Goal: Information Seeking & Learning: Learn about a topic

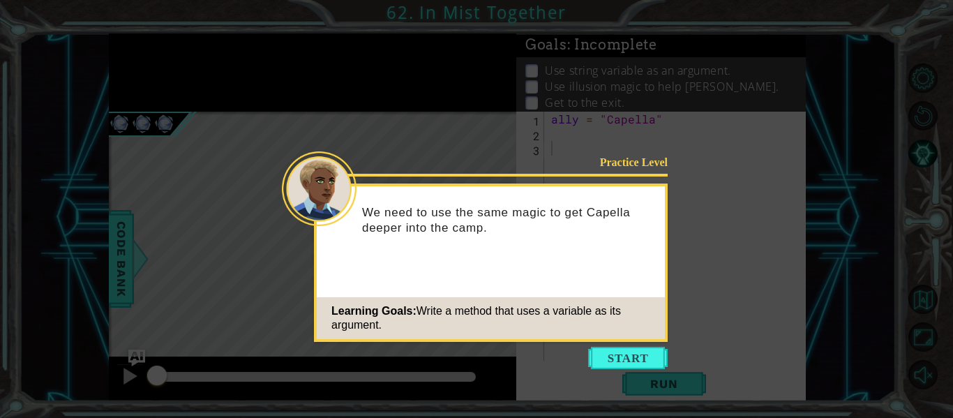
click at [639, 369] on icon at bounding box center [476, 209] width 953 height 418
click at [623, 361] on button "Start" at bounding box center [628, 358] width 80 height 22
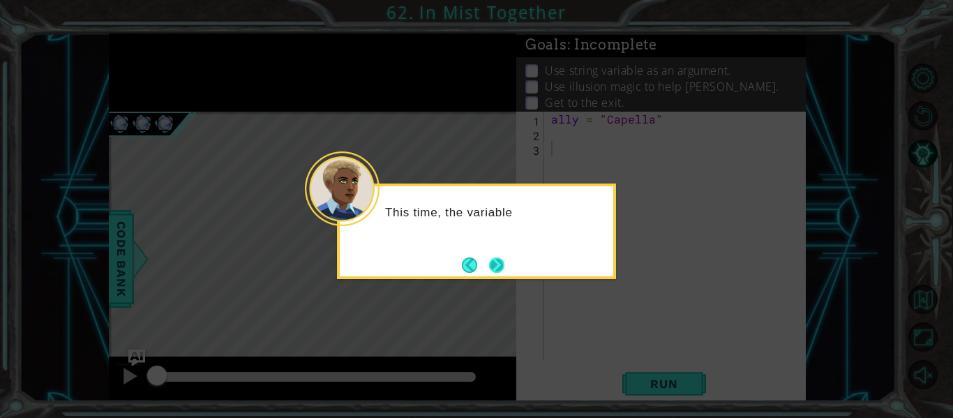
click at [498, 260] on button "Next" at bounding box center [496, 265] width 15 height 15
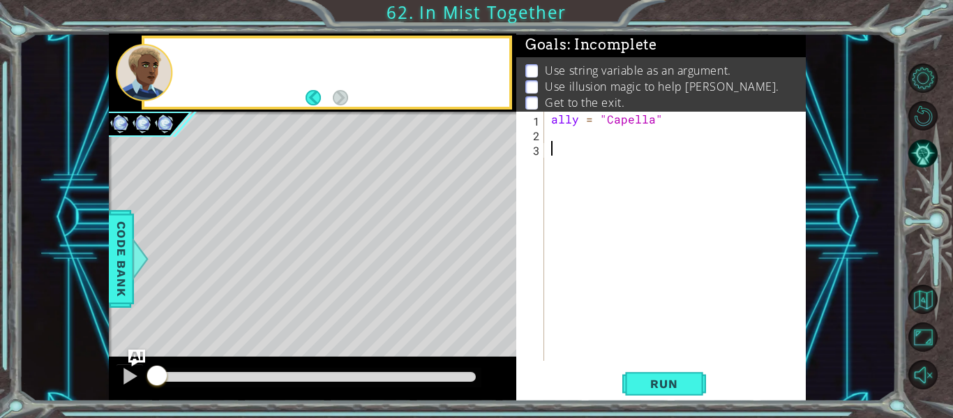
click at [498, 260] on div "Level Map" at bounding box center [431, 317] width 645 height 411
click at [571, 151] on div "ally = "Capella"" at bounding box center [680, 251] width 262 height 279
click at [559, 137] on div "ally = "Capella"" at bounding box center [680, 251] width 262 height 279
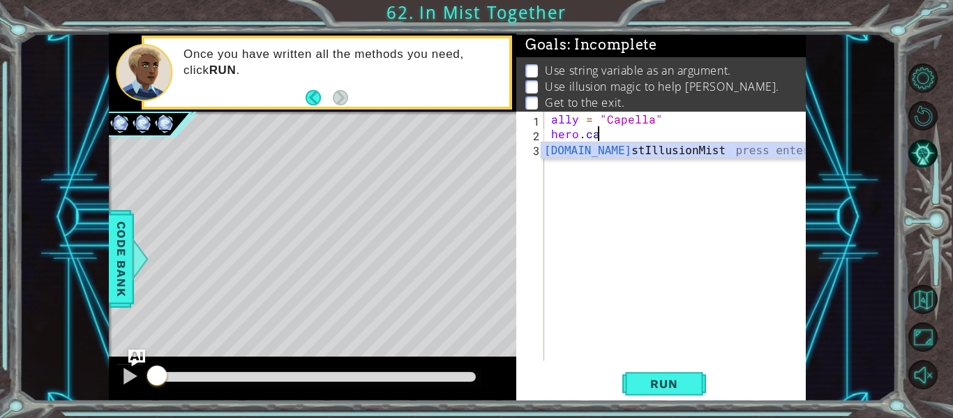
scroll to position [0, 3]
click at [580, 150] on div "hero.cast IllusionMist press enter" at bounding box center [674, 167] width 264 height 50
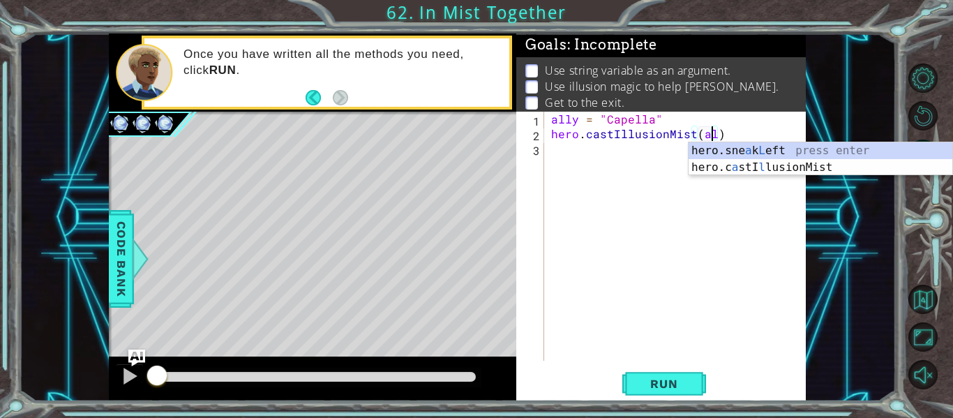
scroll to position [0, 10]
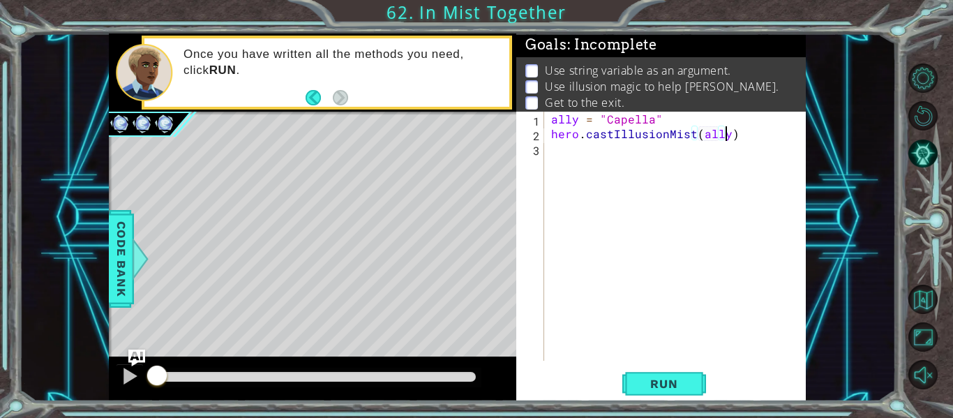
type textarea "hero.castIllusionMist(ally)"
click at [578, 149] on div "ally = "Capella" hero . castIllusionMist ( ally )" at bounding box center [680, 251] width 262 height 279
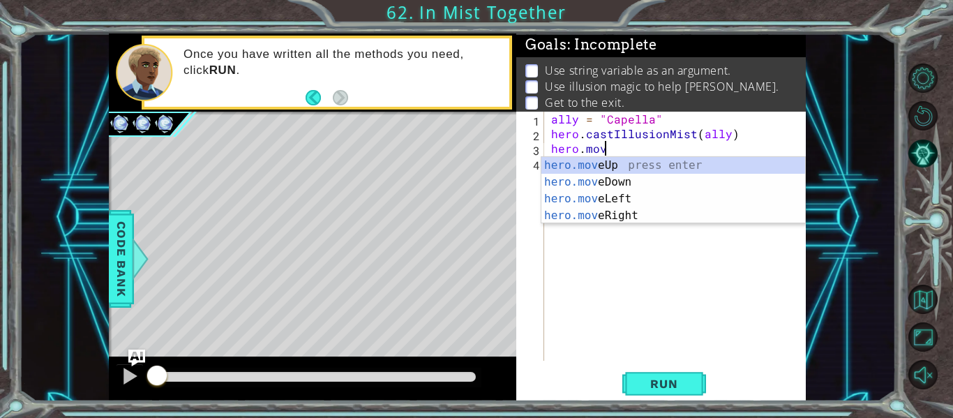
scroll to position [0, 3]
click at [602, 219] on div "hero.move Up press enter hero.move Down press enter hero.move Left press enter …" at bounding box center [674, 207] width 264 height 101
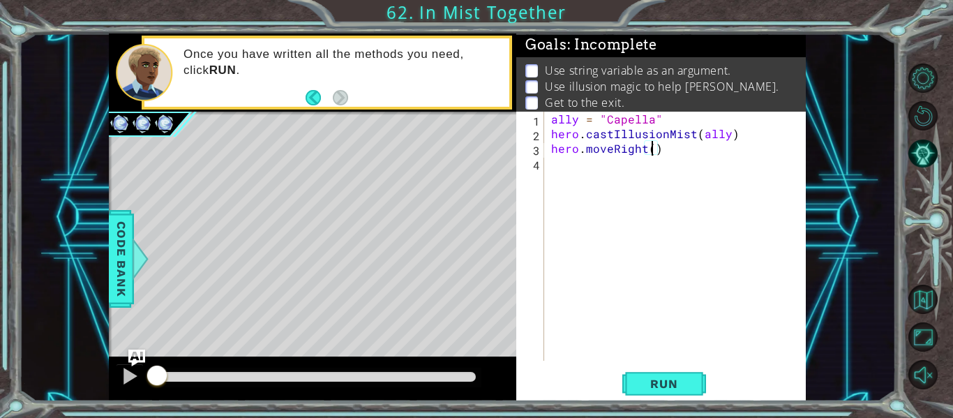
type textarea "hero.moveRight(2)"
click at [593, 162] on div "ally = "Capella" hero . castIllusionMist ( ally ) hero . moveRight ( 2 )" at bounding box center [680, 251] width 262 height 279
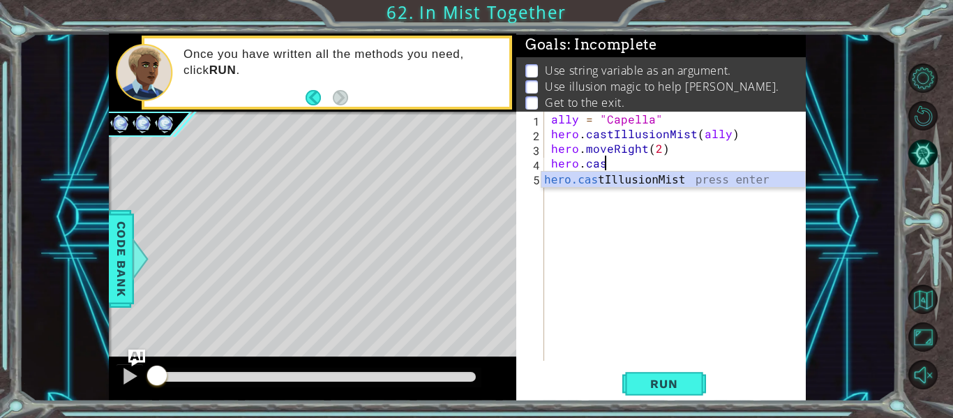
scroll to position [0, 3]
click at [603, 178] on div "hero.cast IllusionMist press enter" at bounding box center [674, 197] width 264 height 50
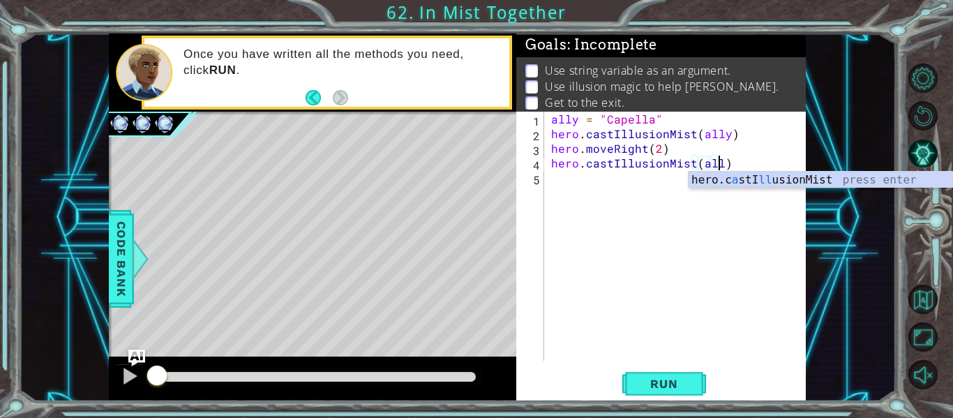
scroll to position [0, 10]
type textarea "hero.castIllusionMist(ally)"
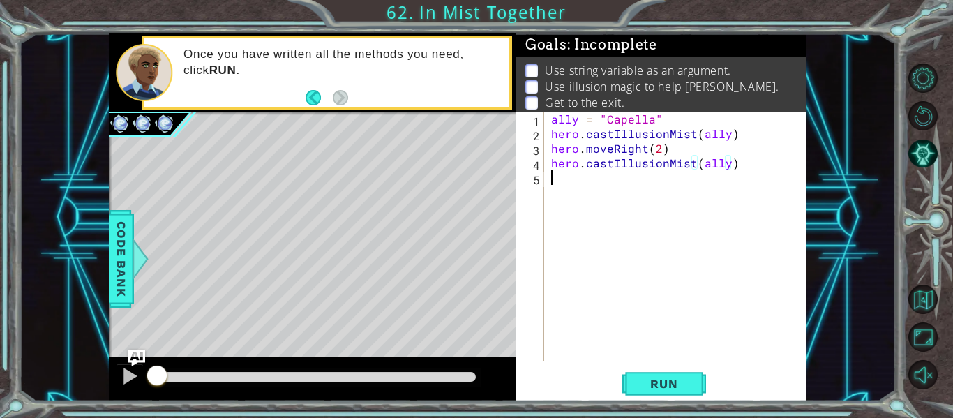
click at [594, 175] on div "ally = "Capella" hero . castIllusionMist ( ally ) hero . moveRight ( 2 ) hero .…" at bounding box center [680, 251] width 262 height 279
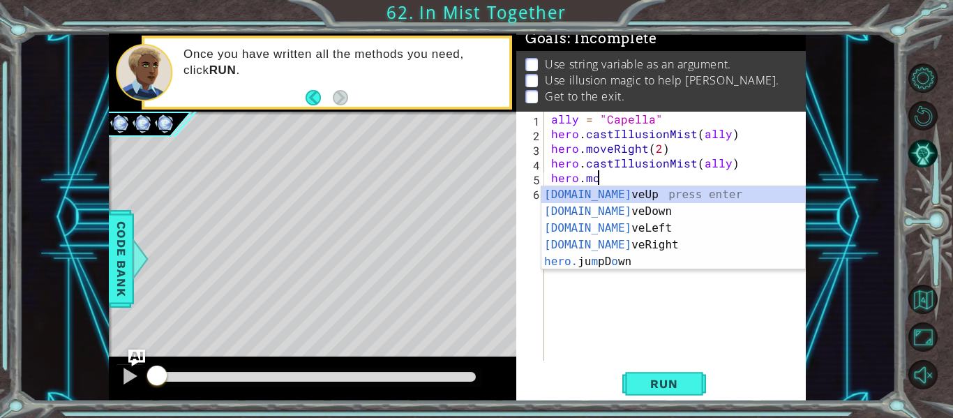
scroll to position [0, 3]
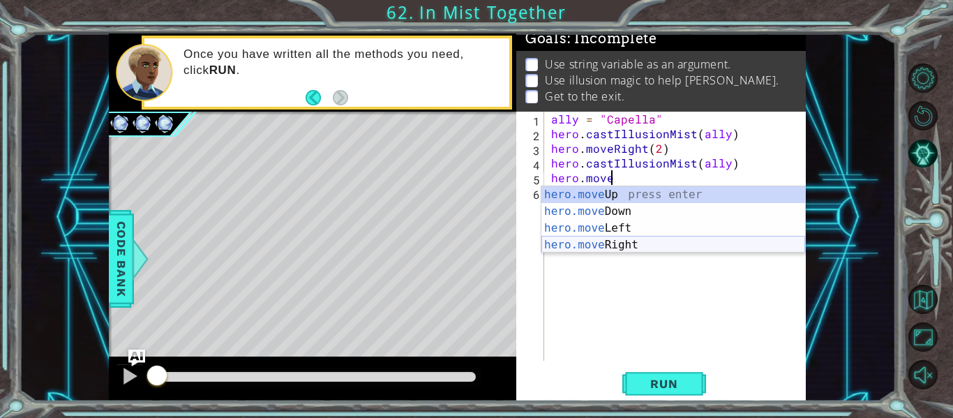
click at [674, 247] on div "hero.move Up press enter hero.move Down press enter hero.move Left press enter …" at bounding box center [674, 236] width 264 height 101
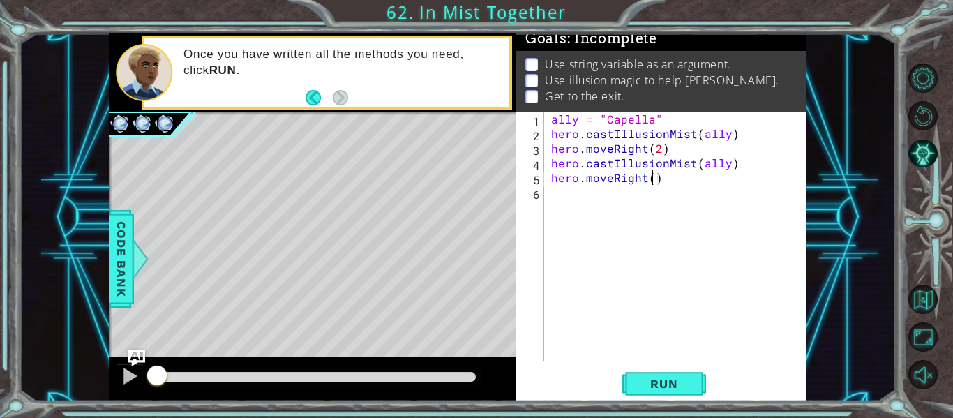
type textarea "hero.moveRight(2)"
click at [553, 197] on div "ally = "Capella" hero . castIllusionMist ( ally ) hero . moveRight ( 2 ) hero .…" at bounding box center [680, 251] width 262 height 279
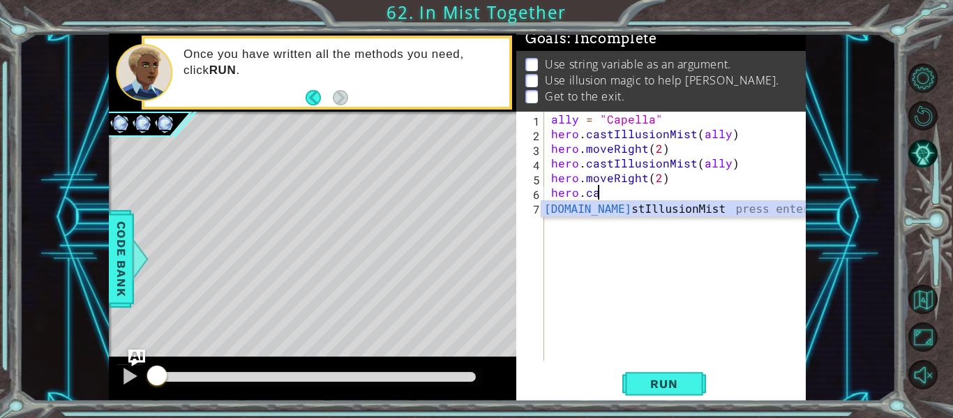
scroll to position [0, 3]
click at [572, 205] on div "hero.cast IllusionMist press enter" at bounding box center [674, 226] width 264 height 50
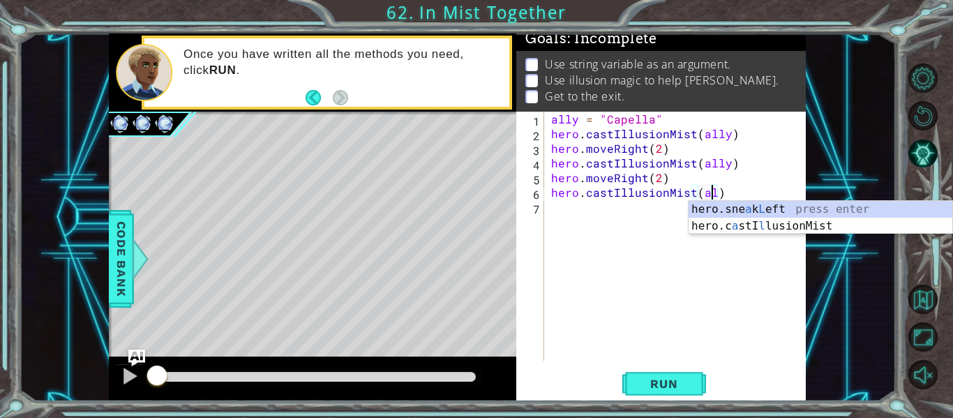
scroll to position [0, 10]
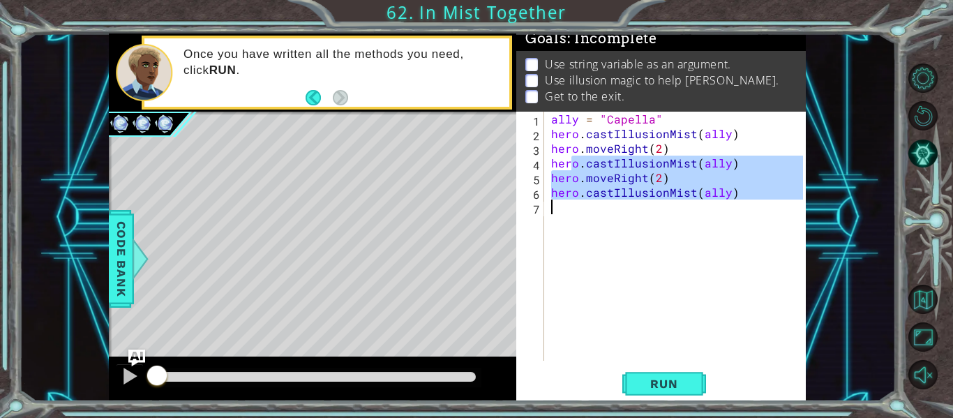
click at [570, 205] on div "ally = "Capella" hero . castIllusionMist ( ally ) hero . moveRight ( 2 ) hero .…" at bounding box center [680, 251] width 262 height 279
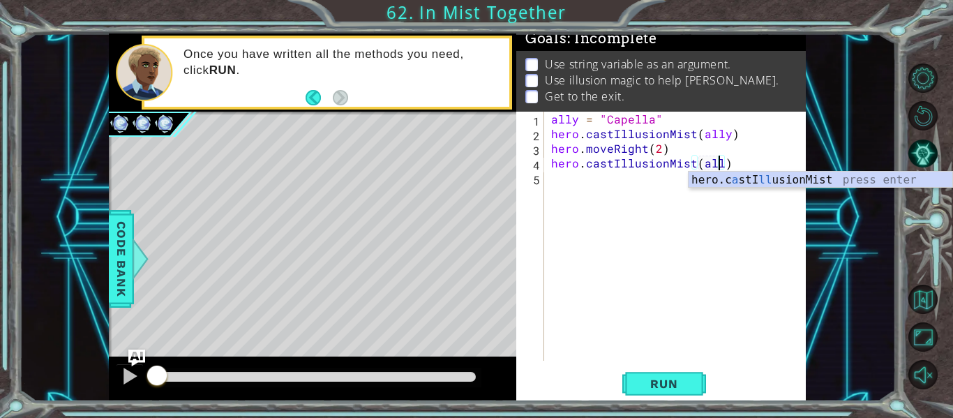
type textarea "hero.castIllusionMist(ally)"
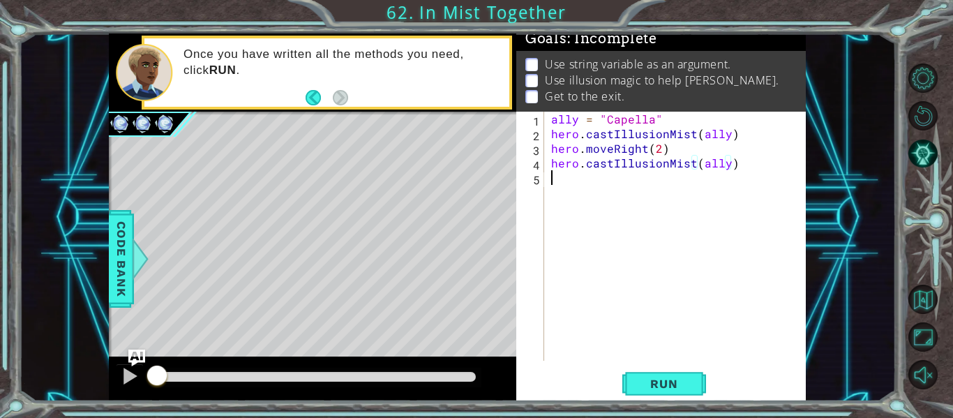
scroll to position [0, 0]
drag, startPoint x: 565, startPoint y: 198, endPoint x: 557, endPoint y: 191, distance: 10.4
click at [557, 191] on div "ally = "Capella" hero . castIllusionMist ( ally ) hero . moveRight ( 2 ) hero .…" at bounding box center [680, 251] width 262 height 279
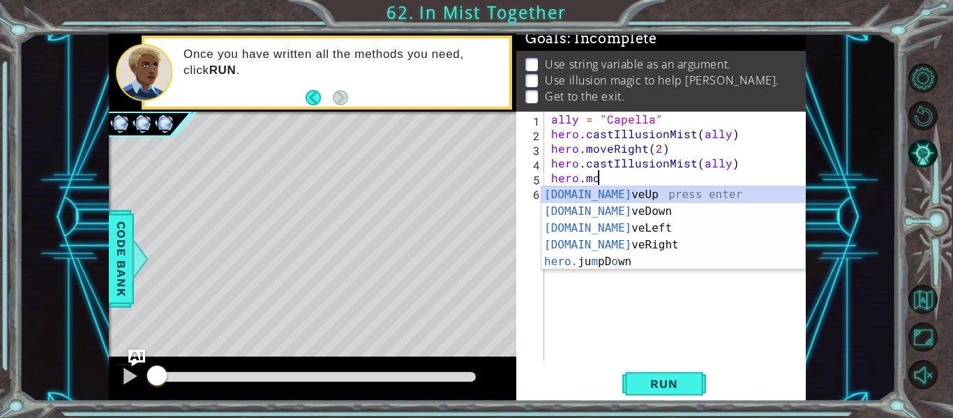
scroll to position [0, 3]
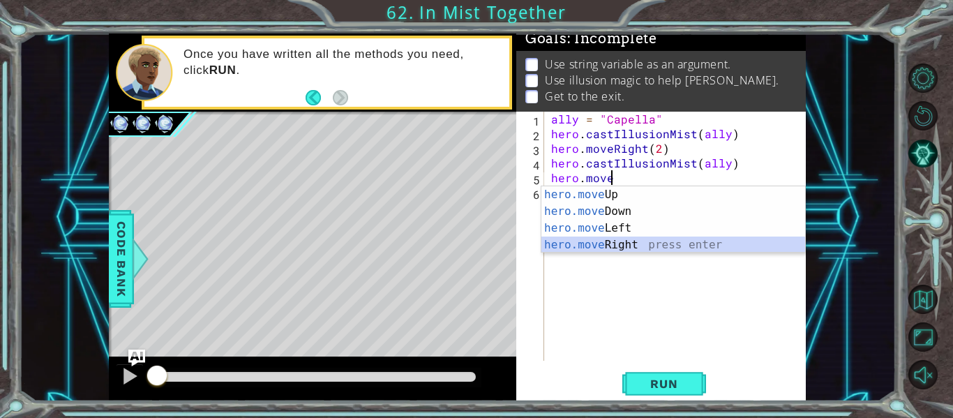
click at [630, 246] on div "hero.move Up press enter hero.move Down press enter hero.move Left press enter …" at bounding box center [674, 236] width 264 height 101
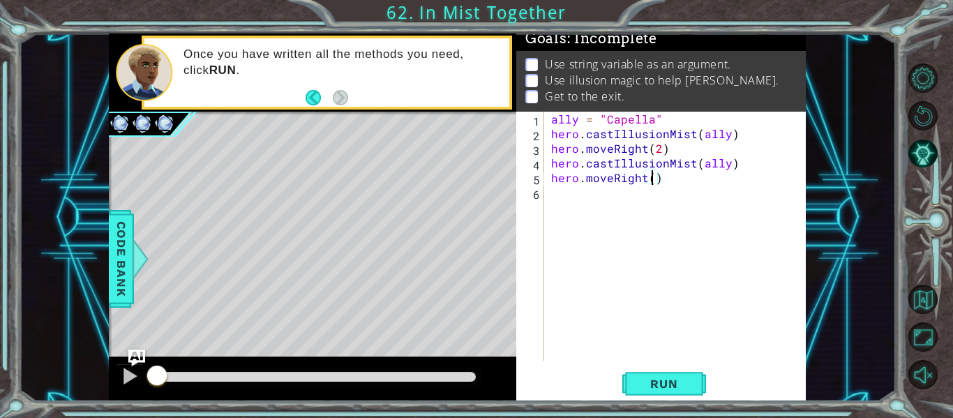
type textarea "hero.moveRight(2)"
click at [582, 201] on div "ally = "Capella" hero . castIllusionMist ( ally ) hero . moveRight ( 2 ) hero .…" at bounding box center [680, 251] width 262 height 279
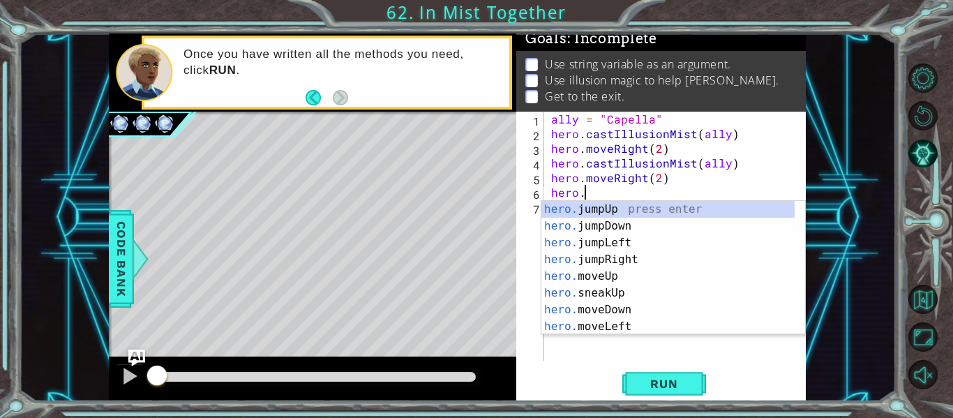
scroll to position [0, 2]
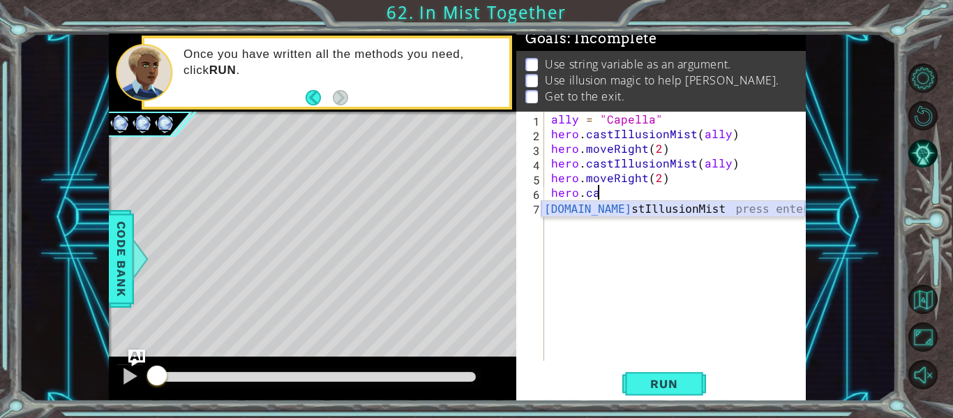
click at [596, 214] on div "[DOMAIN_NAME] stIllusionMist press enter" at bounding box center [674, 226] width 264 height 50
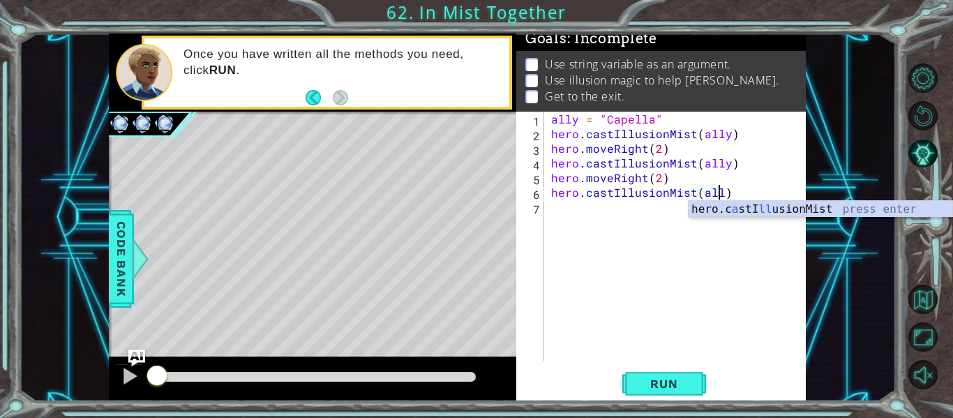
scroll to position [0, 10]
type textarea "hero.castIllusionMist(ally)"
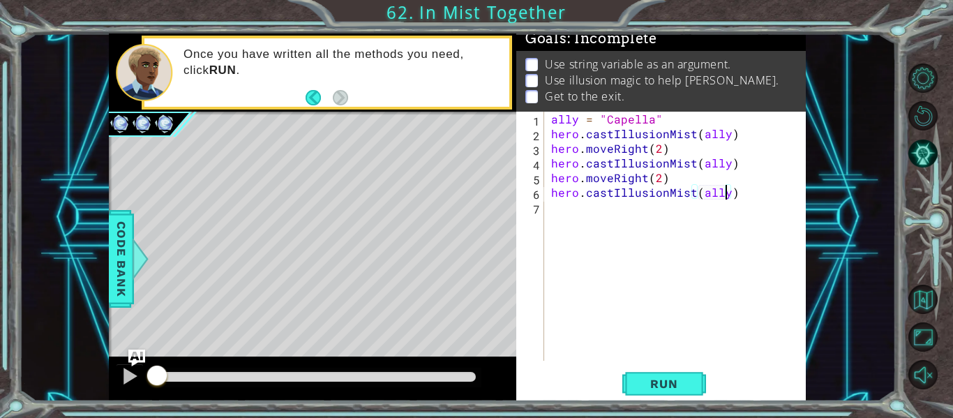
click at [583, 212] on div "ally = "Capella" hero . castIllusionMist ( ally ) hero . moveRight ( 2 ) hero .…" at bounding box center [680, 251] width 262 height 279
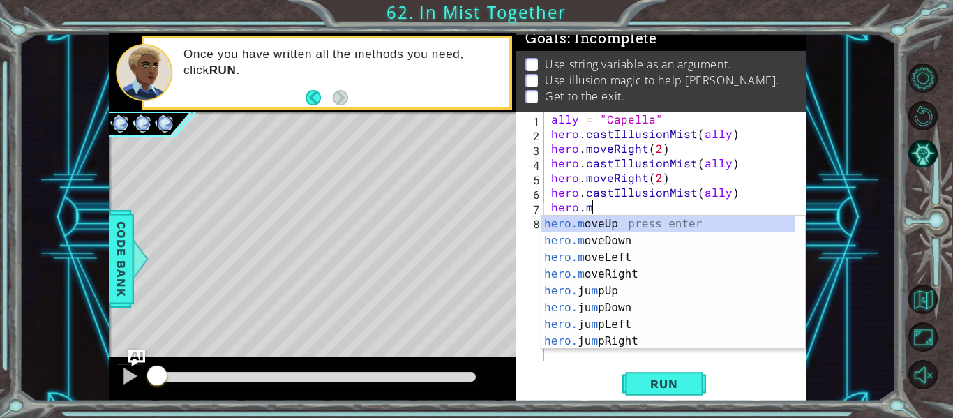
scroll to position [0, 2]
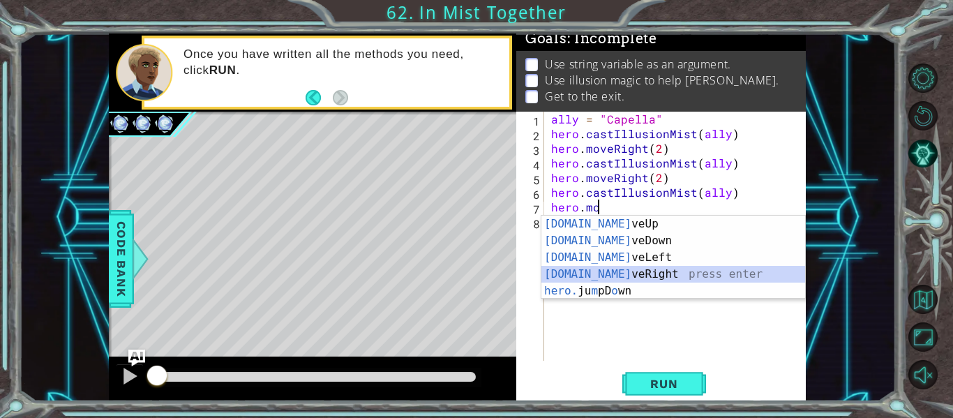
click at [611, 273] on div "[DOMAIN_NAME] veUp press enter [DOMAIN_NAME] veDown press enter [DOMAIN_NAME] v…" at bounding box center [674, 274] width 264 height 117
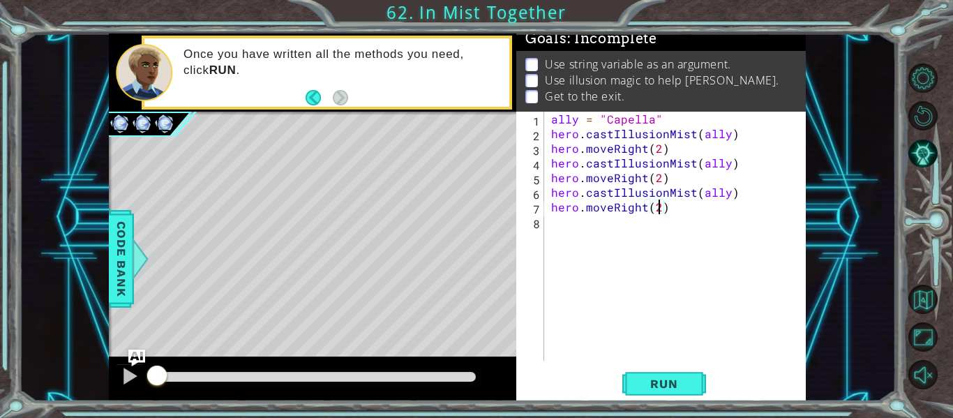
scroll to position [0, 6]
click at [648, 376] on button "Run" at bounding box center [665, 384] width 84 height 29
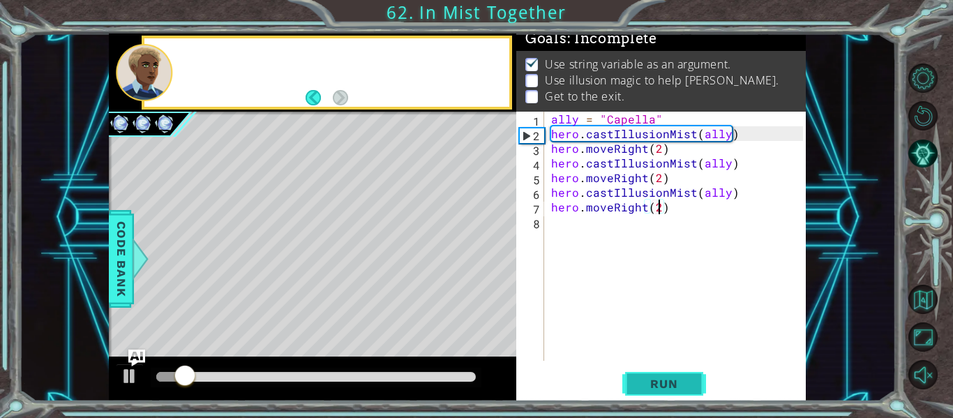
scroll to position [12, 0]
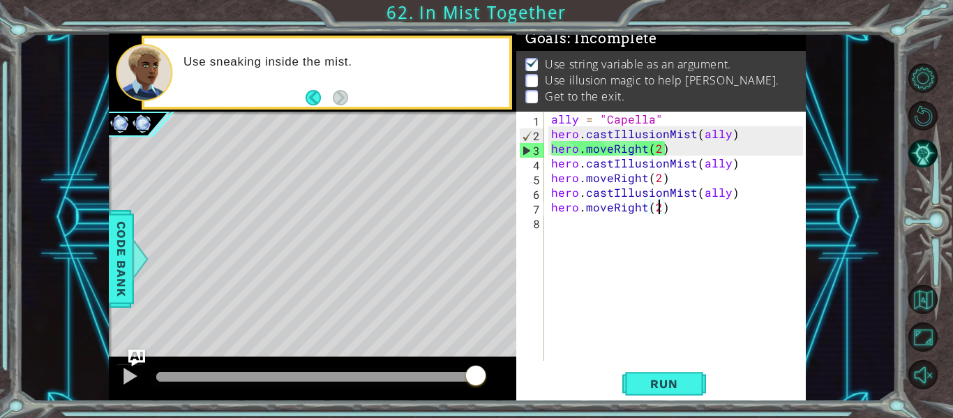
click at [610, 178] on div "ally = "Capella" hero . castIllusionMist ( ally ) hero . moveRight ( 2 ) hero .…" at bounding box center [680, 251] width 262 height 279
click at [611, 151] on div "ally = "Capella" hero . castIllusionMist ( ally ) hero . moveRight ( 2 ) hero .…" at bounding box center [680, 251] width 262 height 279
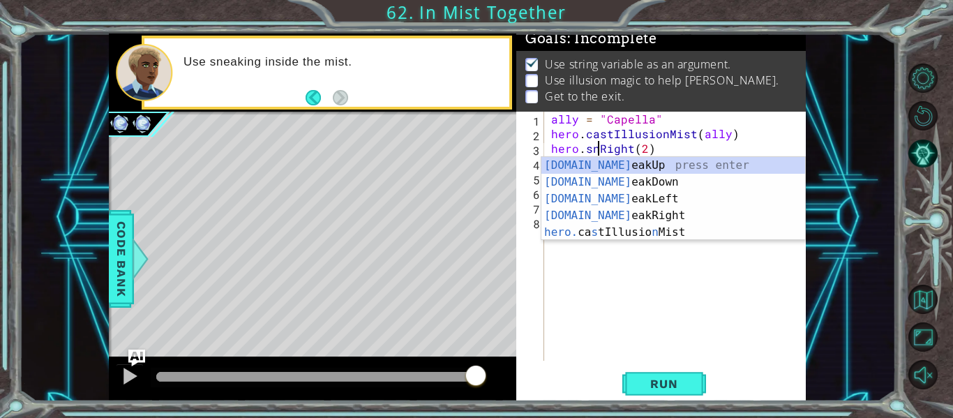
scroll to position [0, 3]
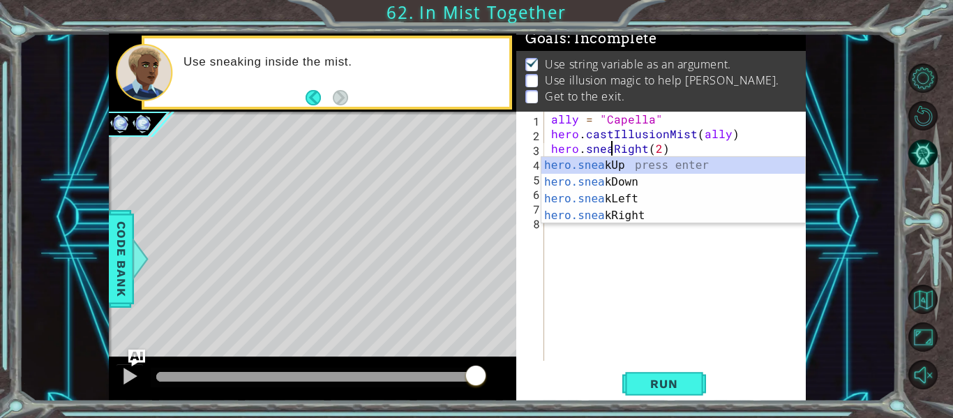
type textarea "hero.sneakRight(2)"
click at [655, 274] on div "ally = "Capella" hero . castIllusionMist ( ally ) hero . sneakRight ( 2 ) hero …" at bounding box center [680, 251] width 262 height 279
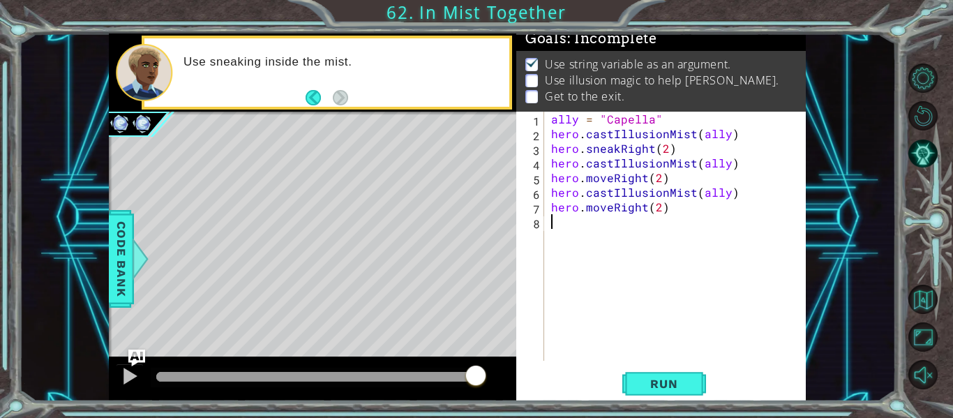
scroll to position [0, 0]
click at [611, 178] on div "ally = "Capella" hero . castIllusionMist ( ally ) hero . sneakRight ( 2 ) hero …" at bounding box center [680, 251] width 262 height 279
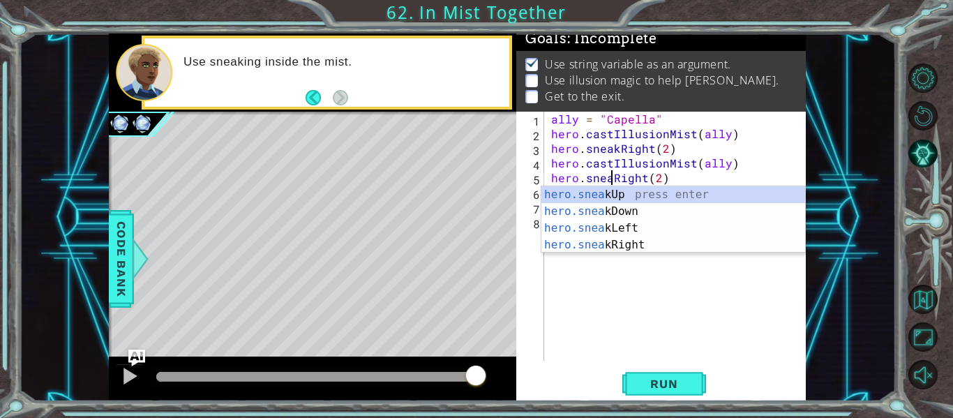
type textarea "hero.sneakRight(2)"
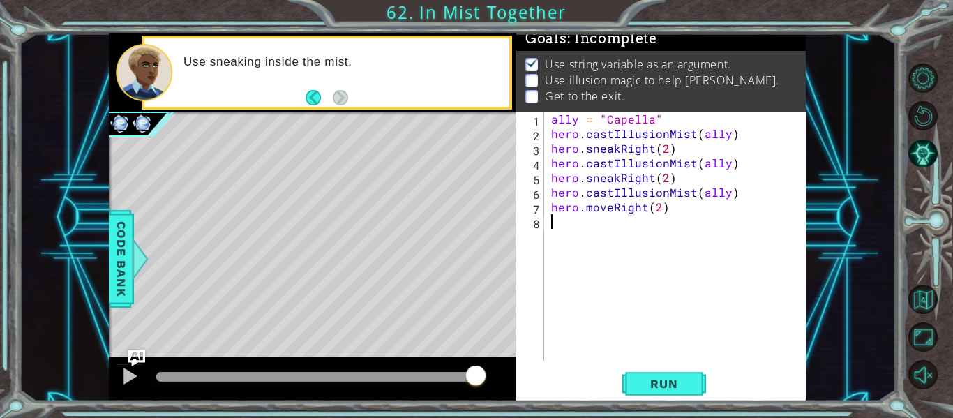
click at [628, 297] on div "ally = "Capella" hero . castIllusionMist ( ally ) hero . sneakRight ( 2 ) hero …" at bounding box center [680, 251] width 262 height 279
click at [609, 209] on div "ally = "Capella" hero . castIllusionMist ( ally ) hero . sneakRight ( 2 ) hero …" at bounding box center [680, 251] width 262 height 279
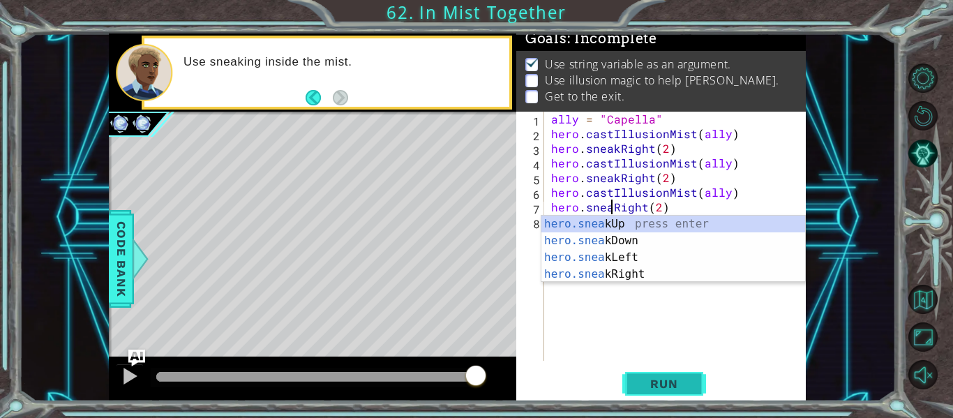
scroll to position [0, 5]
type textarea "hero.sneakRight(2)"
click at [658, 373] on button "Run" at bounding box center [665, 384] width 84 height 29
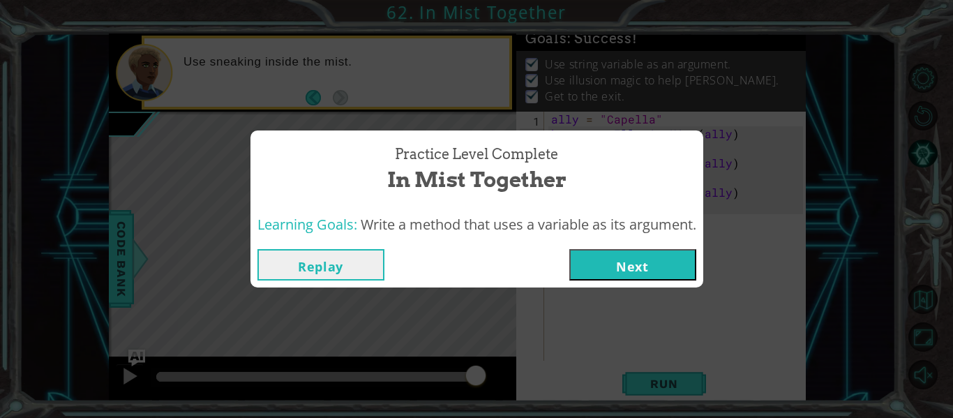
click at [623, 264] on button "Next" at bounding box center [633, 264] width 127 height 31
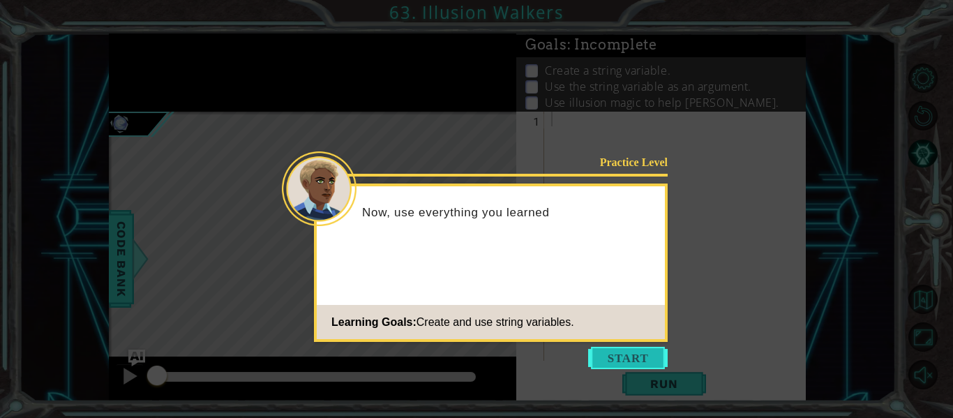
click at [643, 363] on button "Start" at bounding box center [628, 358] width 80 height 22
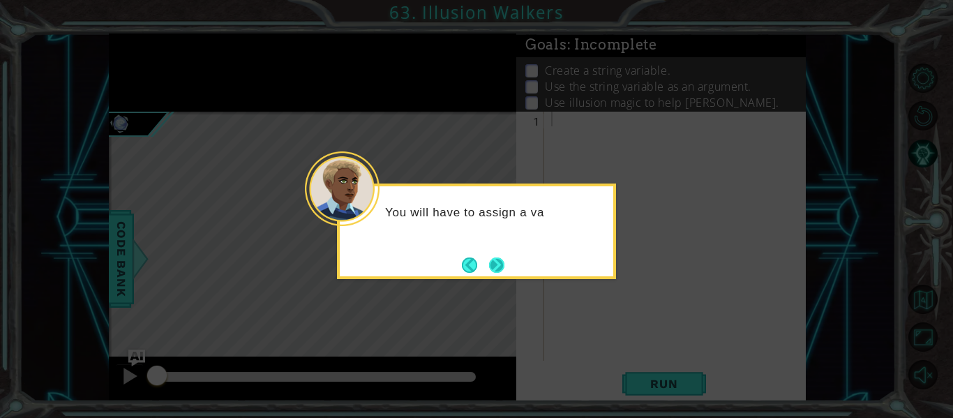
click at [500, 268] on button "Next" at bounding box center [496, 265] width 15 height 15
click at [500, 259] on button "Next" at bounding box center [496, 265] width 15 height 15
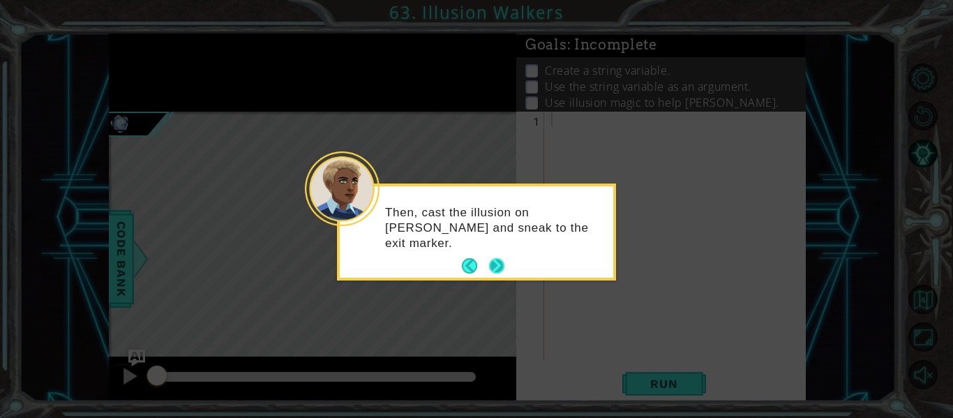
click at [500, 266] on button "Next" at bounding box center [496, 265] width 15 height 15
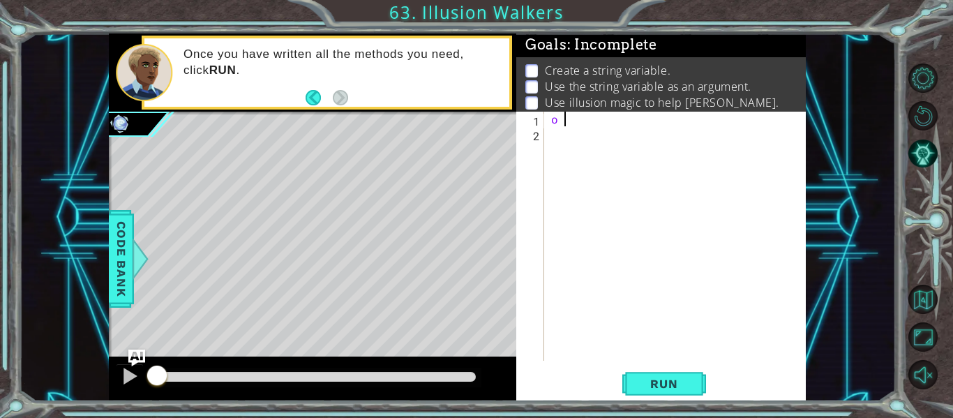
scroll to position [0, 1]
type textarea "o = Octans"
click at [554, 134] on div "o = Octans" at bounding box center [680, 251] width 262 height 279
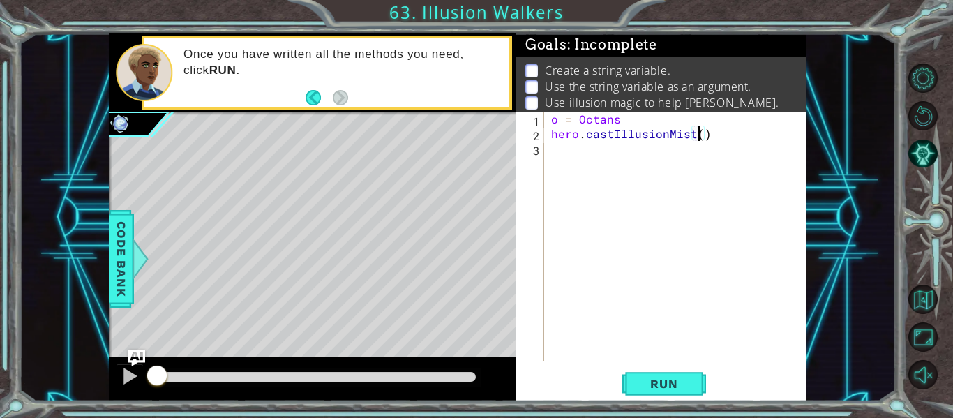
type textarea "hero.castIllusionMist(o)"
click at [615, 148] on div "o = Octans hero . castIllusionMist ( o )" at bounding box center [680, 251] width 262 height 279
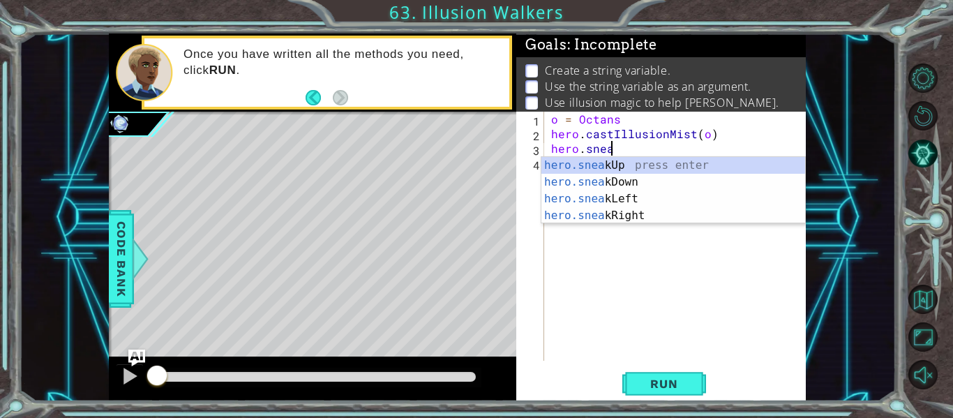
scroll to position [0, 3]
click at [594, 163] on div "hero.sneak Up press enter hero.sneak Down press enter hero.sneak Left press ent…" at bounding box center [674, 207] width 264 height 101
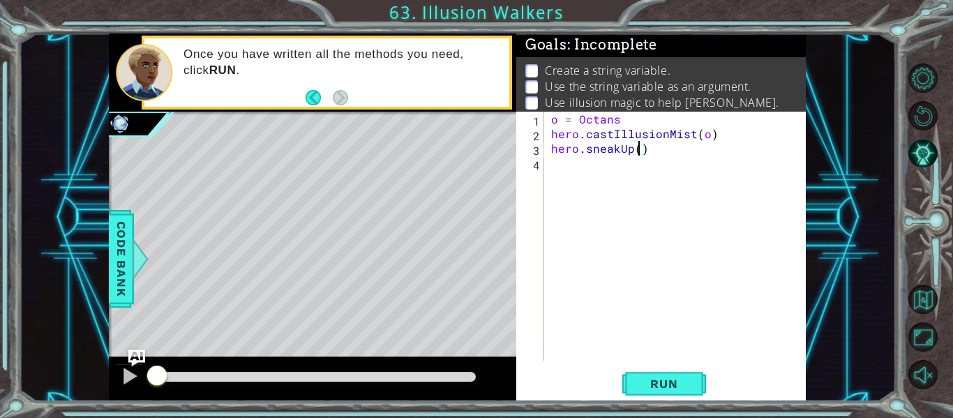
type textarea "hero.sneakUp(2)"
click at [594, 163] on div "o = Octans hero . castIllusionMist ( o ) hero . sneakUp ( 2 )" at bounding box center [680, 251] width 262 height 279
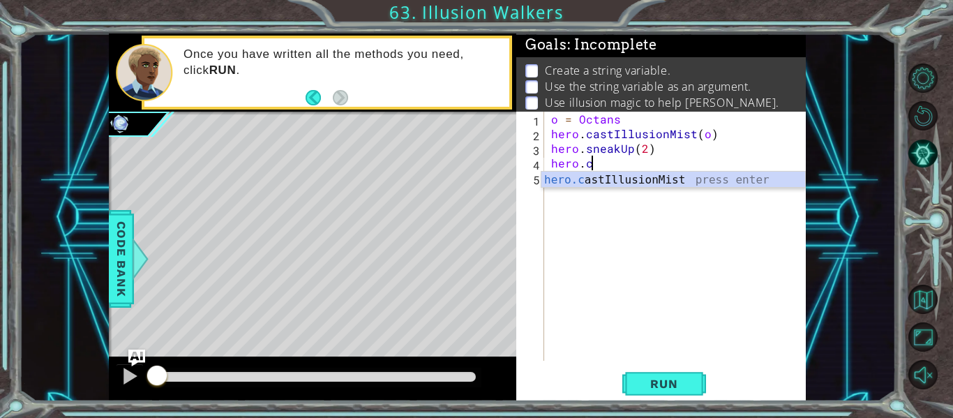
scroll to position [0, 2]
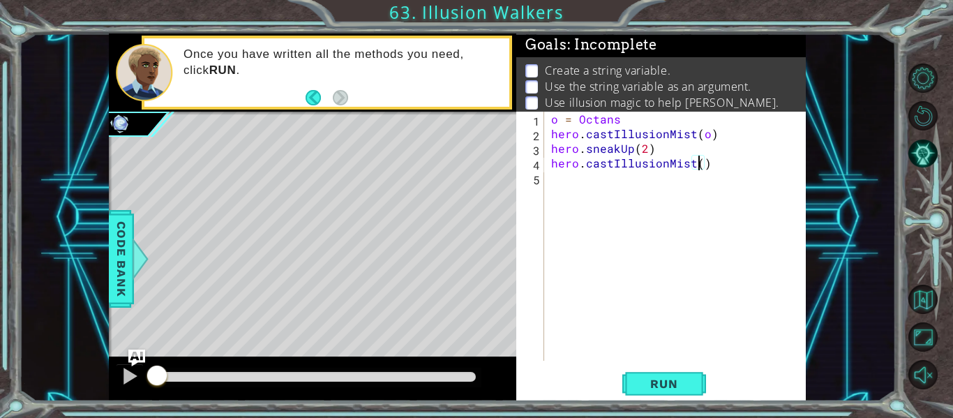
type textarea "hero.castIllusionMist(o)"
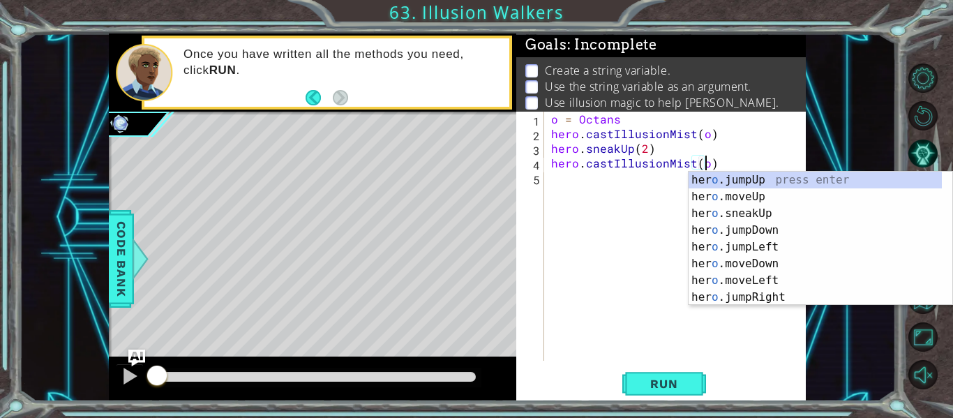
scroll to position [0, 9]
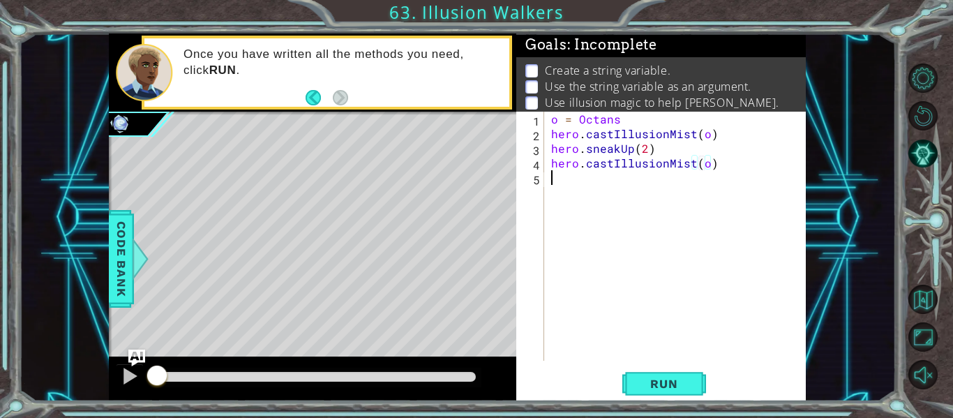
click at [570, 181] on div "o = Octans hero . castIllusionMist ( o ) hero . sneakUp ( 2 ) hero . castIllusi…" at bounding box center [680, 251] width 262 height 279
click at [678, 381] on span "Run" at bounding box center [664, 384] width 55 height 14
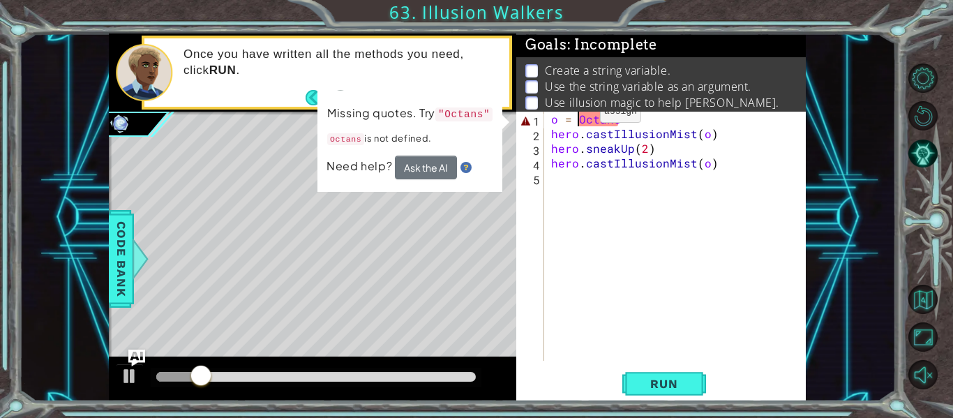
click at [577, 115] on div "o = Octans hero . castIllusionMist ( o ) hero . sneakUp ( 2 ) hero . castIllusi…" at bounding box center [680, 251] width 262 height 279
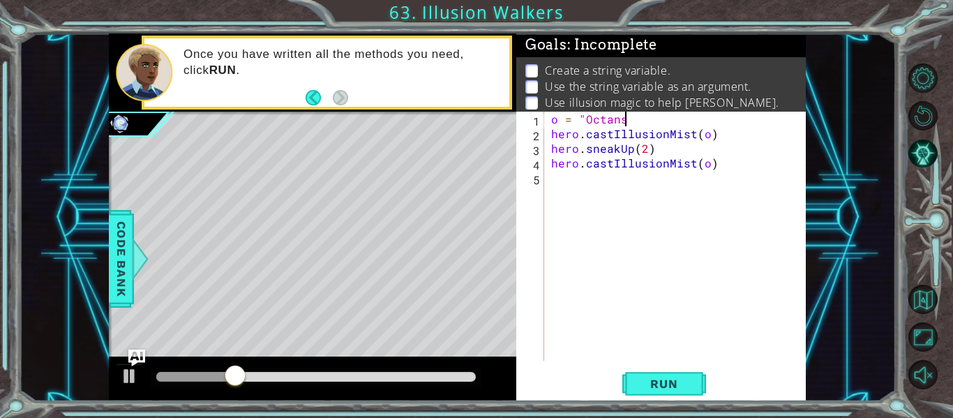
click at [625, 120] on div "o = "Octans hero . castIllusionMist ( o ) hero . sneakUp ( 2 ) hero . castIllus…" at bounding box center [680, 251] width 262 height 279
type textarea "o = "Octans""
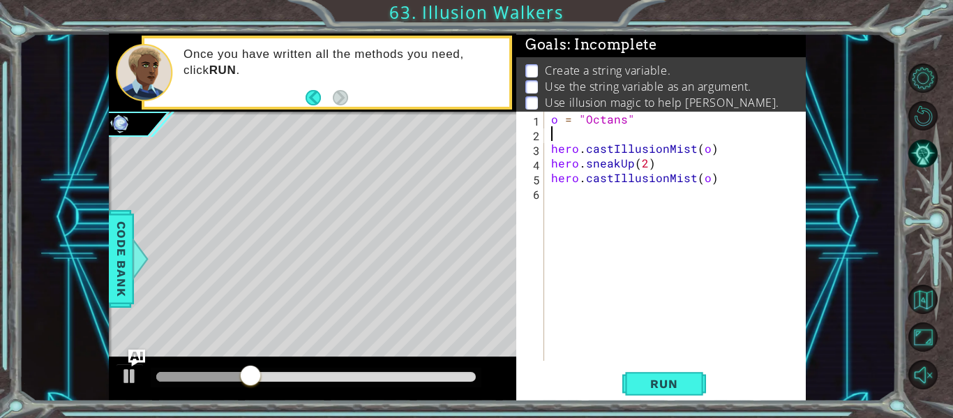
scroll to position [0, 0]
click at [651, 375] on button "Run" at bounding box center [665, 384] width 84 height 29
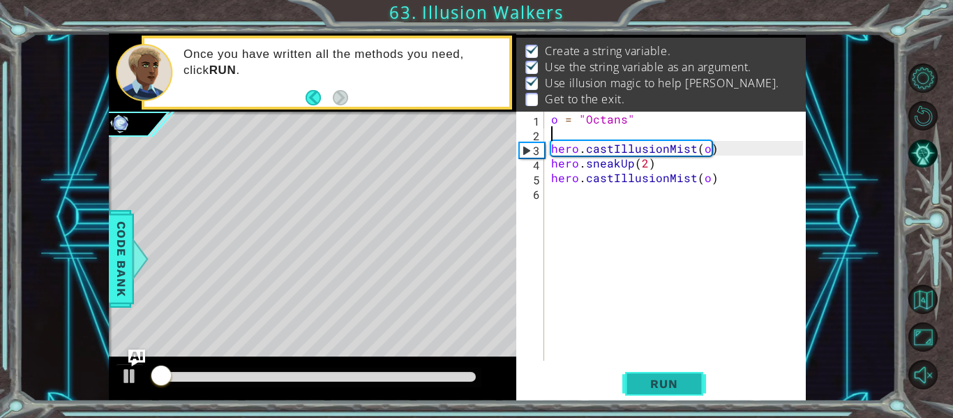
scroll to position [20, 0]
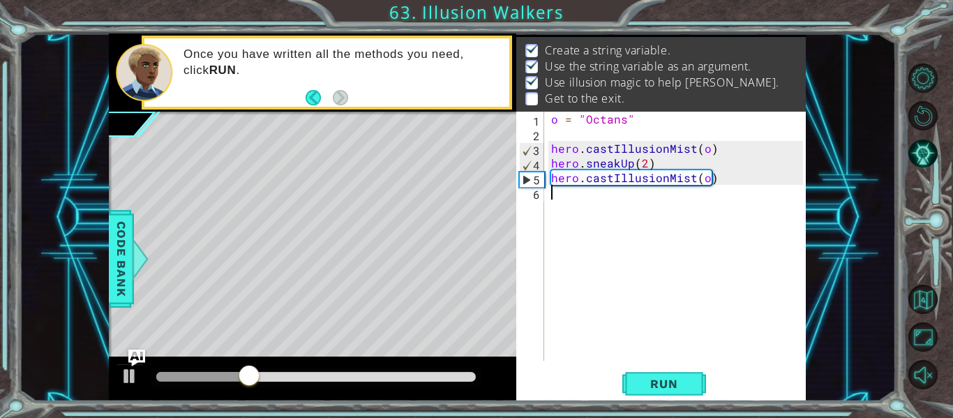
click at [587, 186] on div "o = "Octans" hero . castIllusionMist ( o ) hero . sneakUp ( 2 ) hero . castIllu…" at bounding box center [680, 251] width 262 height 279
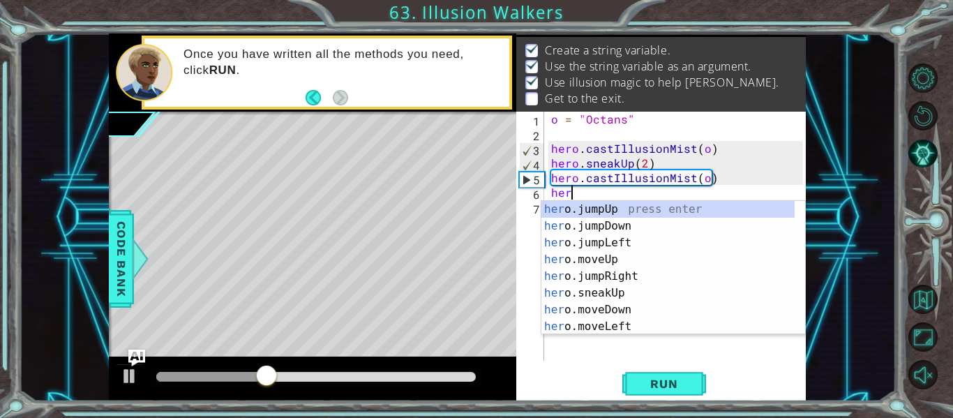
scroll to position [0, 1]
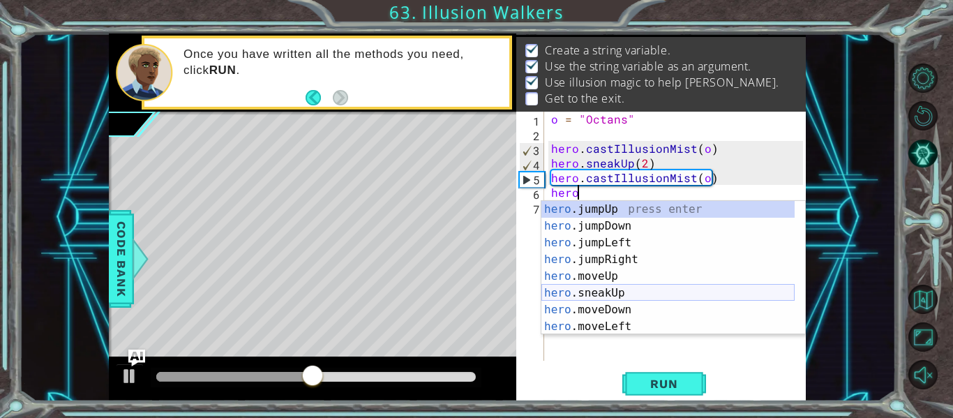
click at [585, 286] on div "hero .jumpUp press enter hero .jumpDown press enter hero .jumpLeft press enter …" at bounding box center [668, 285] width 253 height 168
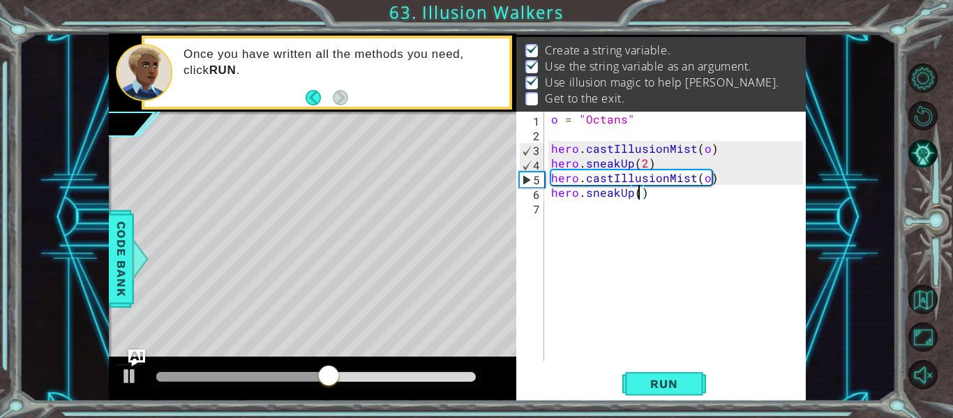
scroll to position [0, 6]
type textarea "hero.sneakUp(2)"
click at [672, 376] on button "Run" at bounding box center [665, 384] width 84 height 29
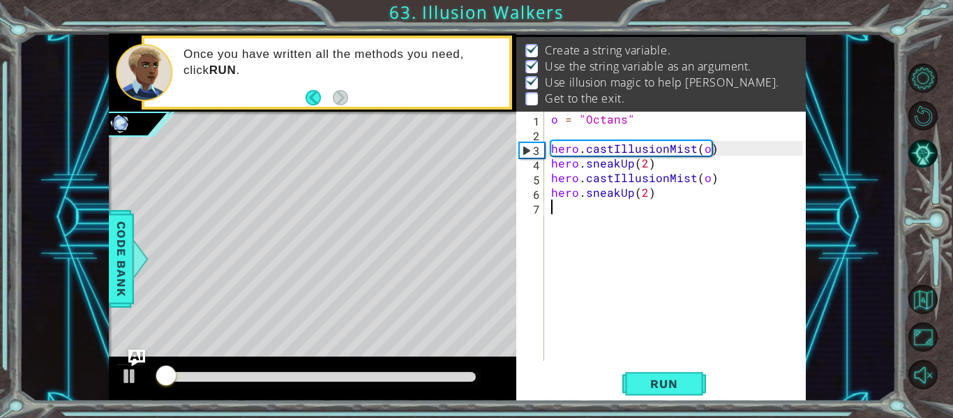
click at [590, 219] on div "o = "Octans" hero . castIllusionMist ( o ) hero . sneakUp ( 2 ) hero . castIllu…" at bounding box center [680, 251] width 262 height 279
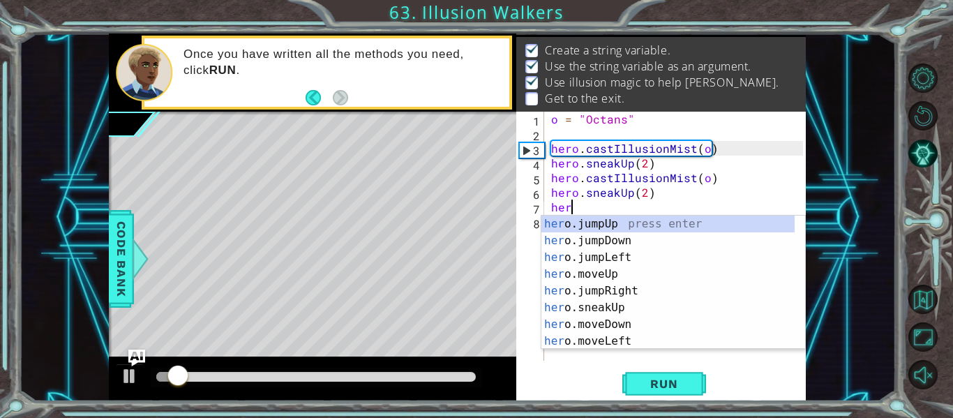
scroll to position [0, 1]
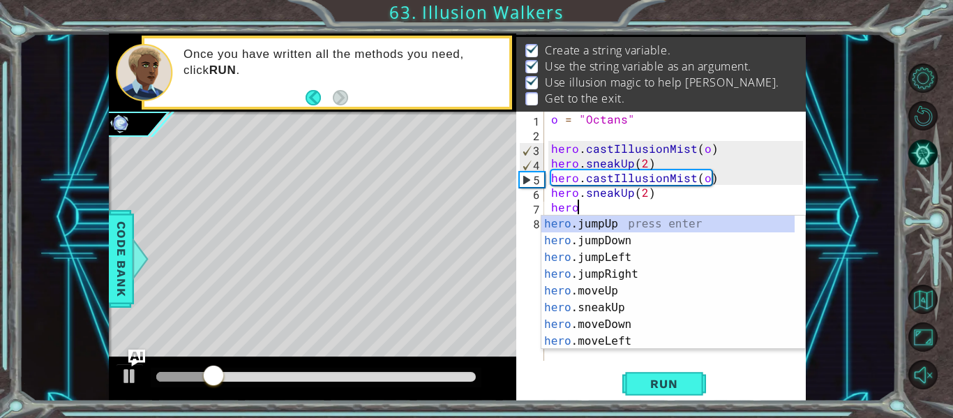
click at [646, 193] on div "o = "Octans" hero . castIllusionMist ( o ) hero . sneakUp ( 2 ) hero . castIllu…" at bounding box center [680, 251] width 262 height 279
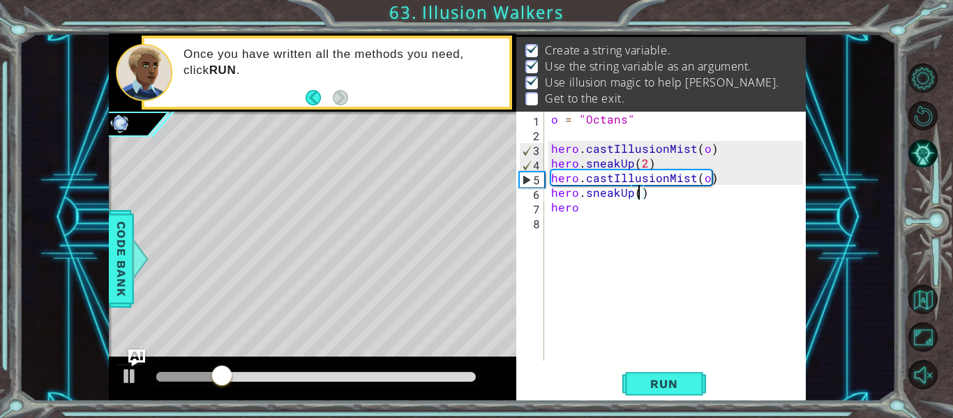
scroll to position [0, 6]
click at [600, 208] on div "o = "Octans" hero . castIllusionMist ( o ) hero . sneakUp ( 2 ) hero . castIllu…" at bounding box center [680, 251] width 262 height 279
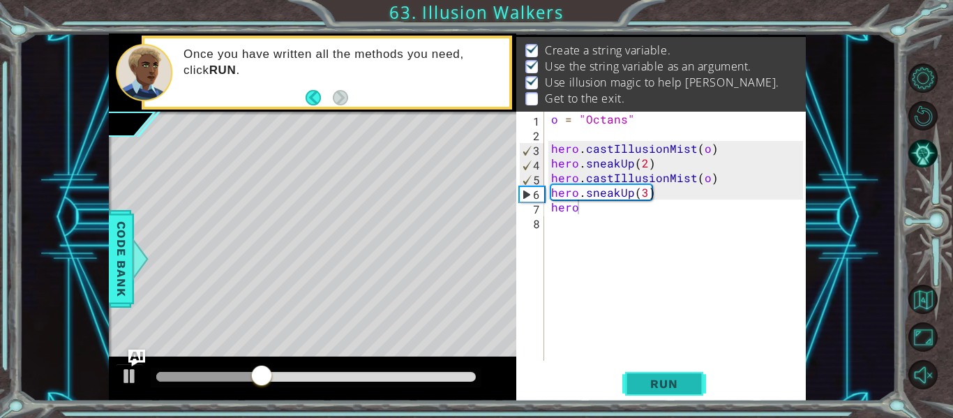
click at [659, 380] on span "Run" at bounding box center [664, 384] width 55 height 14
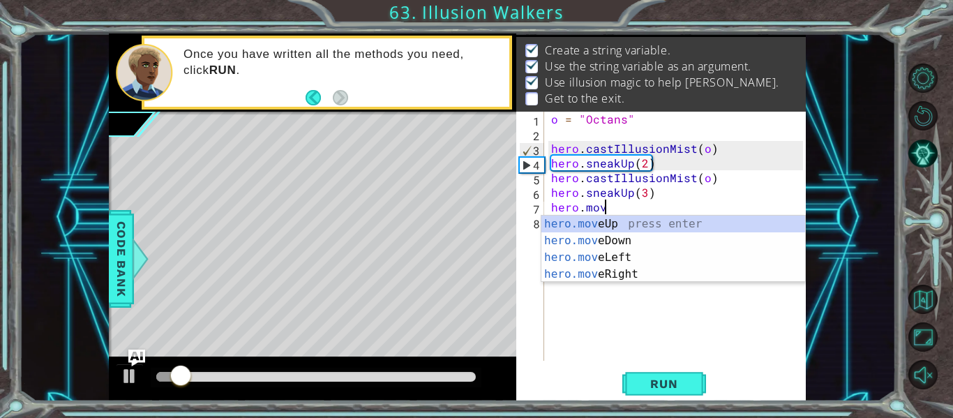
scroll to position [0, 3]
click at [641, 275] on div "hero.move Up press enter hero.move Down press enter hero.move Left press enter …" at bounding box center [674, 266] width 264 height 101
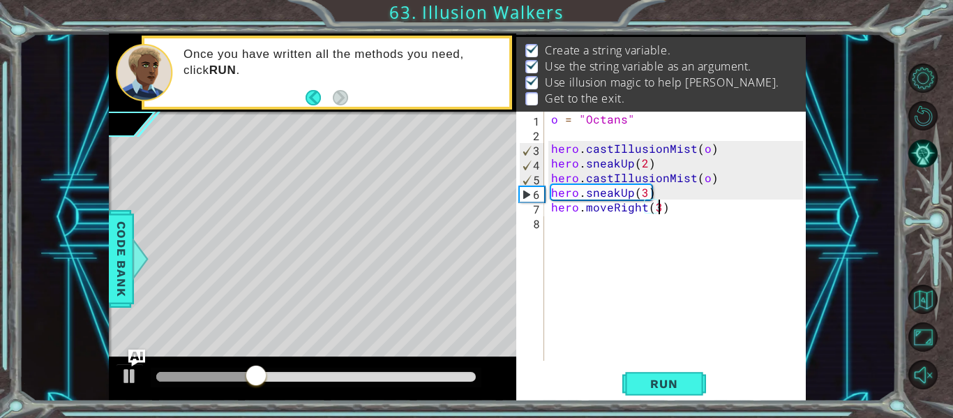
scroll to position [0, 6]
type textarea "hero.moveRight(3)"
click at [671, 401] on div "hero.moveRight(3) 1 2 3 4 5 6 7 8 o = "Octans" hero . castIllusionMist ( o ) he…" at bounding box center [662, 257] width 290 height 290
click at [671, 386] on span "Run" at bounding box center [664, 384] width 55 height 14
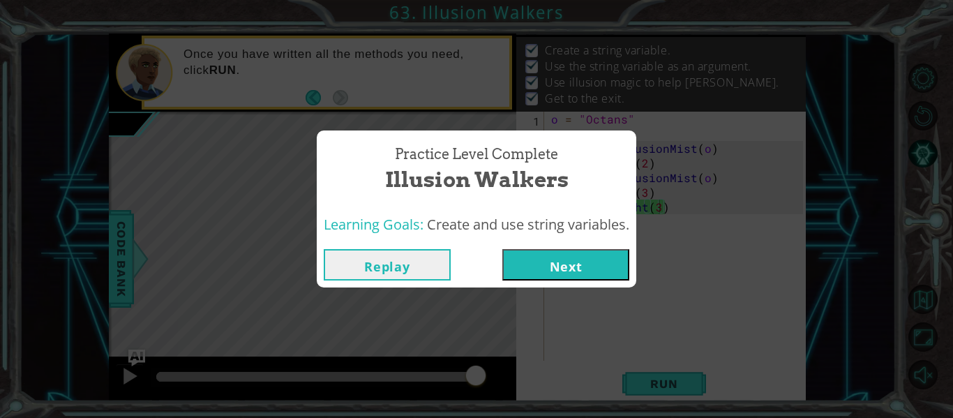
click at [540, 269] on button "Next" at bounding box center [566, 264] width 127 height 31
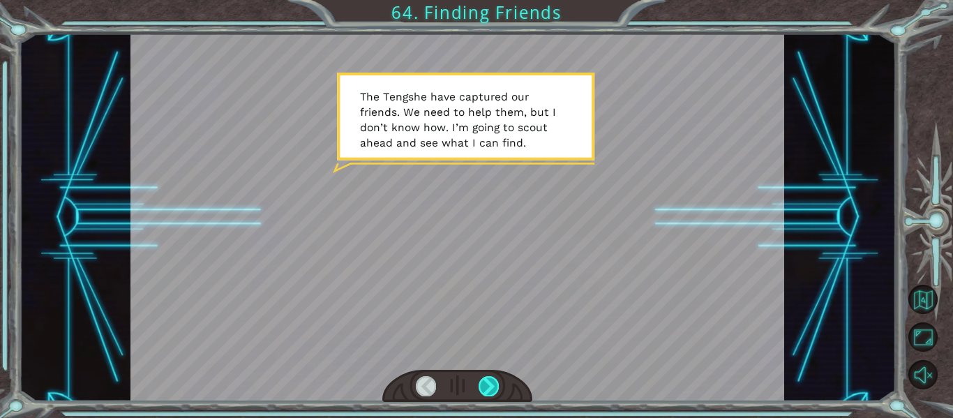
click at [489, 380] on div at bounding box center [489, 386] width 20 height 20
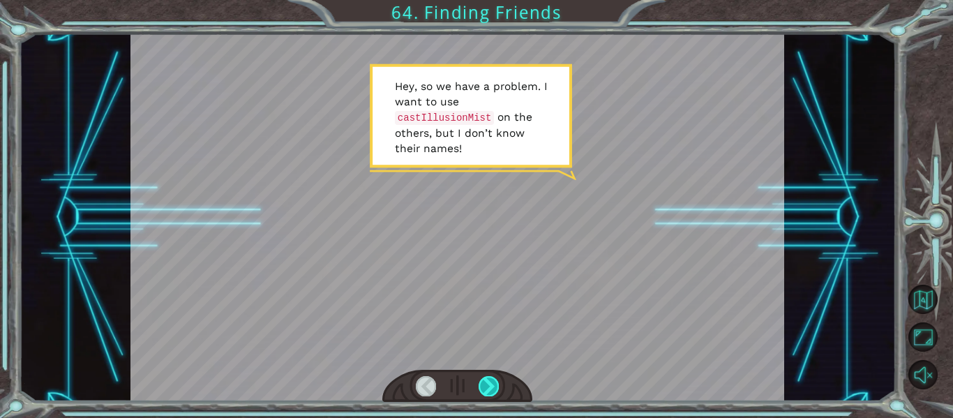
click at [491, 387] on div at bounding box center [489, 386] width 20 height 20
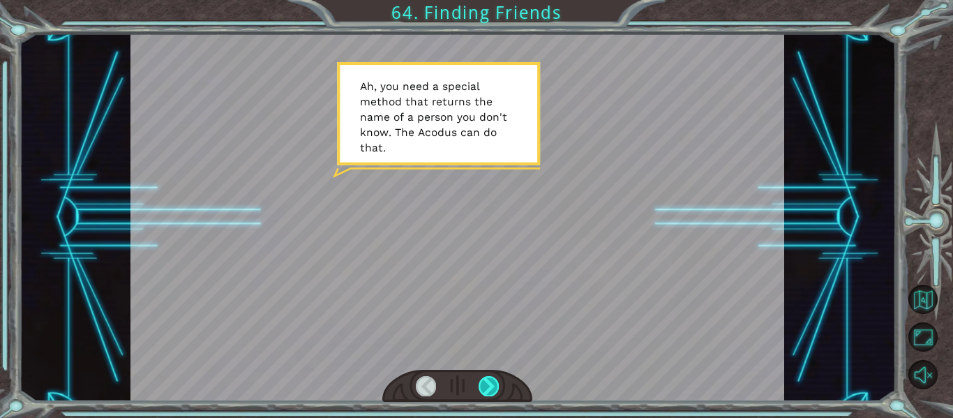
click at [490, 388] on div at bounding box center [489, 386] width 20 height 20
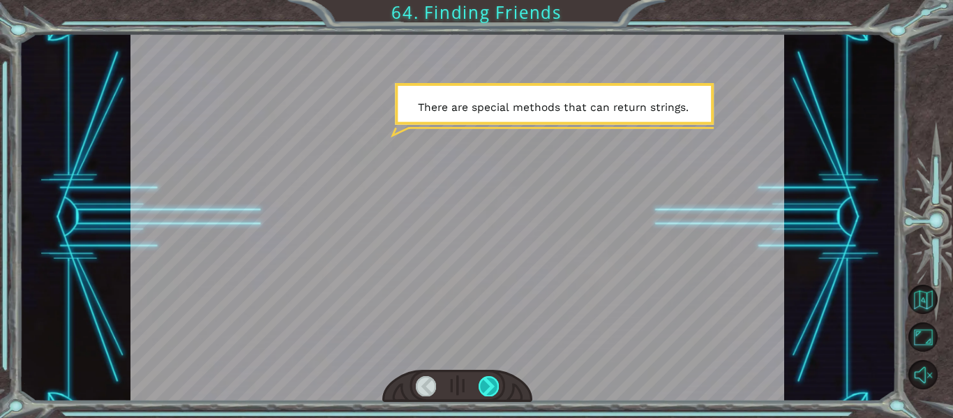
click at [490, 389] on div at bounding box center [489, 386] width 20 height 20
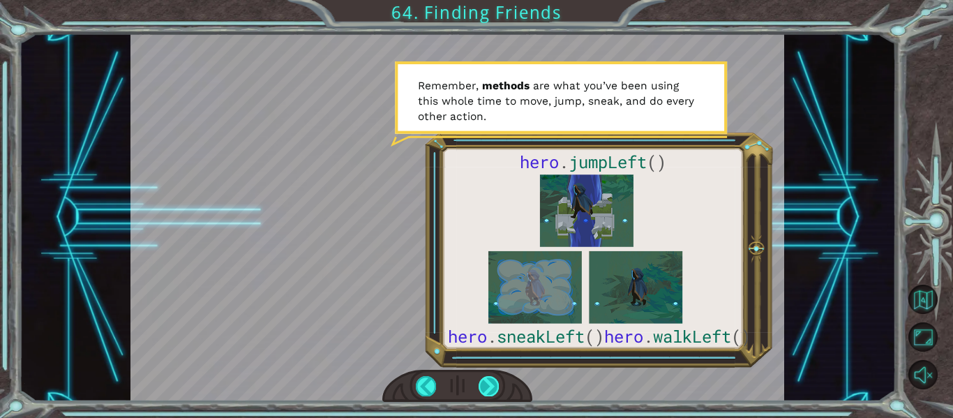
click at [486, 383] on div at bounding box center [489, 386] width 20 height 20
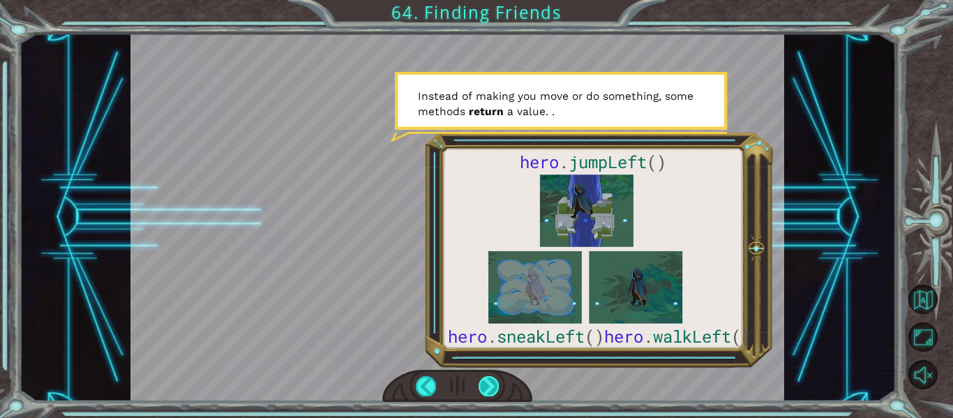
click at [491, 383] on div at bounding box center [489, 386] width 20 height 20
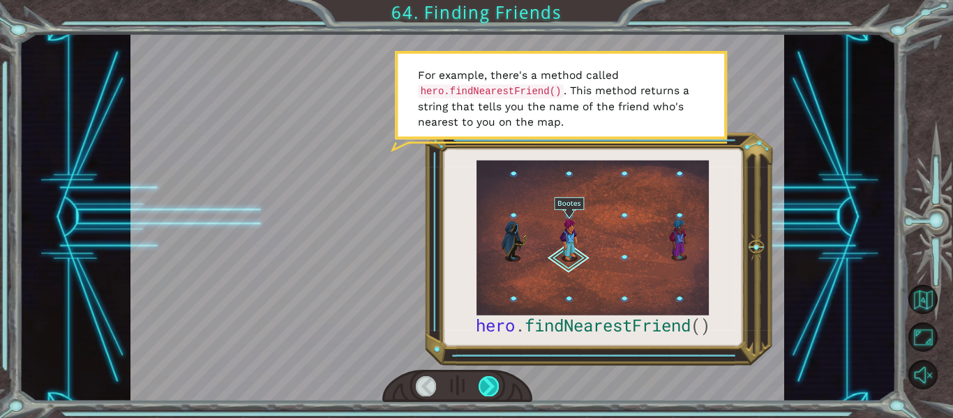
click at [491, 383] on div at bounding box center [489, 386] width 20 height 20
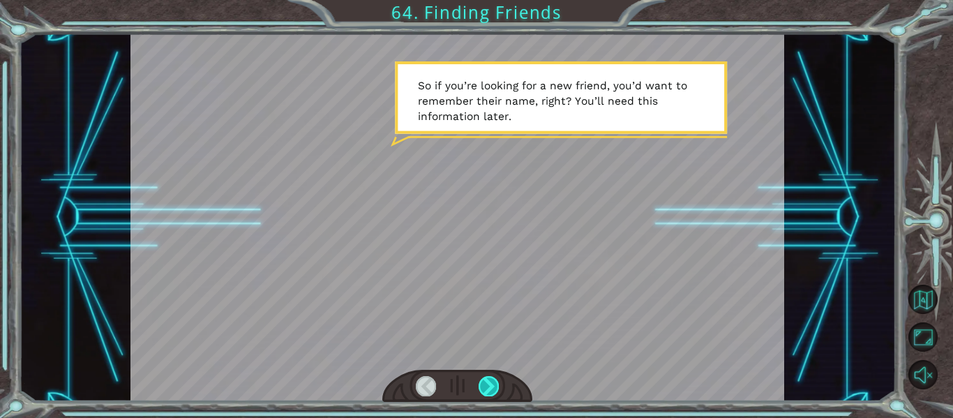
click at [490, 385] on div at bounding box center [489, 386] width 20 height 20
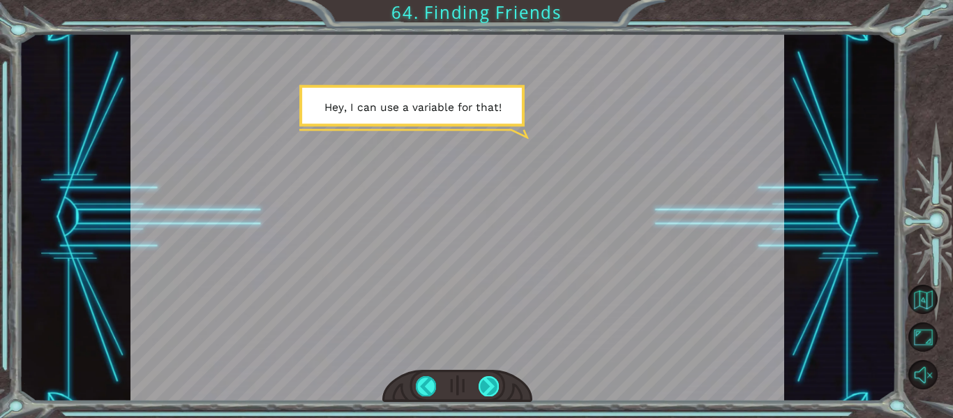
click at [493, 384] on div at bounding box center [489, 386] width 20 height 20
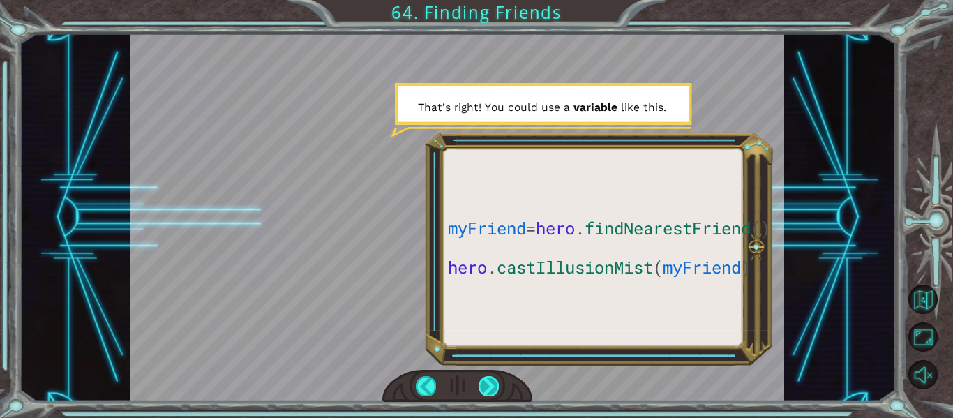
click at [493, 389] on div at bounding box center [489, 386] width 20 height 20
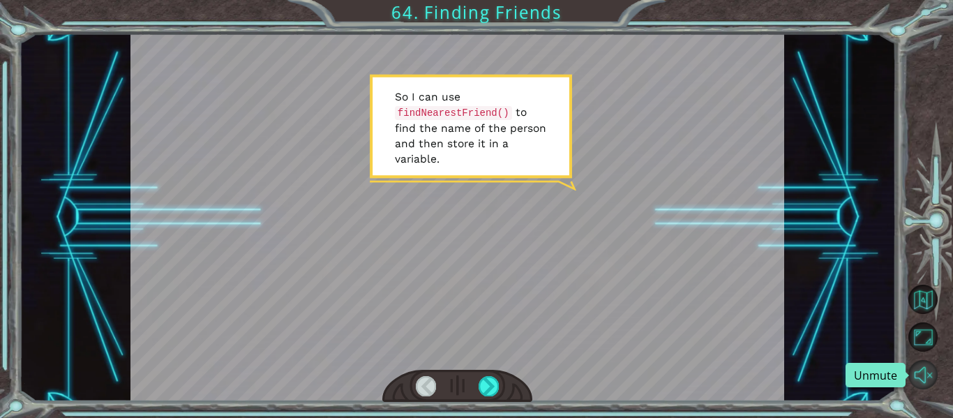
click at [922, 373] on button "Unmute" at bounding box center [923, 374] width 29 height 29
click at [493, 382] on div at bounding box center [489, 386] width 20 height 20
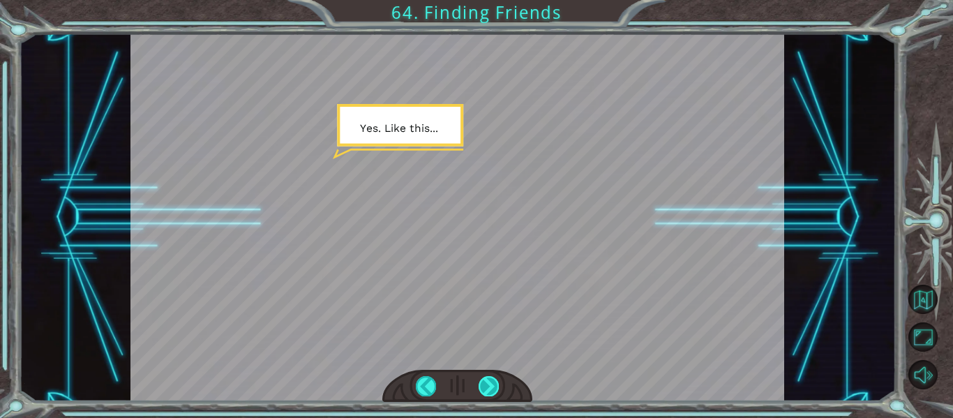
click at [491, 380] on div at bounding box center [489, 386] width 20 height 20
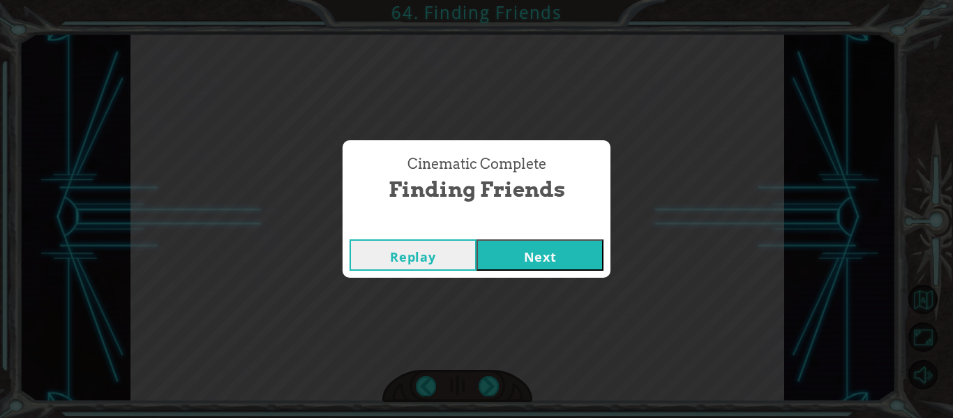
click at [510, 257] on button "Next" at bounding box center [540, 254] width 127 height 31
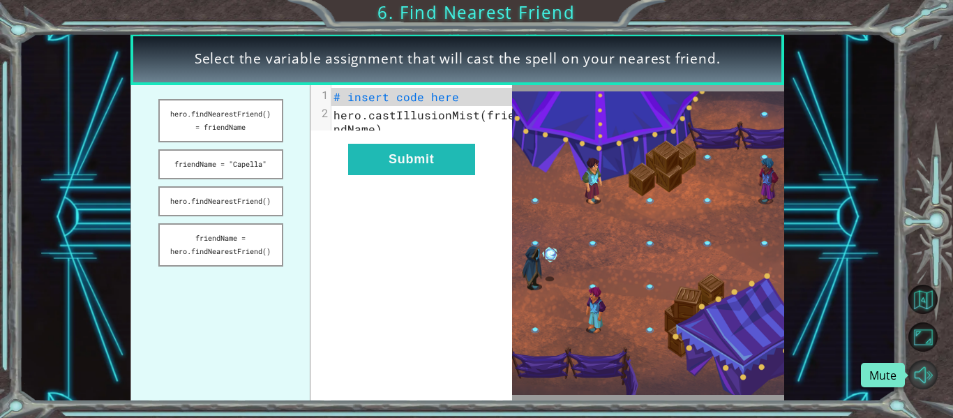
click at [927, 378] on button "Mute" at bounding box center [923, 374] width 29 height 29
click at [265, 209] on button "hero.findNearestFriend()" at bounding box center [220, 201] width 125 height 30
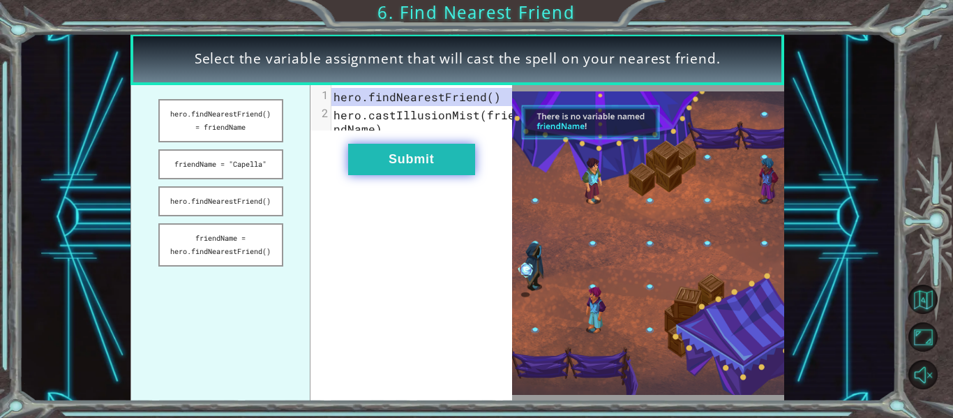
click at [422, 175] on button "Submit" at bounding box center [411, 159] width 127 height 31
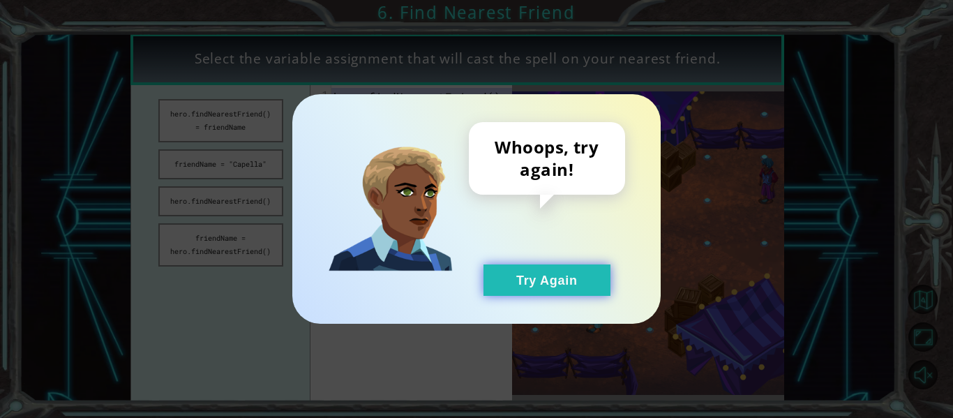
click at [546, 292] on button "Try Again" at bounding box center [547, 280] width 127 height 31
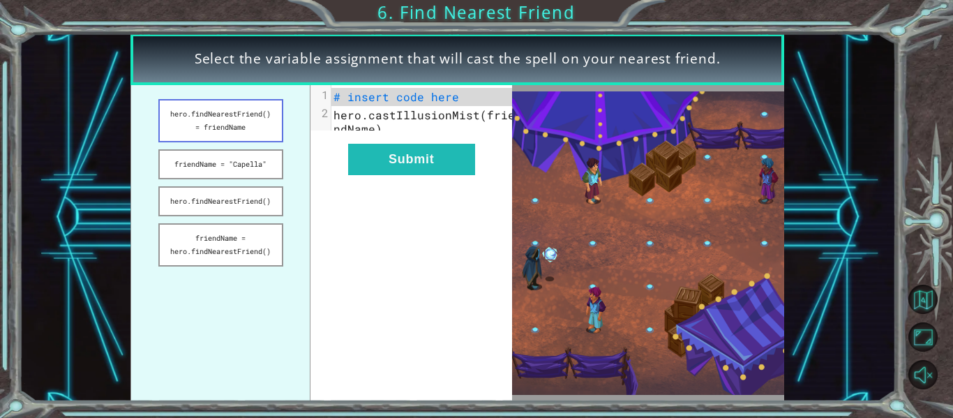
click at [274, 129] on button "hero.findNearestFriend() = friendName" at bounding box center [220, 120] width 125 height 43
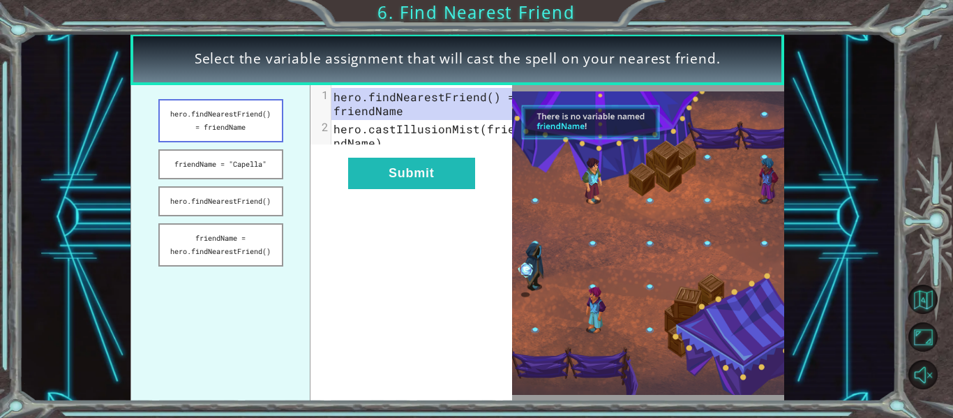
click at [250, 131] on button "hero.findNearestFriend() = friendName" at bounding box center [220, 120] width 125 height 43
click at [265, 151] on button "friendName = "Capella"" at bounding box center [220, 164] width 125 height 30
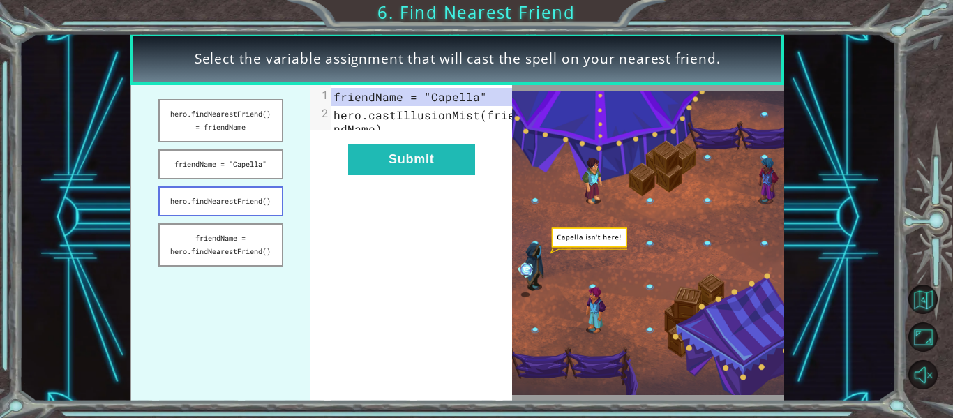
click at [263, 202] on button "hero.findNearestFriend()" at bounding box center [220, 201] width 125 height 30
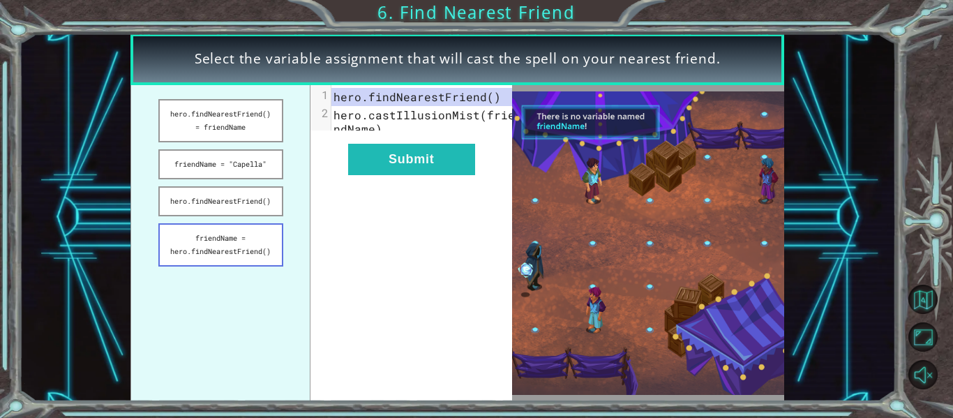
click at [272, 248] on button "friendName = hero.findNearestFriend()" at bounding box center [220, 244] width 125 height 43
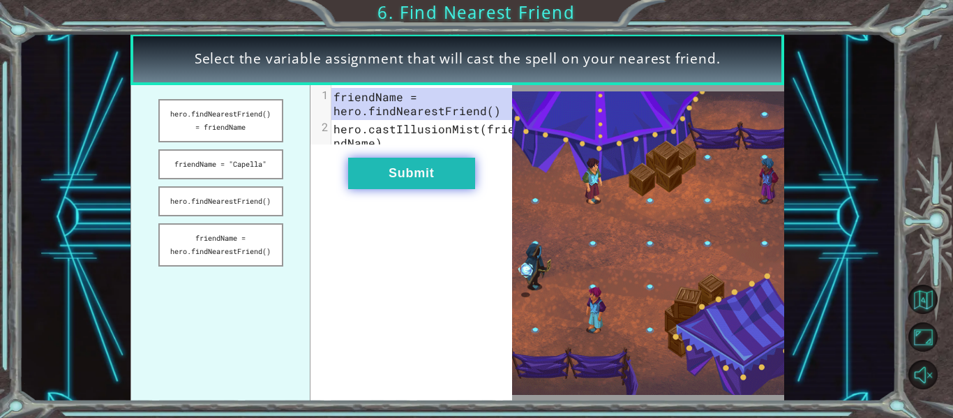
click at [363, 185] on button "Submit" at bounding box center [411, 173] width 127 height 31
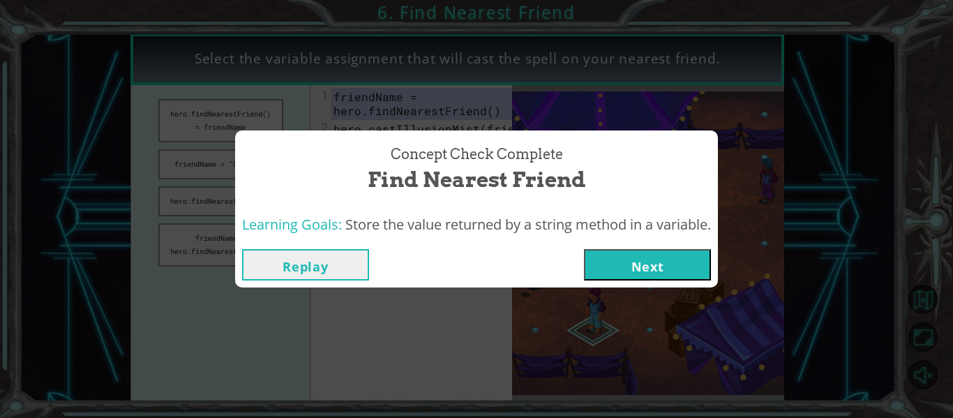
click at [638, 262] on button "Next" at bounding box center [647, 264] width 127 height 31
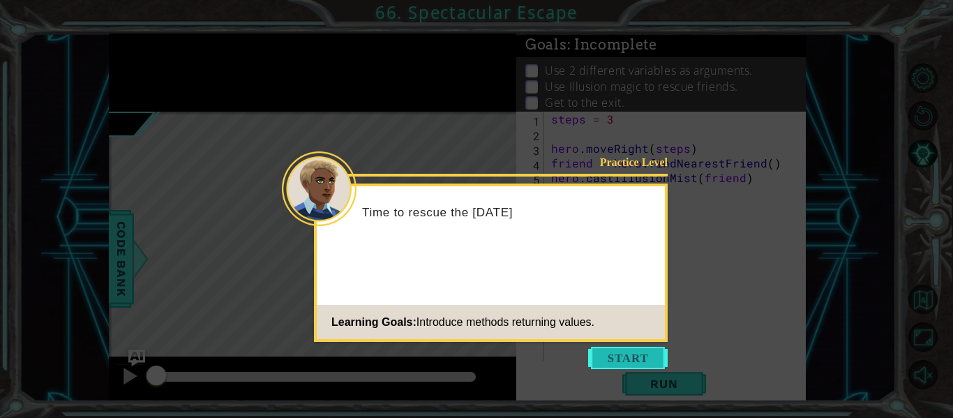
click at [659, 364] on button "Start" at bounding box center [628, 358] width 80 height 22
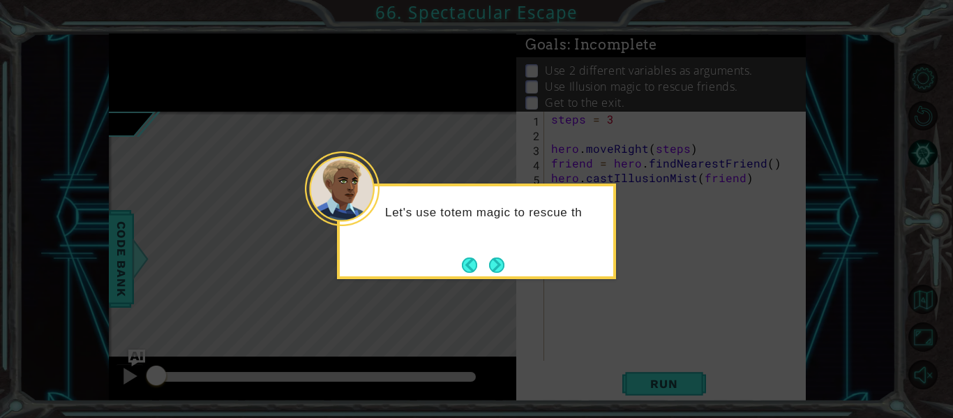
click at [514, 272] on div "Let's use totem magic to rescue th" at bounding box center [476, 232] width 279 height 96
click at [512, 269] on div "Let's use totem magic to rescue the others." at bounding box center [476, 232] width 279 height 96
click at [506, 265] on div "Let's use totem magic to rescue the others." at bounding box center [476, 232] width 279 height 96
click at [500, 265] on button "Next" at bounding box center [496, 265] width 15 height 15
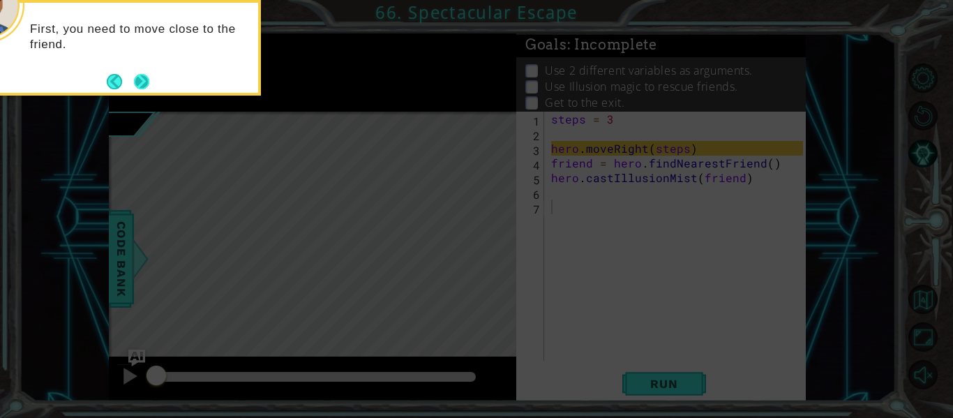
click at [144, 83] on button "Next" at bounding box center [141, 81] width 15 height 15
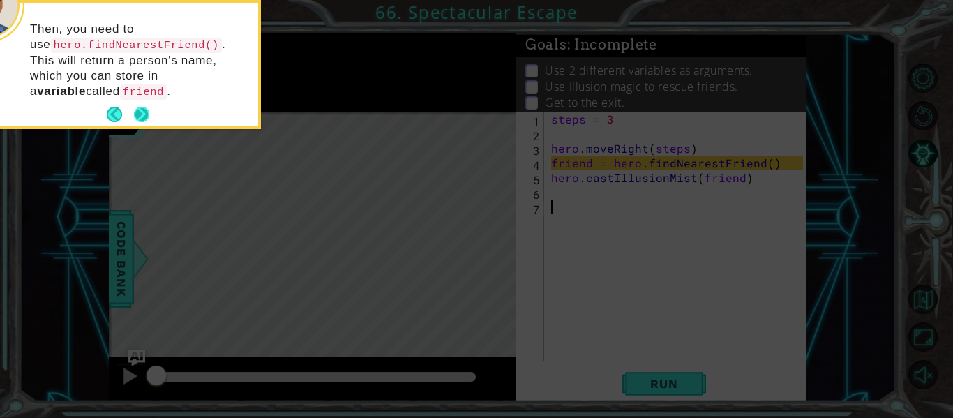
click at [149, 108] on button "Next" at bounding box center [141, 114] width 15 height 15
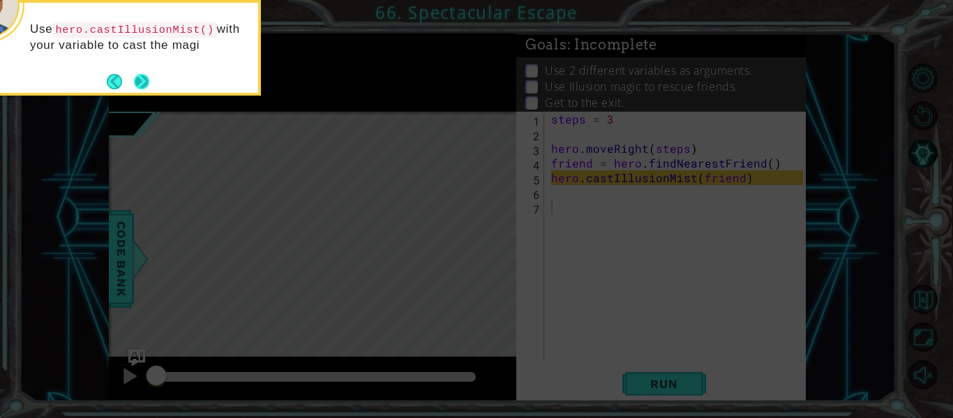
click at [149, 82] on button "Next" at bounding box center [141, 81] width 15 height 15
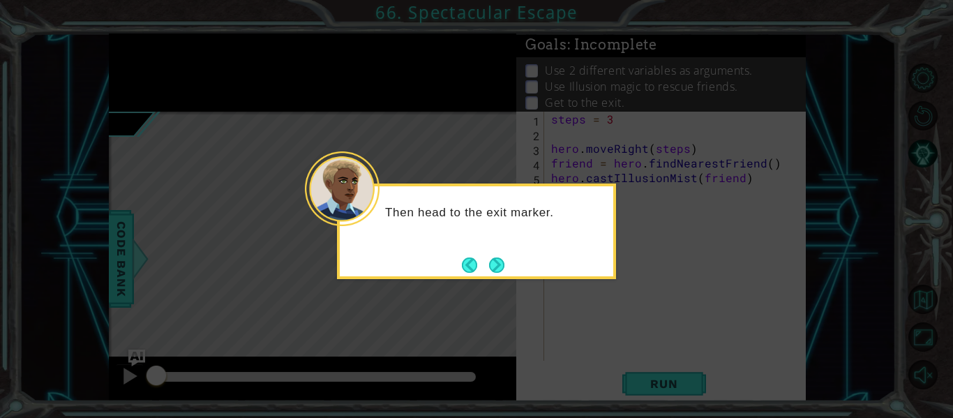
click at [514, 269] on div "Then head to the exit marker." at bounding box center [476, 232] width 279 height 96
click at [502, 267] on button "Next" at bounding box center [496, 265] width 15 height 15
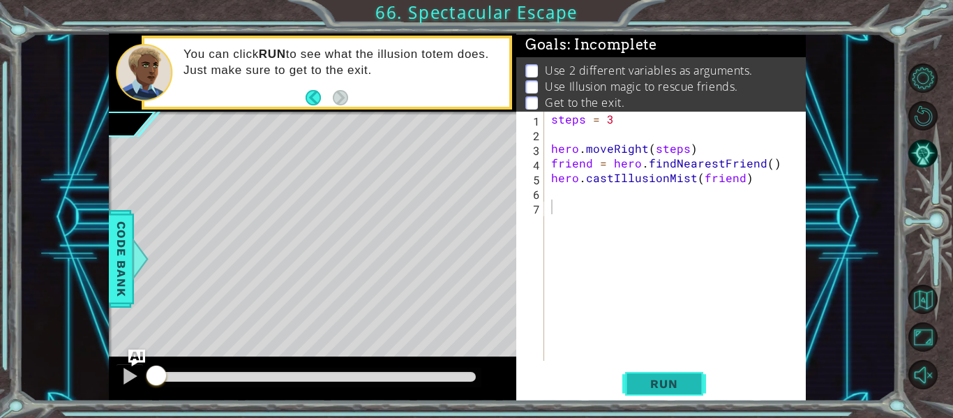
click at [678, 376] on button "Run" at bounding box center [665, 384] width 84 height 29
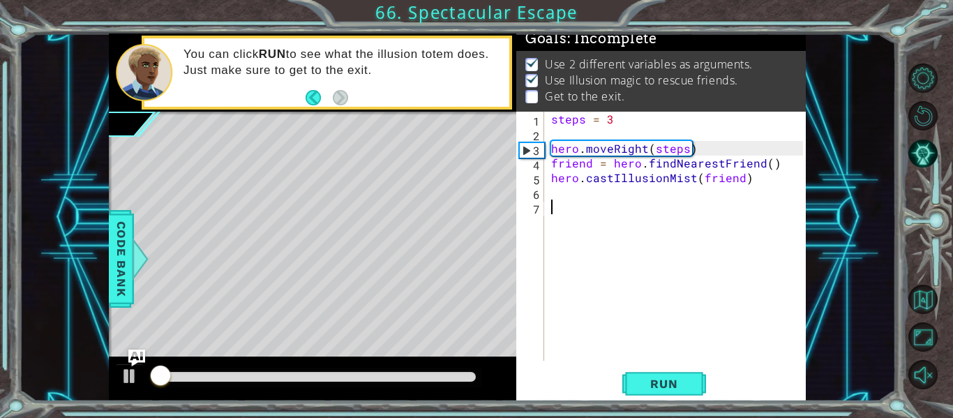
scroll to position [12, 0]
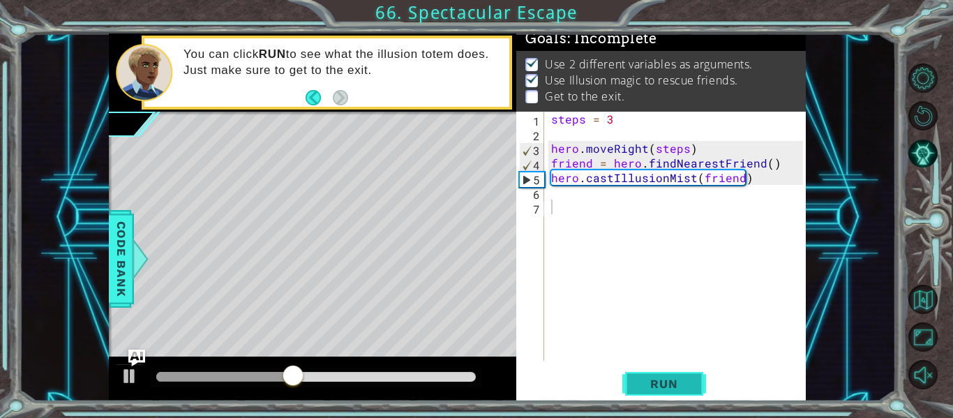
click at [662, 383] on span "Run" at bounding box center [664, 384] width 55 height 14
click at [666, 388] on span "Run" at bounding box center [664, 384] width 55 height 14
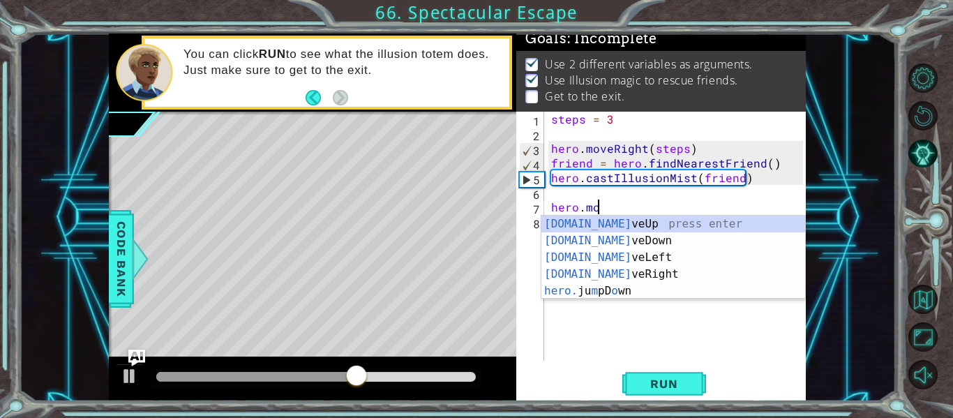
scroll to position [0, 3]
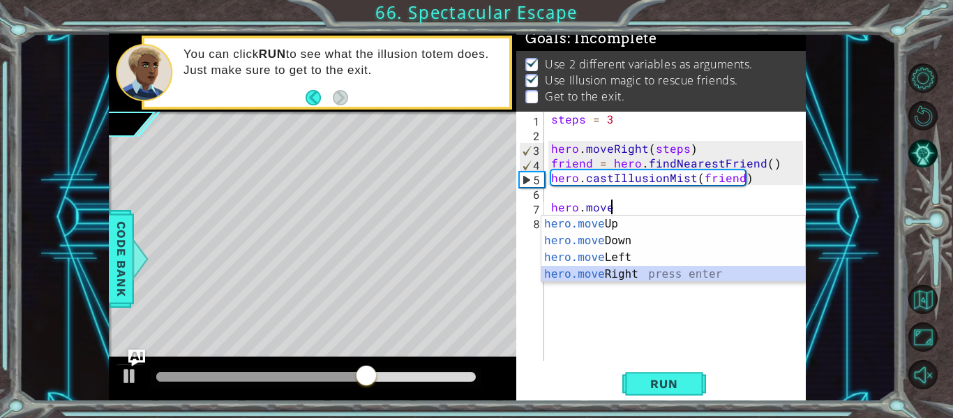
click at [627, 276] on div "hero.move Up press enter hero.move Down press enter hero.move Left press enter …" at bounding box center [674, 266] width 264 height 101
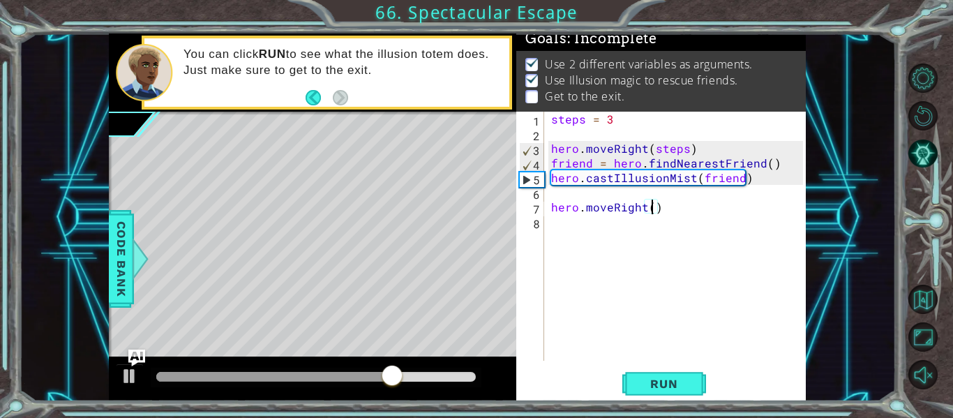
type textarea "hero.moveRight(3)"
click at [662, 393] on button "Run" at bounding box center [665, 384] width 84 height 29
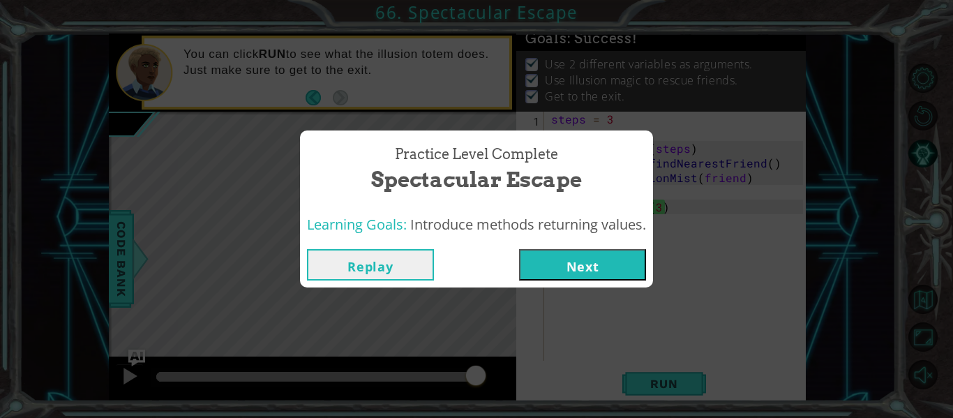
click at [600, 258] on button "Next" at bounding box center [582, 264] width 127 height 31
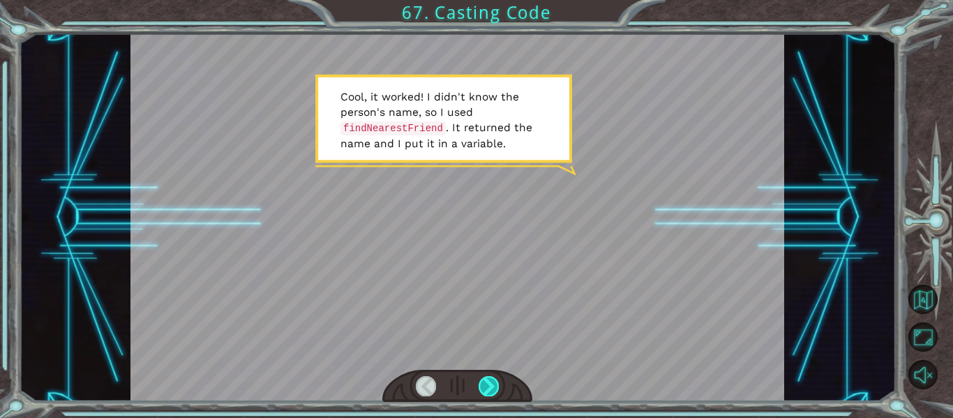
click at [482, 387] on div at bounding box center [489, 386] width 20 height 20
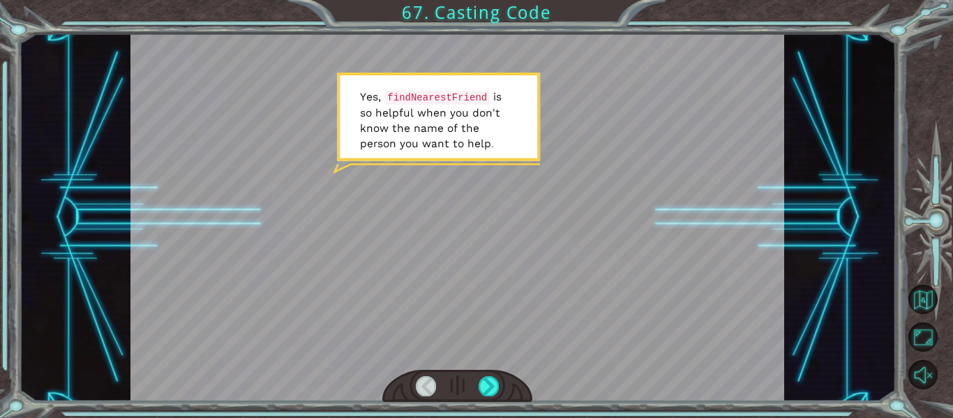
click at [473, 387] on div at bounding box center [458, 386] width 151 height 33
click at [484, 392] on div at bounding box center [489, 386] width 20 height 20
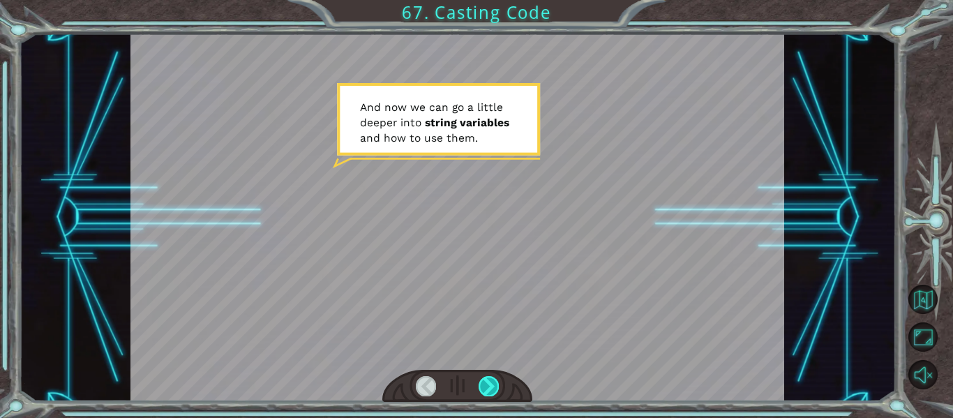
click at [484, 391] on div at bounding box center [489, 386] width 20 height 20
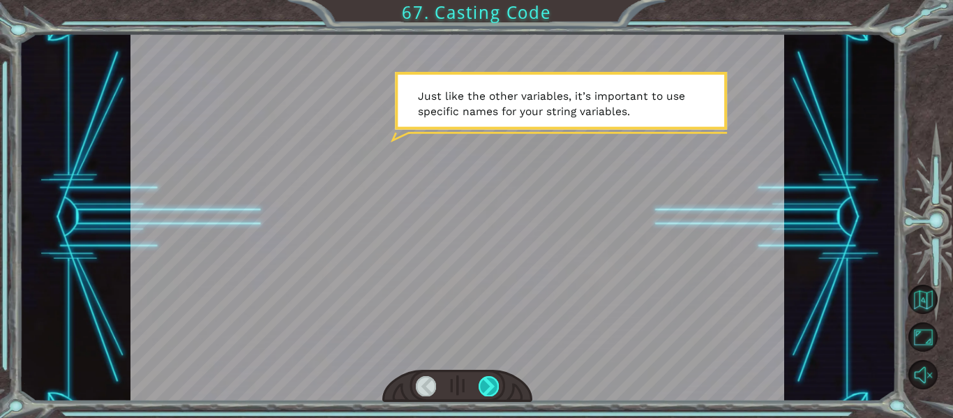
click at [486, 387] on div at bounding box center [489, 386] width 20 height 20
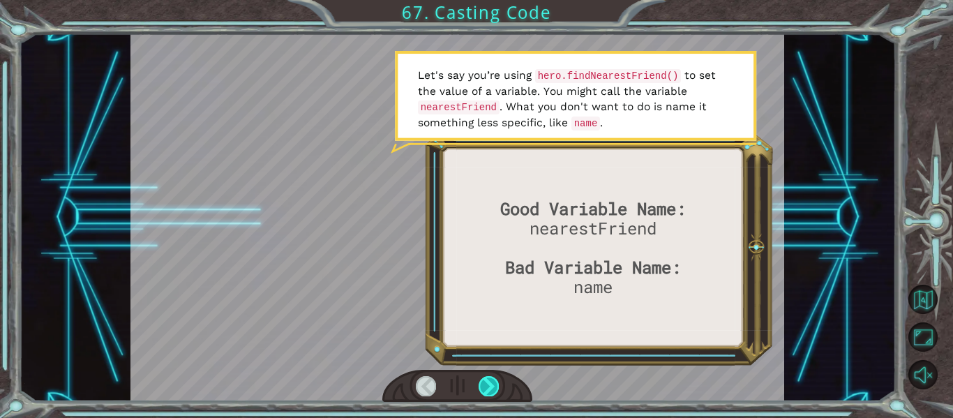
click at [483, 389] on div at bounding box center [489, 386] width 20 height 20
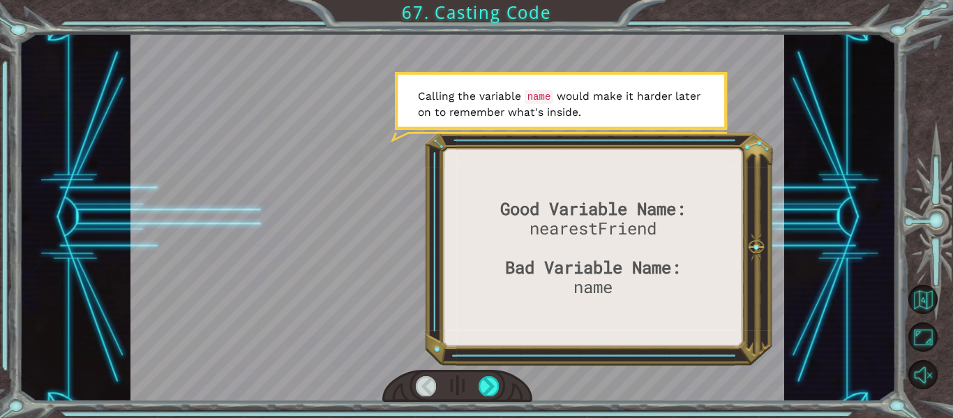
click at [473, 394] on div at bounding box center [458, 386] width 151 height 33
click at [495, 380] on div at bounding box center [489, 386] width 20 height 20
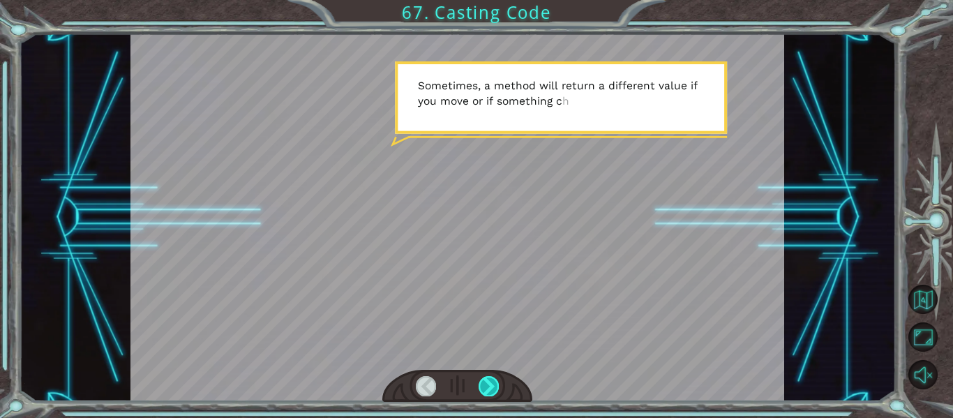
click at [488, 383] on div at bounding box center [489, 386] width 20 height 20
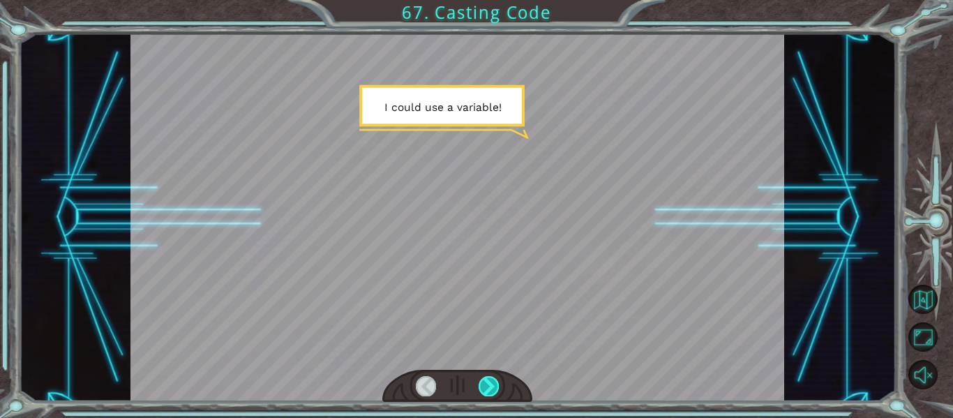
click at [489, 384] on div at bounding box center [489, 386] width 20 height 20
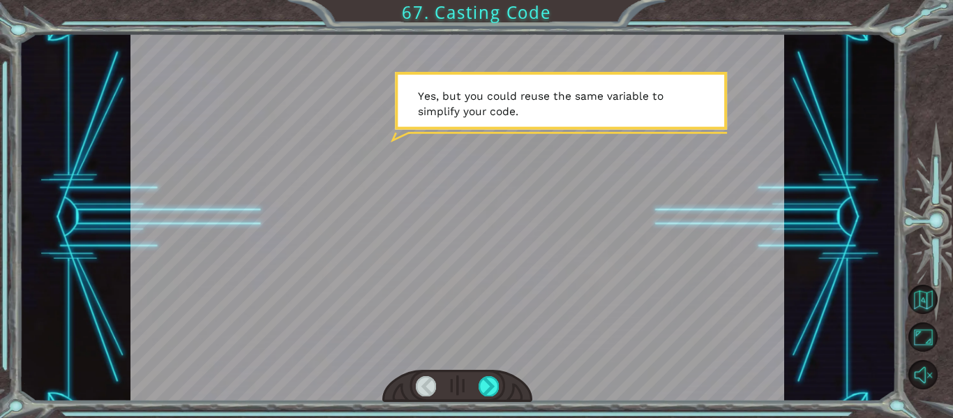
click at [489, 376] on div at bounding box center [458, 386] width 151 height 33
click at [495, 382] on div at bounding box center [489, 386] width 20 height 20
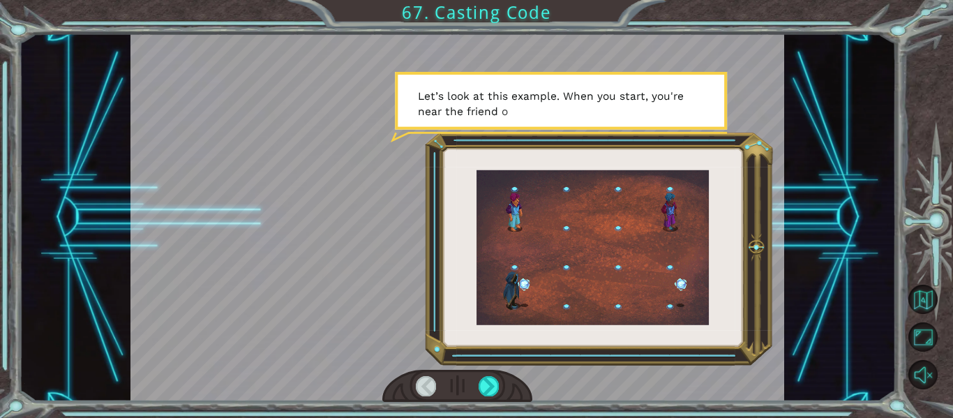
click at [500, 383] on div at bounding box center [458, 386] width 151 height 33
click at [497, 380] on div at bounding box center [489, 386] width 20 height 20
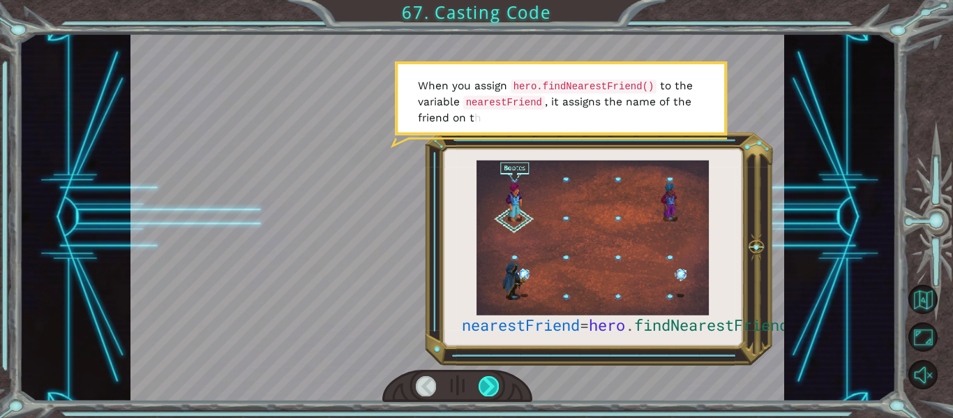
click at [490, 386] on div at bounding box center [489, 386] width 20 height 20
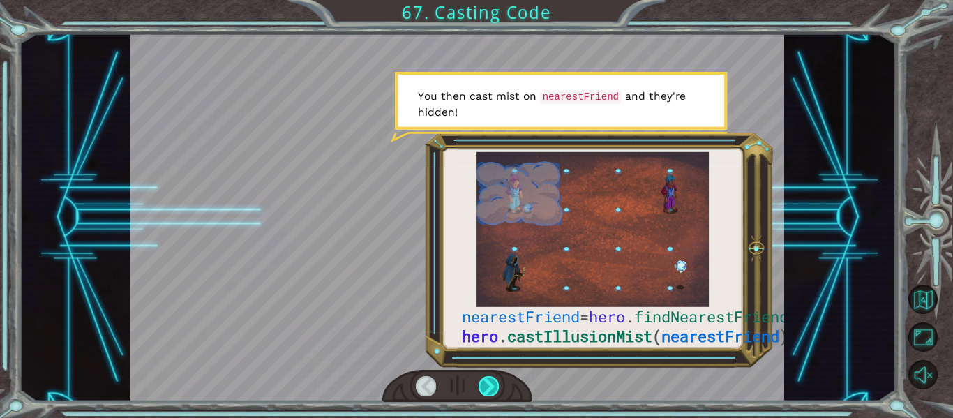
click at [487, 378] on div at bounding box center [489, 386] width 20 height 20
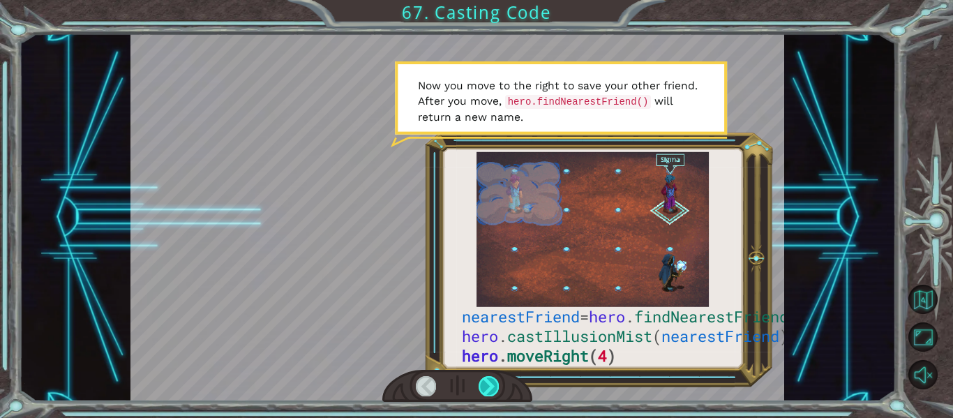
click at [494, 380] on div at bounding box center [489, 386] width 20 height 20
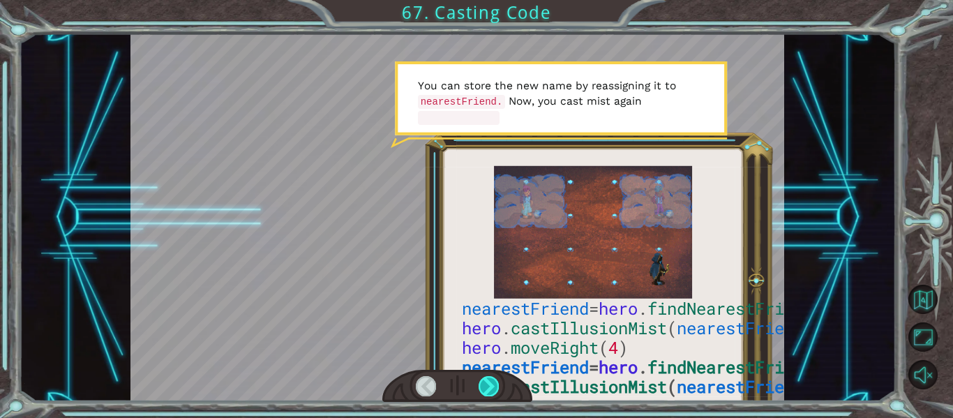
click at [488, 379] on div at bounding box center [489, 386] width 20 height 20
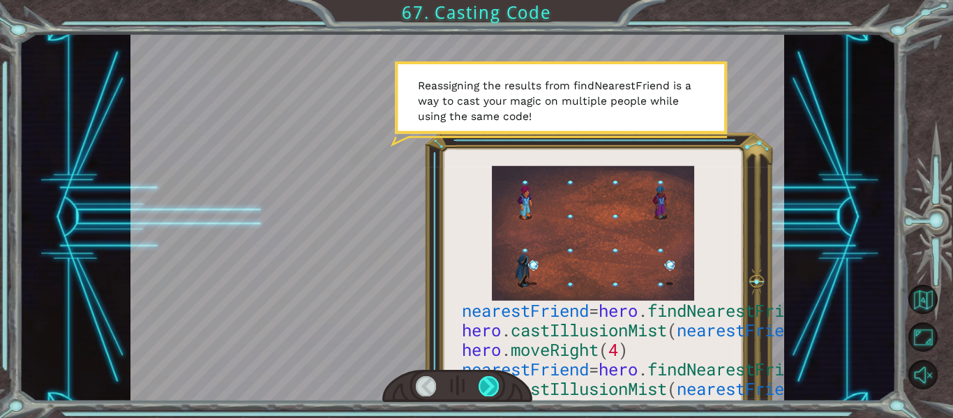
click at [488, 381] on div at bounding box center [489, 386] width 20 height 20
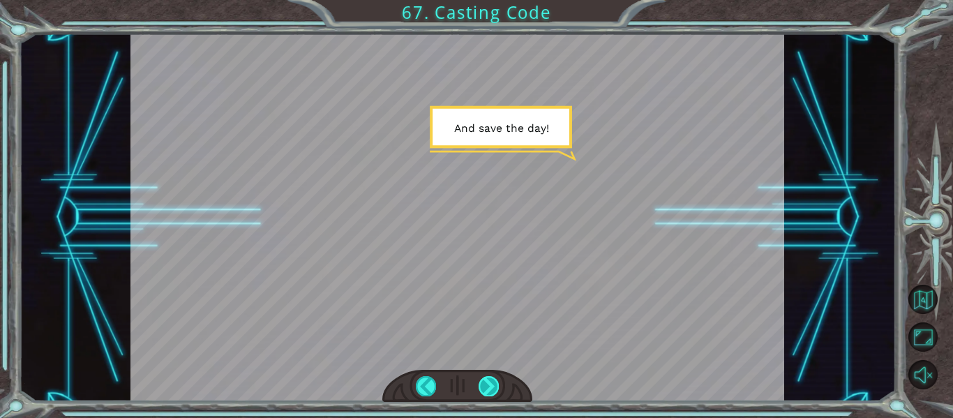
click at [488, 381] on div at bounding box center [489, 386] width 20 height 20
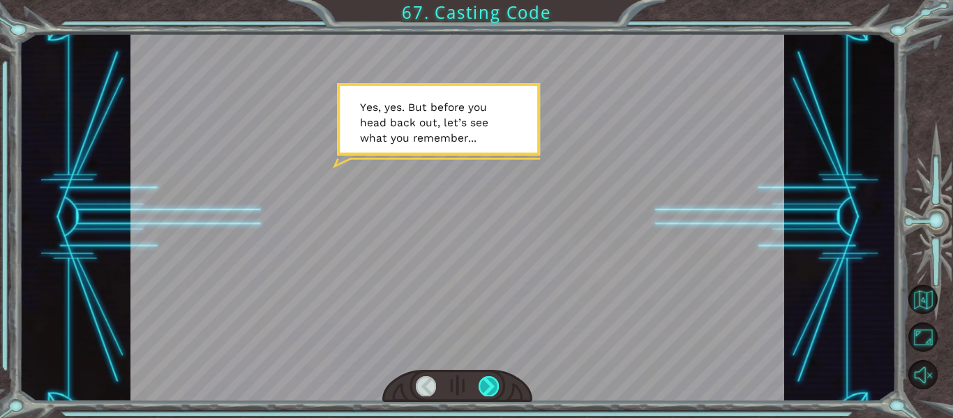
click at [487, 381] on div at bounding box center [489, 386] width 20 height 20
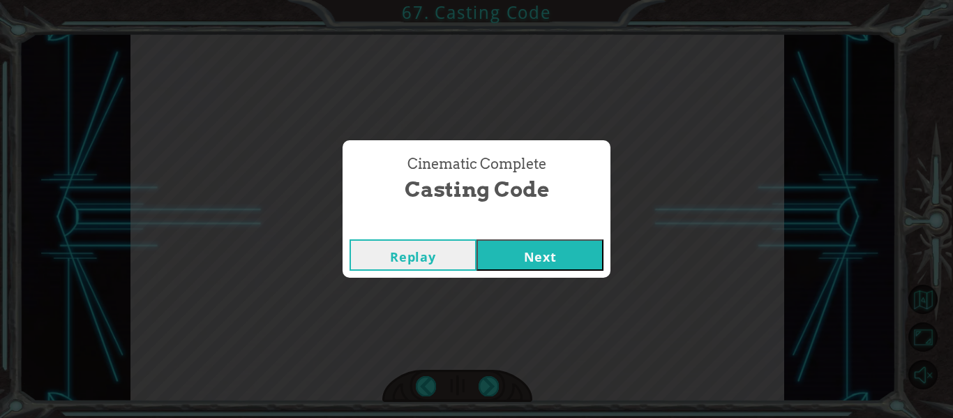
click at [549, 259] on button "Next" at bounding box center [540, 254] width 127 height 31
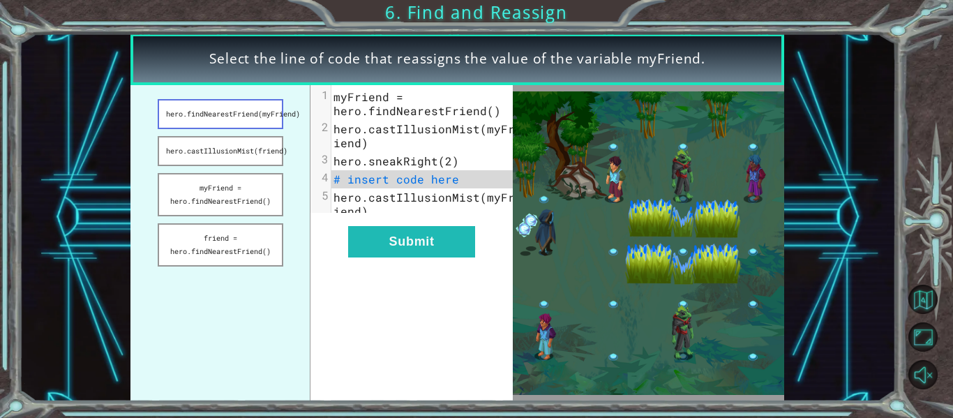
click at [267, 122] on button "hero.findNearestFriend(myFriend)" at bounding box center [221, 114] width 126 height 30
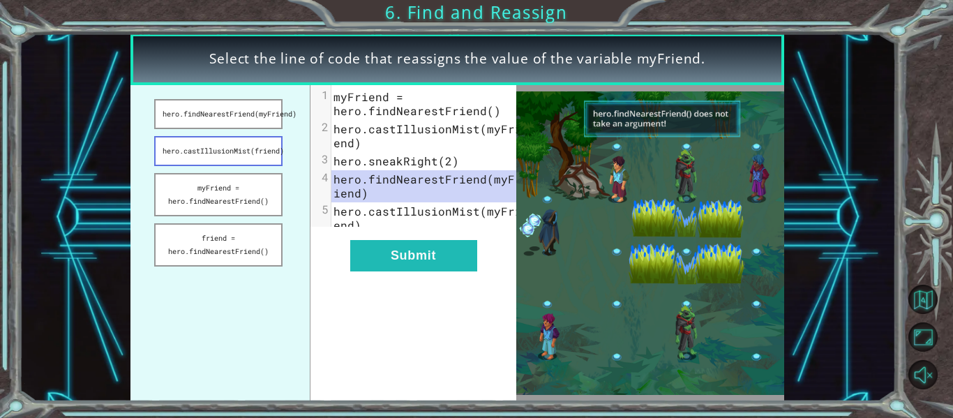
click at [219, 149] on button "hero.castIllusionMist(friend)" at bounding box center [218, 151] width 128 height 30
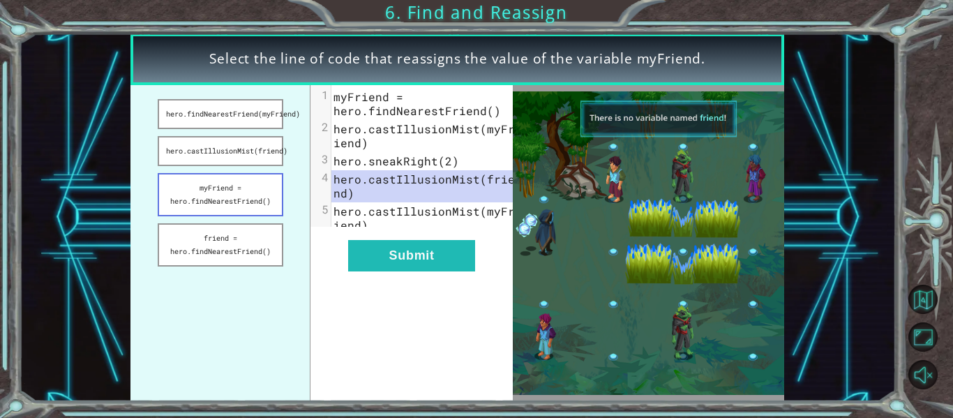
click at [261, 198] on button "myFriend = hero.findNearestFriend()" at bounding box center [221, 194] width 126 height 43
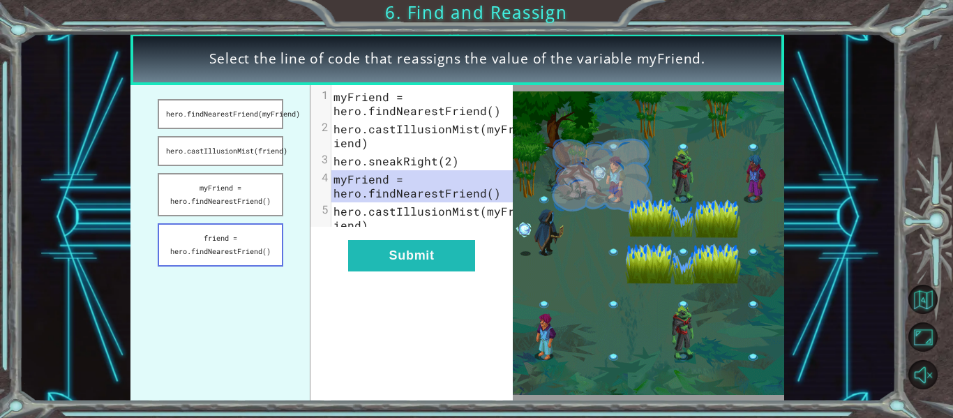
click at [253, 248] on button "friend = hero.findNearestFriend()" at bounding box center [221, 244] width 126 height 43
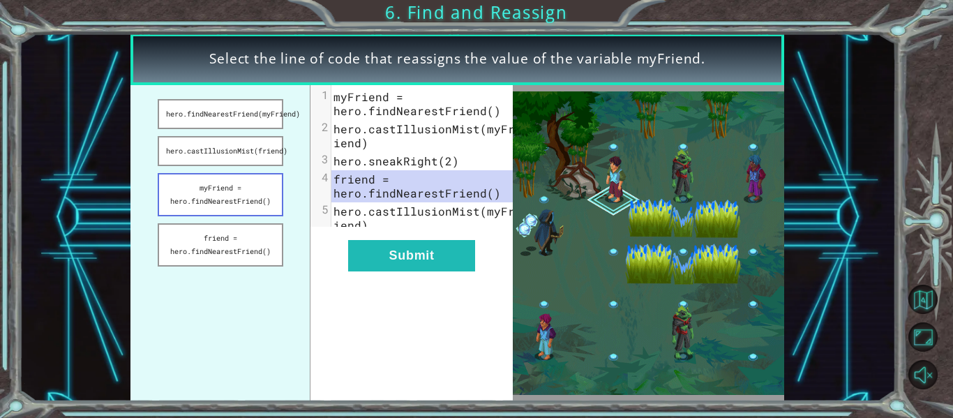
click at [260, 205] on button "myFriend = hero.findNearestFriend()" at bounding box center [221, 194] width 126 height 43
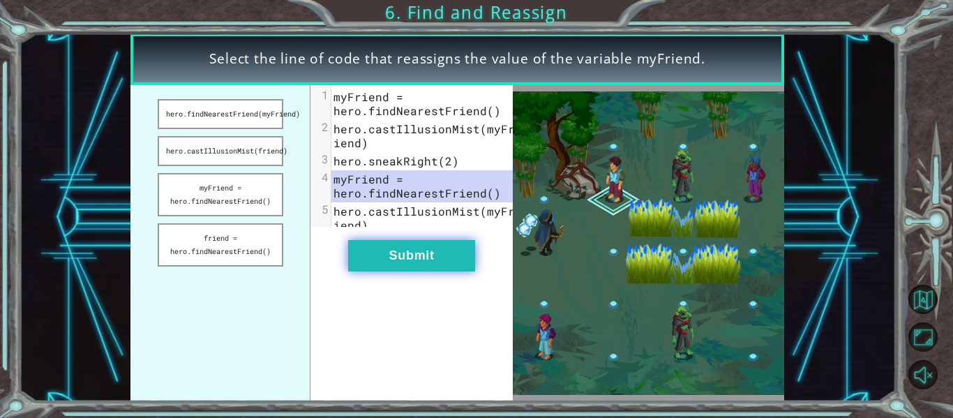
click at [410, 253] on button "Submit" at bounding box center [411, 255] width 127 height 31
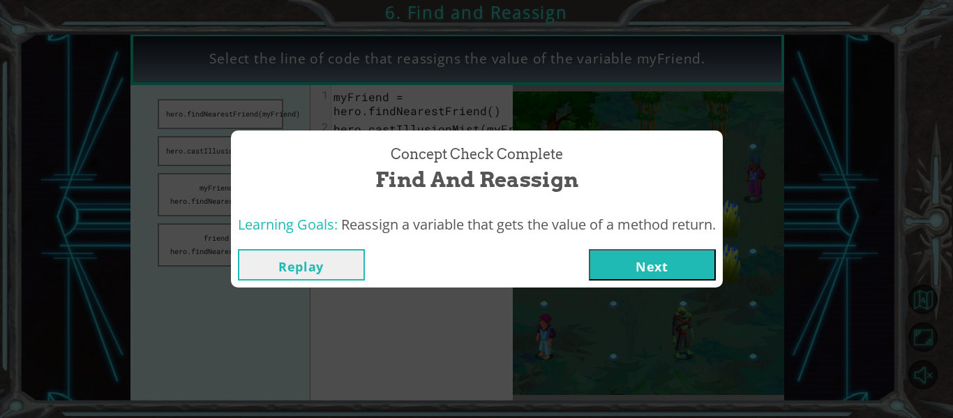
click at [696, 260] on button "Next" at bounding box center [652, 264] width 127 height 31
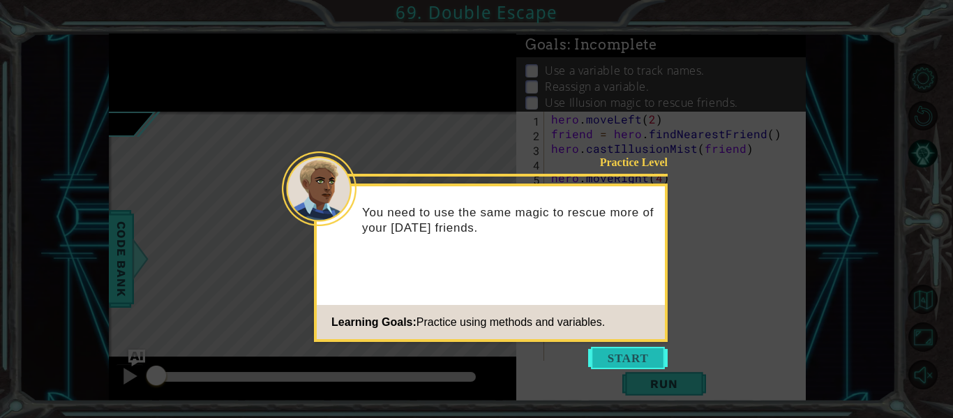
click at [638, 351] on button "Start" at bounding box center [628, 358] width 80 height 22
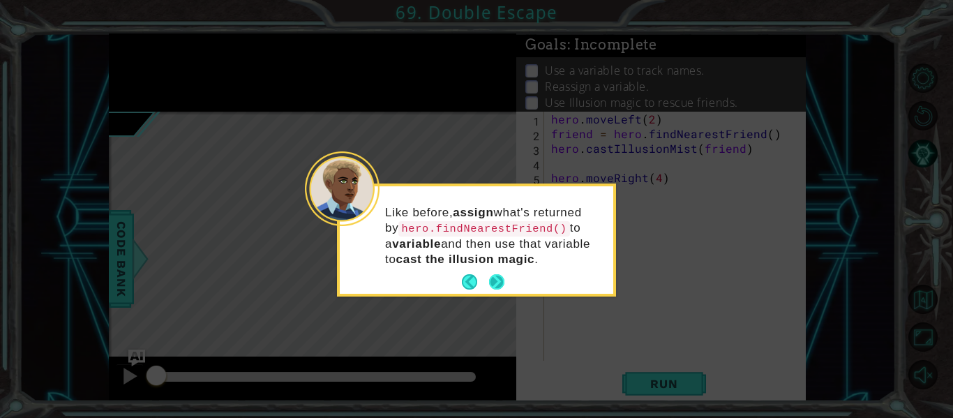
click at [499, 276] on button "Next" at bounding box center [496, 281] width 15 height 15
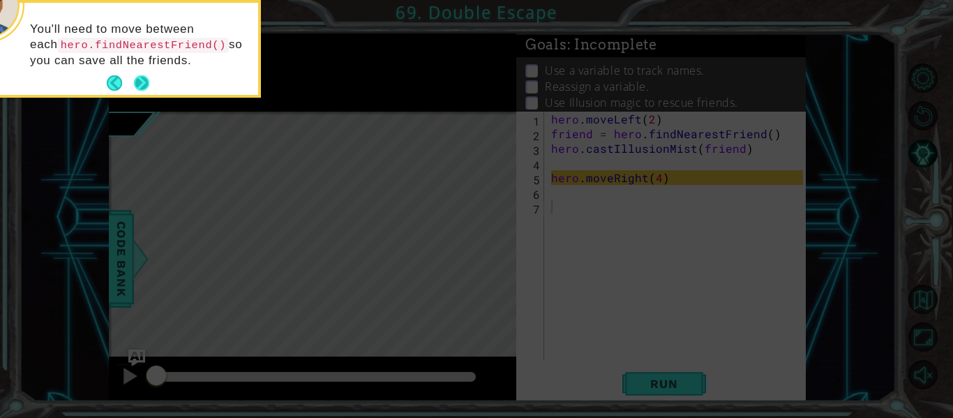
click at [146, 75] on button "Next" at bounding box center [141, 82] width 15 height 15
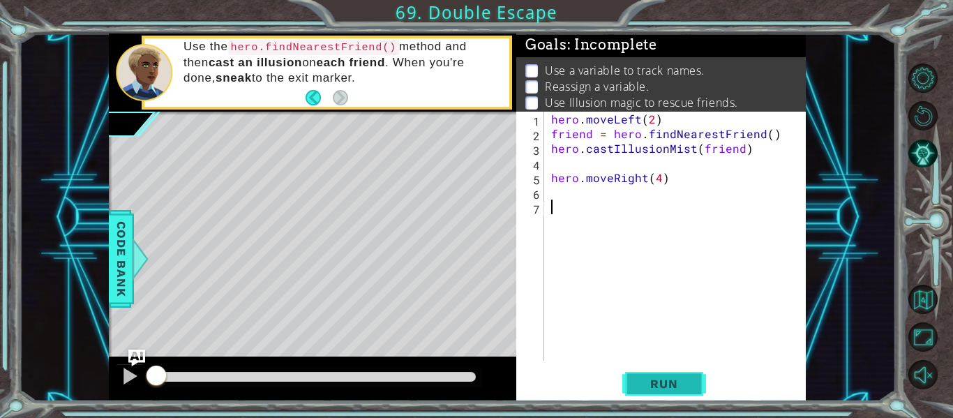
click at [681, 381] on span "Run" at bounding box center [664, 384] width 55 height 14
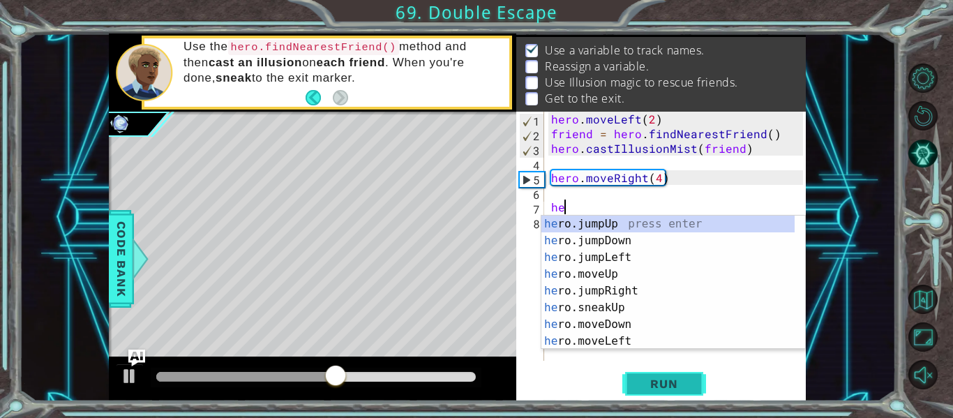
type textarea "h"
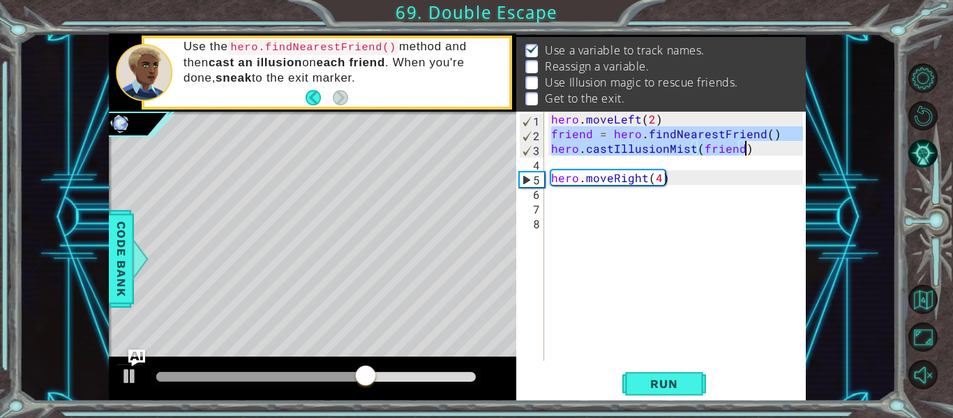
drag, startPoint x: 552, startPoint y: 133, endPoint x: 762, endPoint y: 148, distance: 210.7
click at [762, 148] on div "hero . moveLeft ( 2 ) friend = hero . findNearestFriend ( ) hero . castIllusion…" at bounding box center [680, 251] width 262 height 279
type textarea "friend = hero.findNearestFriend() hero.castIllusionMist(friend)"
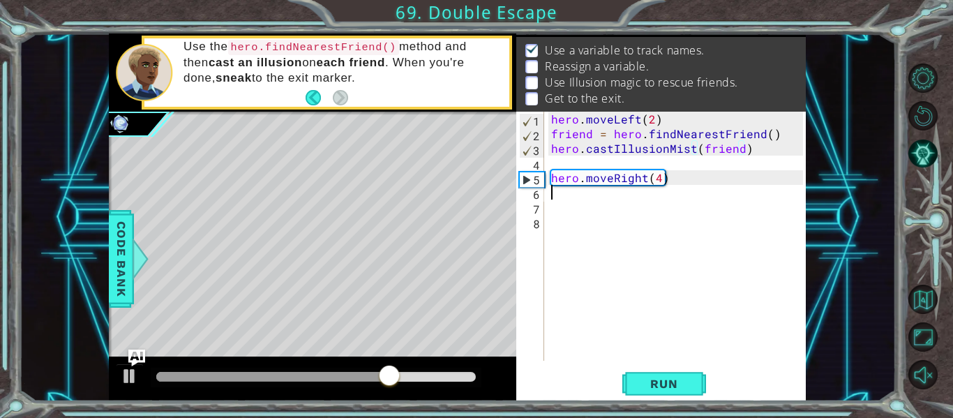
click at [564, 193] on div "hero . moveLeft ( 2 ) friend = hero . findNearestFriend ( ) hero . castIllusion…" at bounding box center [680, 251] width 262 height 279
paste textarea "hero.castIllusionMist(friend)"
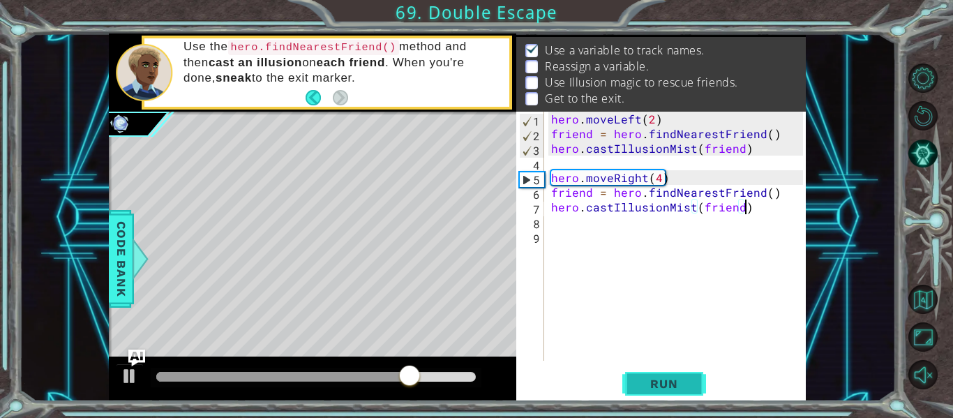
type textarea "hero.castIllusionMist(friend)"
click at [658, 390] on span "Run" at bounding box center [664, 384] width 55 height 14
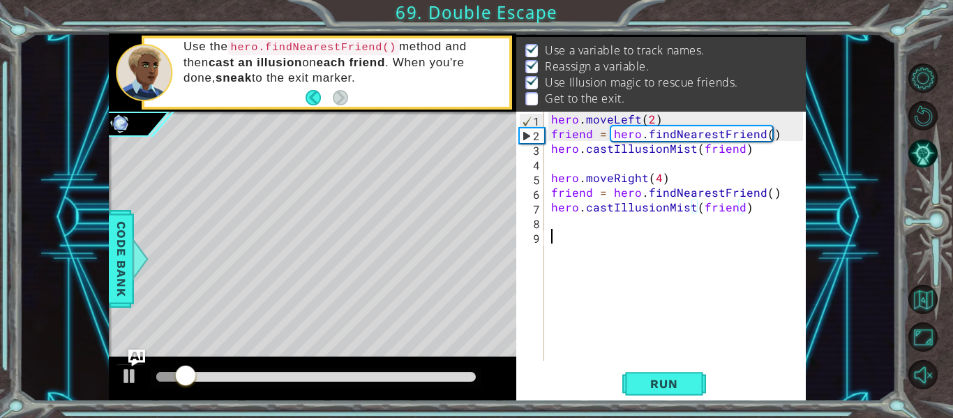
click at [577, 233] on div "hero . moveLeft ( 2 ) friend = hero . findNearestFriend ( ) hero . castIllusion…" at bounding box center [680, 251] width 262 height 279
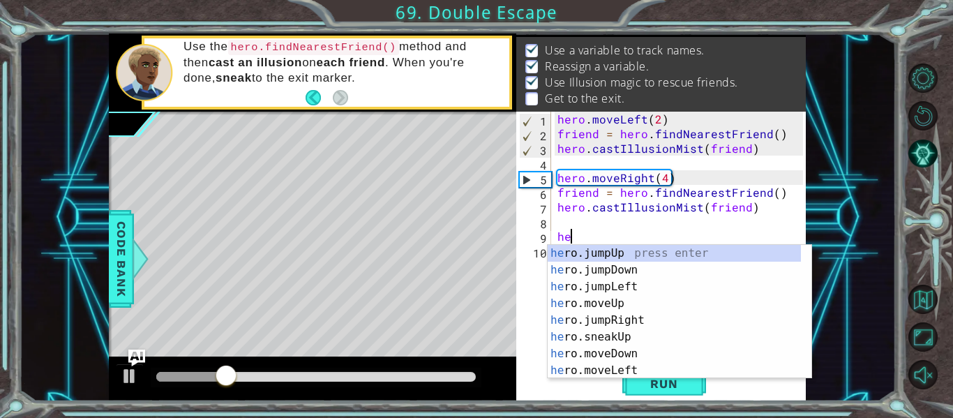
scroll to position [0, 1]
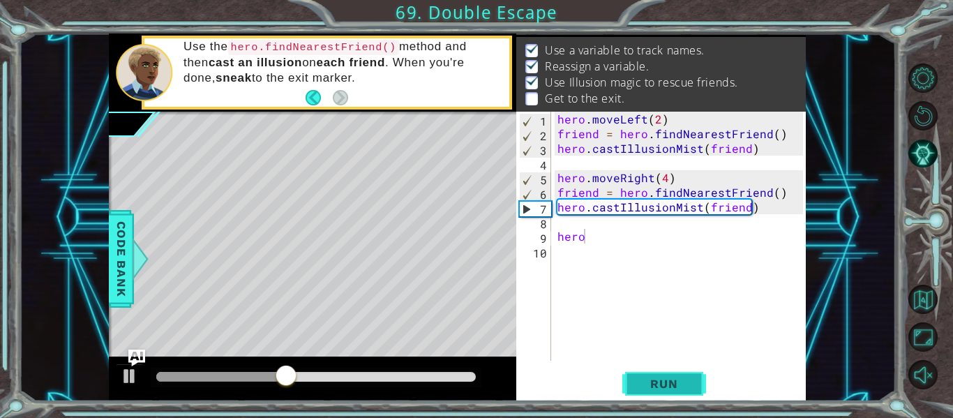
click at [642, 391] on span "Run" at bounding box center [664, 384] width 55 height 14
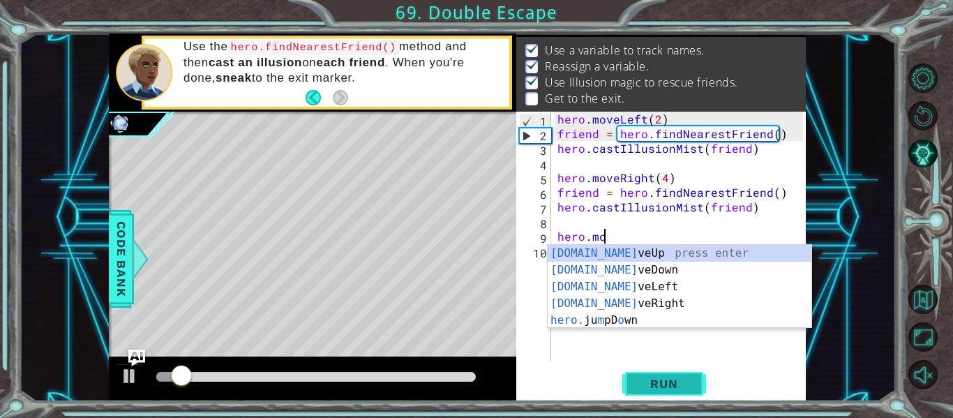
scroll to position [0, 3]
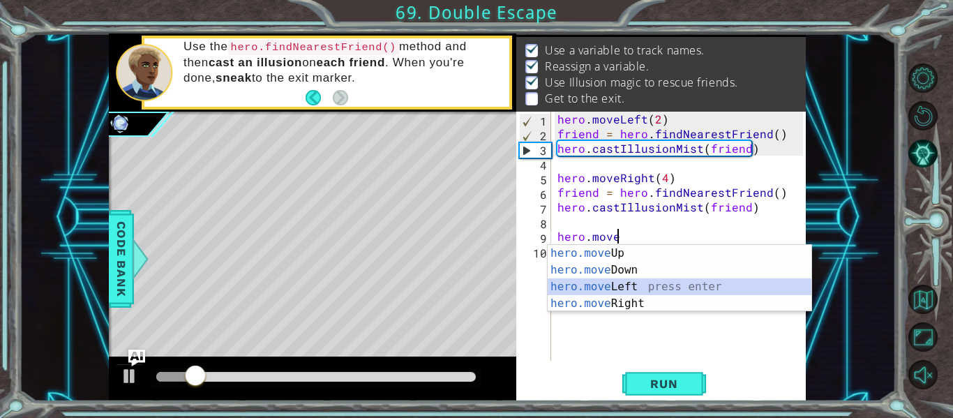
click at [625, 281] on div "hero.move Up press enter hero.move Down press enter hero.move Left press enter …" at bounding box center [680, 295] width 264 height 101
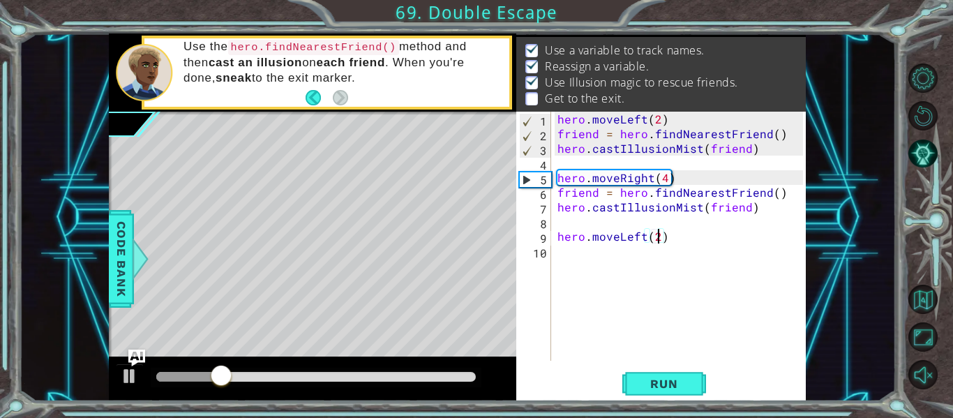
scroll to position [0, 6]
type textarea "hero.moveLeft(2)"
click at [662, 378] on span "Run" at bounding box center [664, 384] width 55 height 14
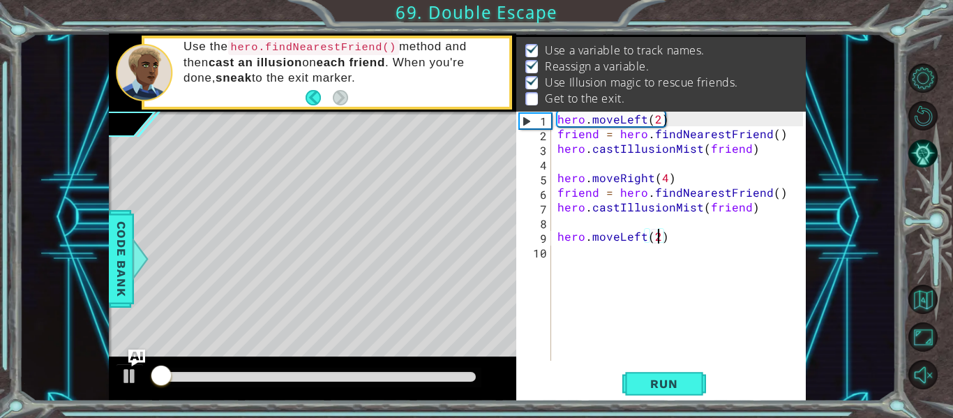
click at [565, 256] on div "hero . moveLeft ( 2 ) friend = hero . findNearestFriend ( ) hero . castIllusion…" at bounding box center [682, 251] width 255 height 279
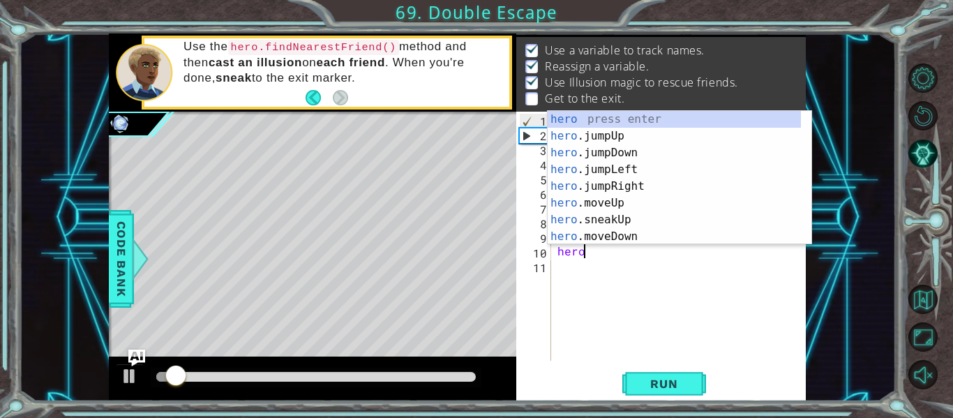
scroll to position [0, 1]
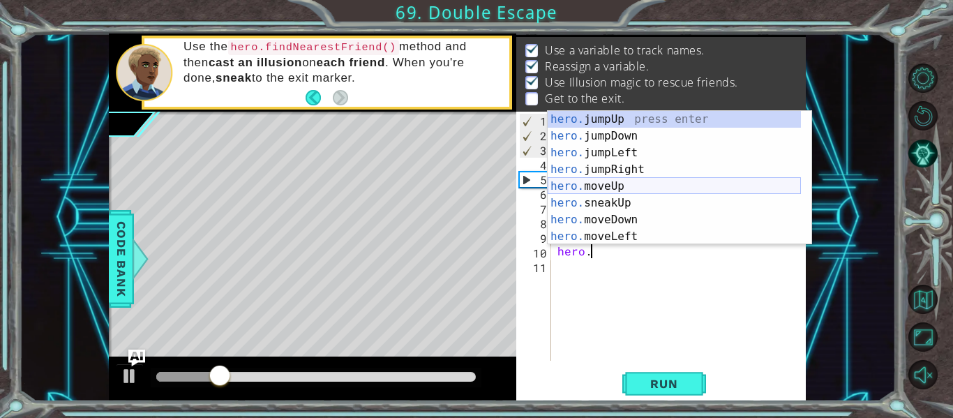
click at [596, 189] on div "hero. jumpUp press enter hero. jumpDown press enter hero. jumpLeft press enter …" at bounding box center [674, 195] width 253 height 168
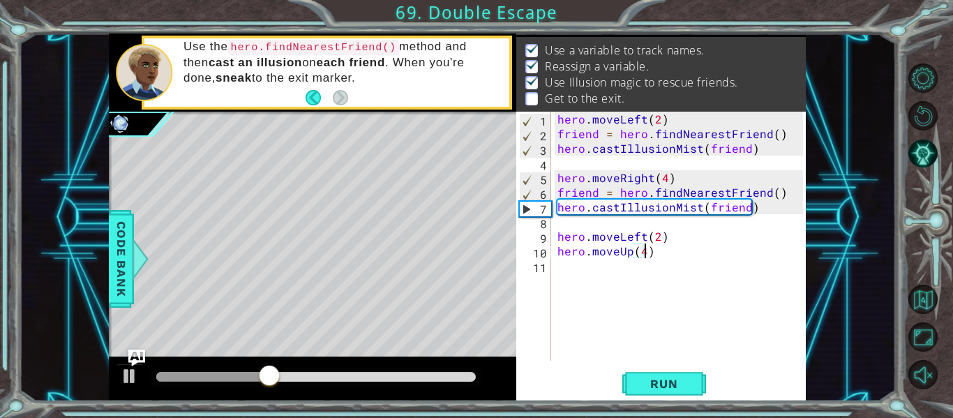
scroll to position [0, 5]
type textarea "hero.moveUp(4)"
click at [681, 385] on span "Run" at bounding box center [664, 384] width 55 height 14
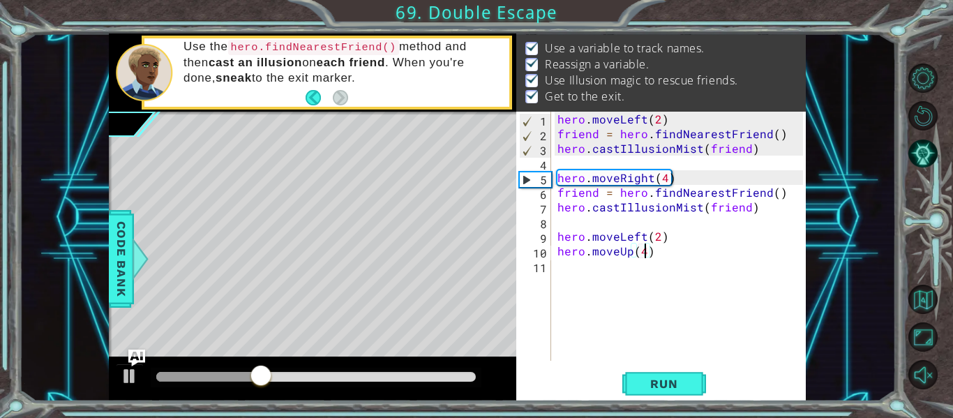
scroll to position [26, 0]
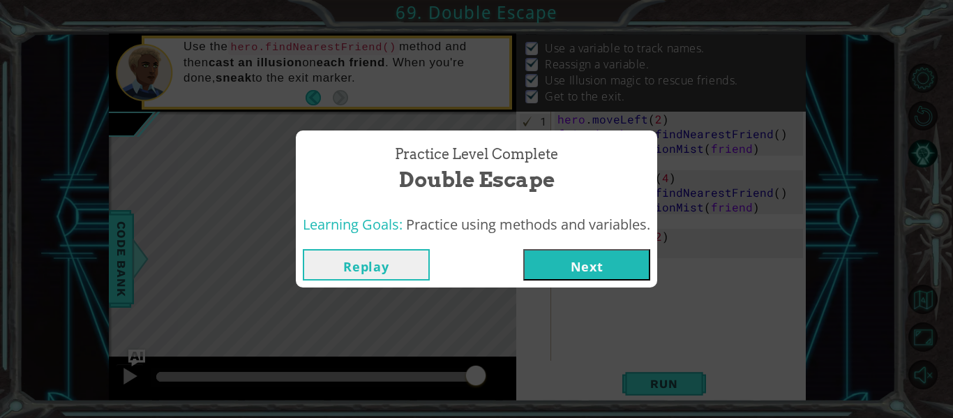
click at [614, 255] on button "Next" at bounding box center [587, 264] width 127 height 31
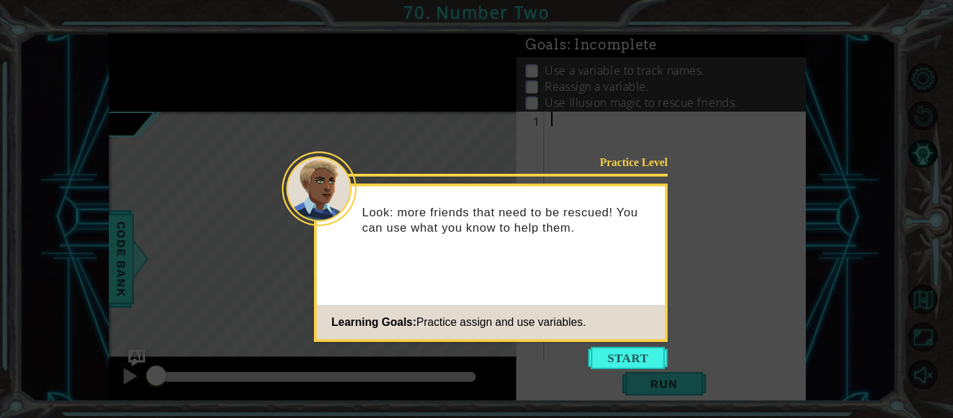
click at [635, 346] on icon at bounding box center [476, 209] width 953 height 418
click at [621, 353] on button "Start" at bounding box center [628, 358] width 80 height 22
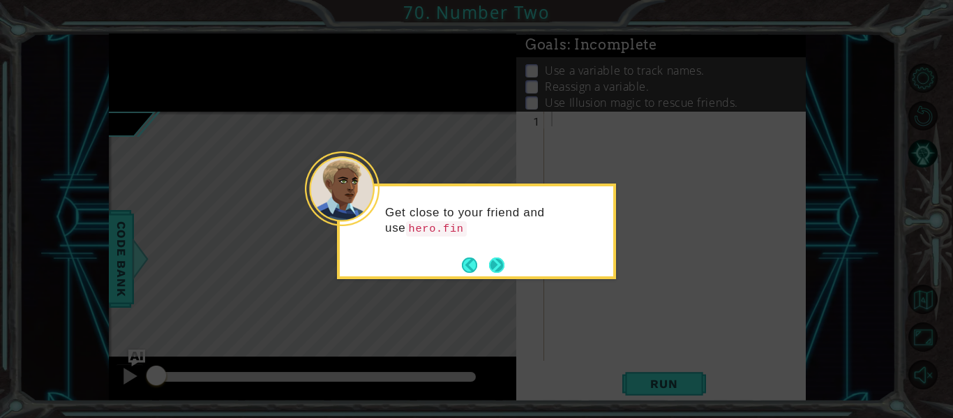
click at [505, 262] on button "Next" at bounding box center [496, 265] width 15 height 15
click at [503, 263] on button "Next" at bounding box center [496, 265] width 15 height 15
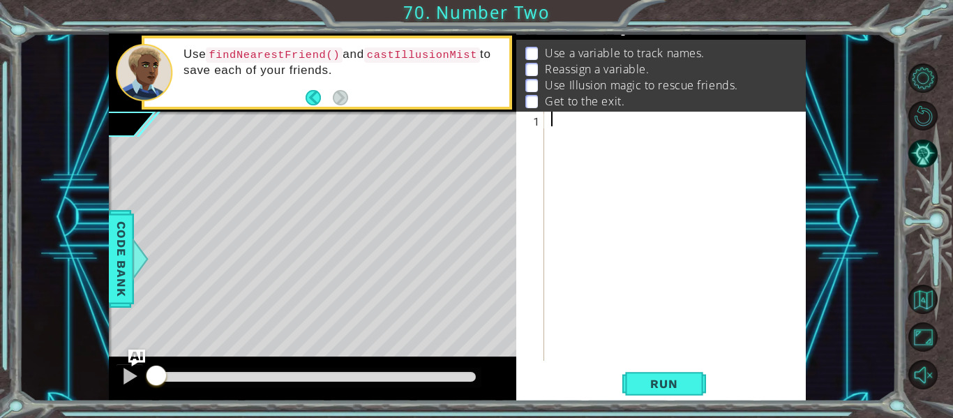
scroll to position [24, 0]
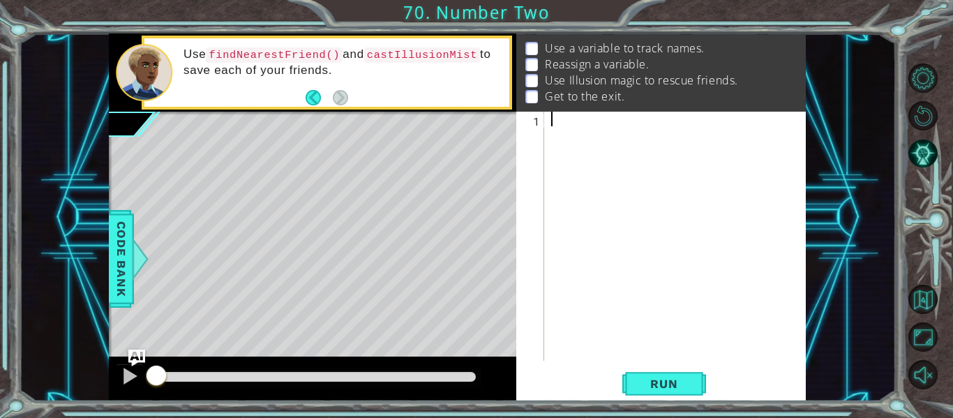
type textarea "H"
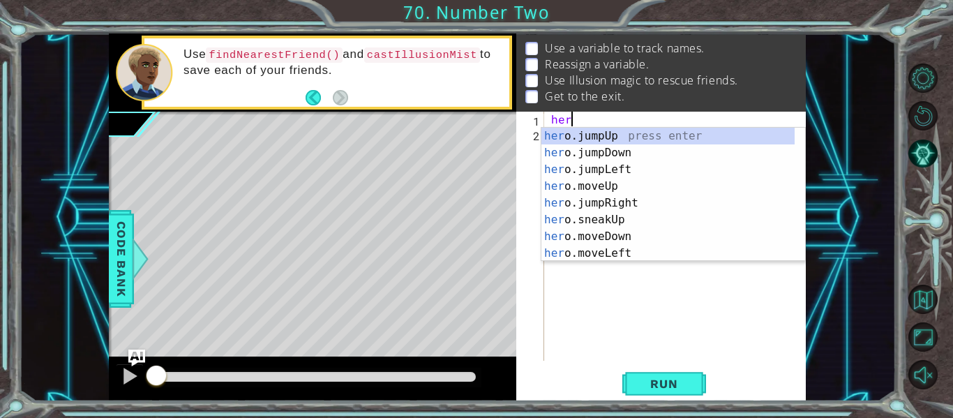
scroll to position [0, 0]
type textarea "h"
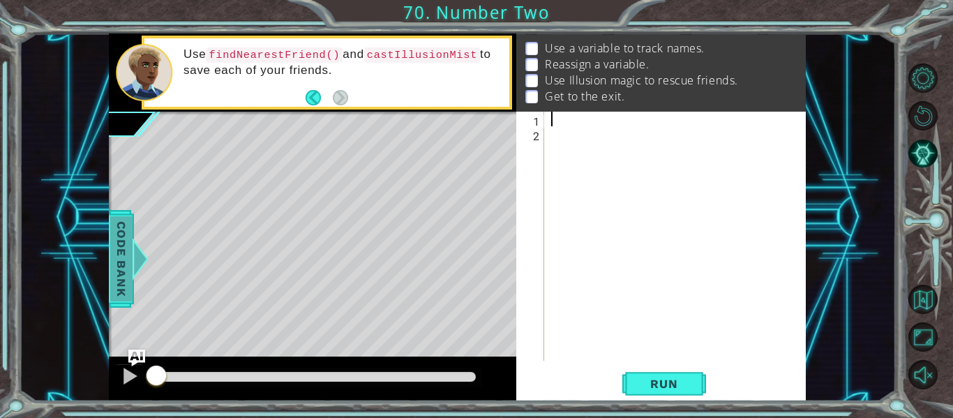
click at [131, 269] on span "Code Bank" at bounding box center [121, 258] width 22 height 85
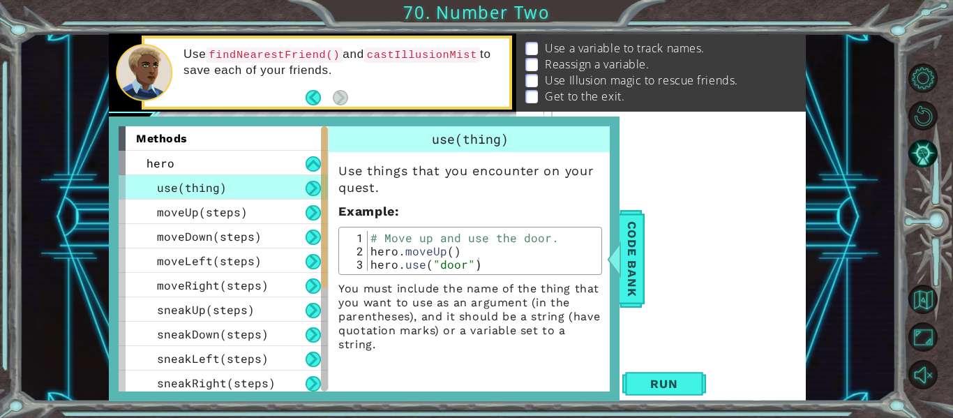
click at [288, 148] on div "methods" at bounding box center [223, 138] width 209 height 24
click at [319, 154] on div "hero" at bounding box center [223, 163] width 209 height 24
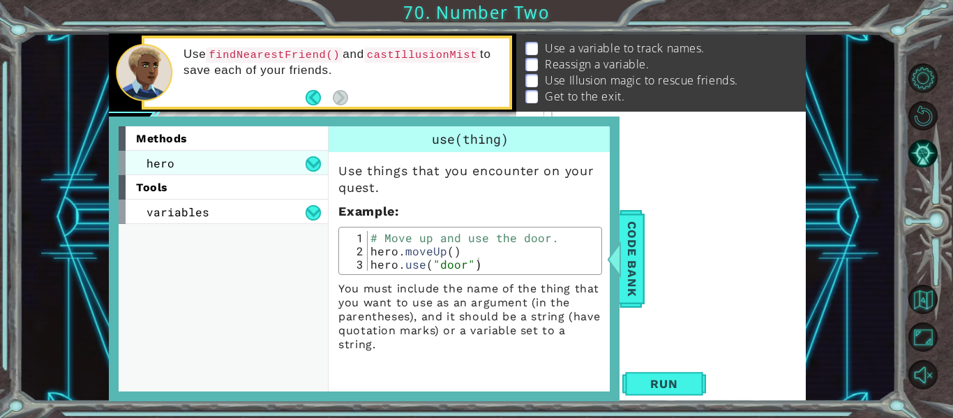
click at [322, 154] on div "hero" at bounding box center [223, 163] width 209 height 24
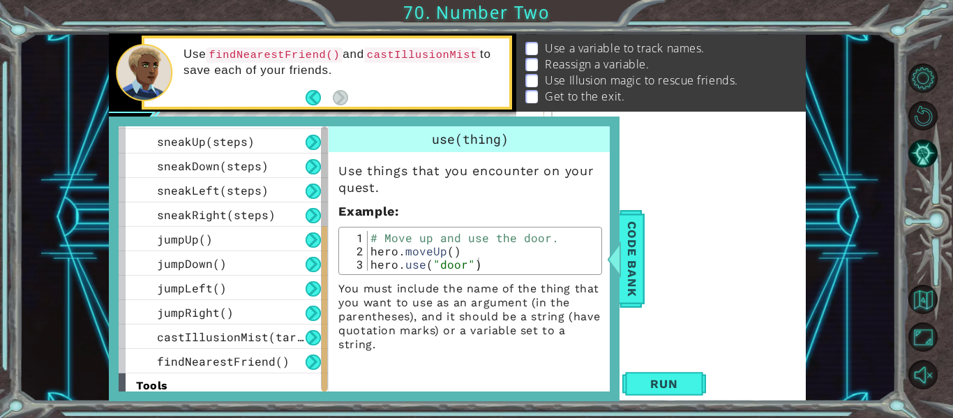
scroll to position [199, 0]
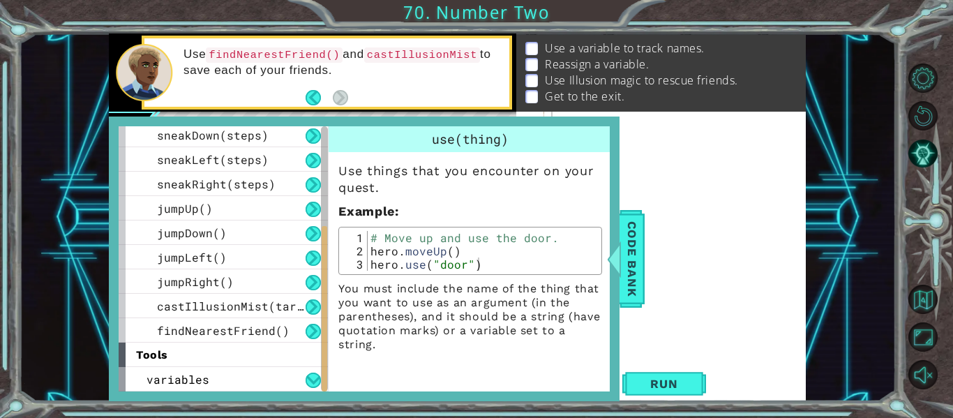
drag, startPoint x: 323, startPoint y: 269, endPoint x: 313, endPoint y: 422, distance: 153.9
click at [313, 417] on html "1 ההההההההההההההההההההההההההההההההההההההההההההההההההההההההההההההההההההההההההההה…" at bounding box center [476, 209] width 953 height 418
click at [308, 332] on button at bounding box center [313, 331] width 15 height 15
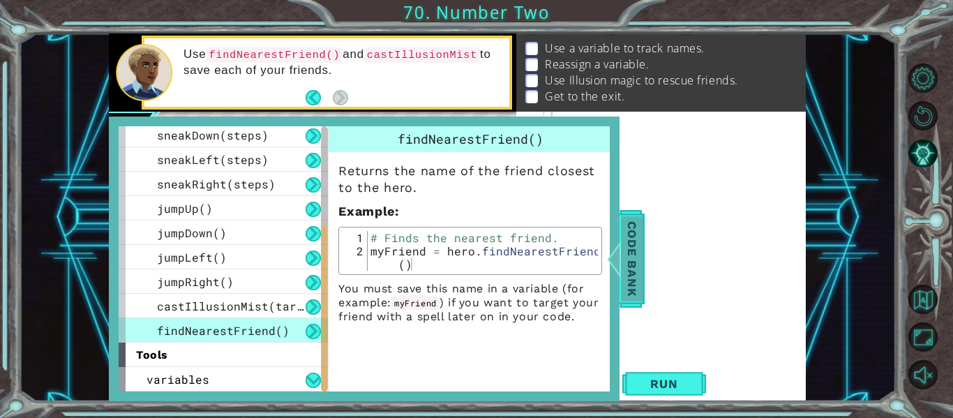
click at [638, 242] on span "Code Bank" at bounding box center [632, 258] width 22 height 85
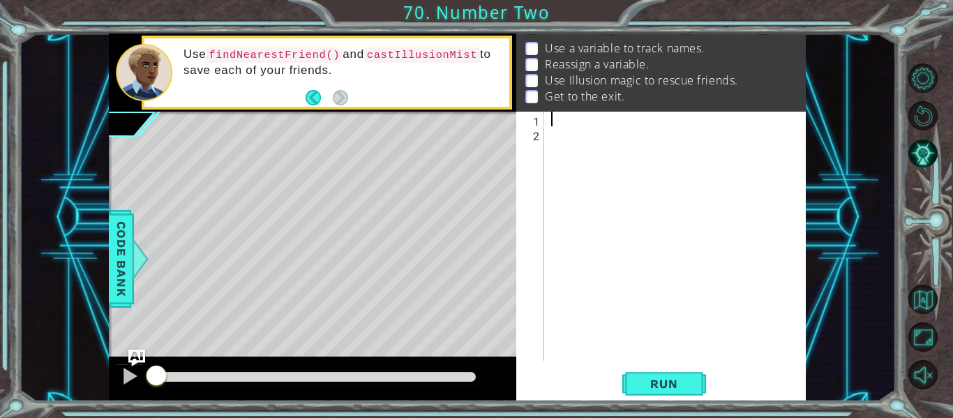
click at [581, 116] on div at bounding box center [680, 251] width 262 height 279
type textarea "slay+"
click at [123, 283] on span "Code Bank" at bounding box center [121, 258] width 22 height 85
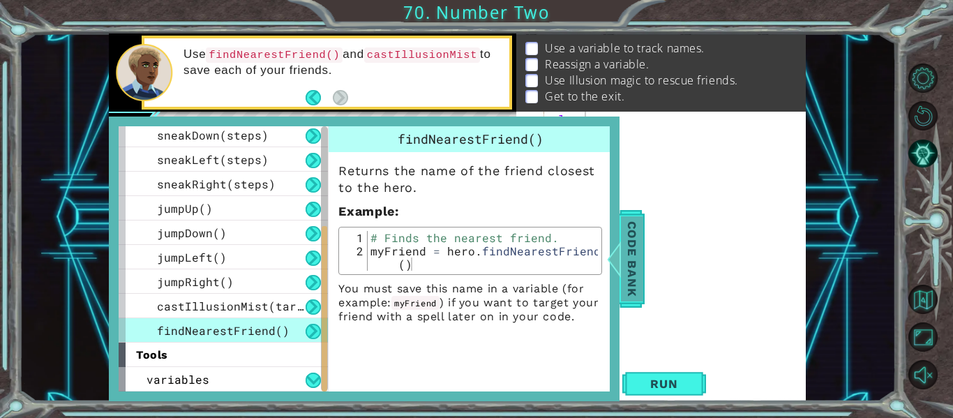
click at [616, 269] on div at bounding box center [614, 259] width 17 height 42
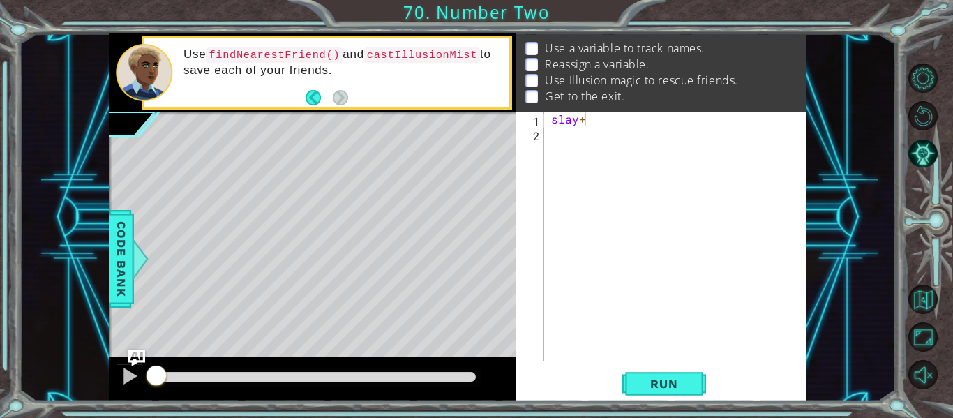
scroll to position [0, 0]
click at [595, 226] on div "slay +" at bounding box center [680, 251] width 262 height 279
click at [584, 126] on div "slay +" at bounding box center [680, 251] width 262 height 279
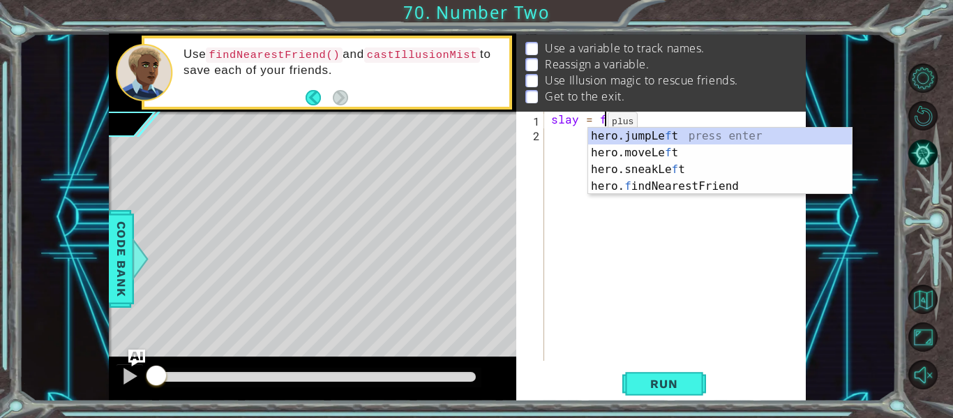
scroll to position [0, 3]
type textarea "slay = fi"
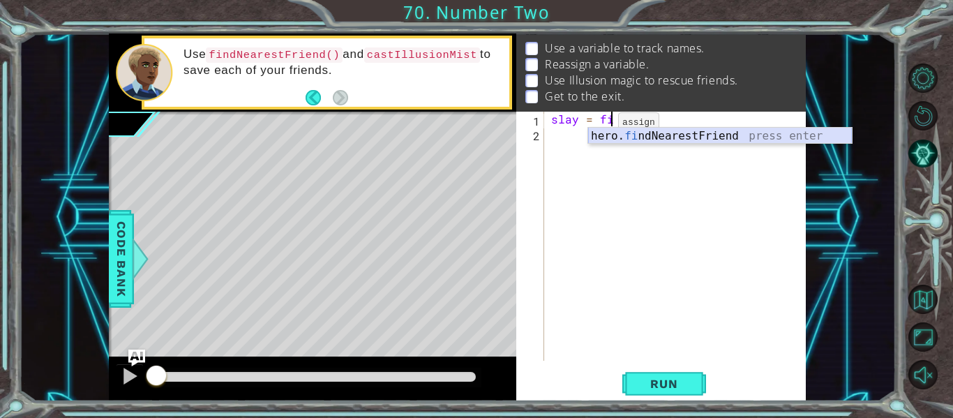
click at [607, 135] on div "hero. fi ndNearestFriend press enter" at bounding box center [720, 153] width 264 height 50
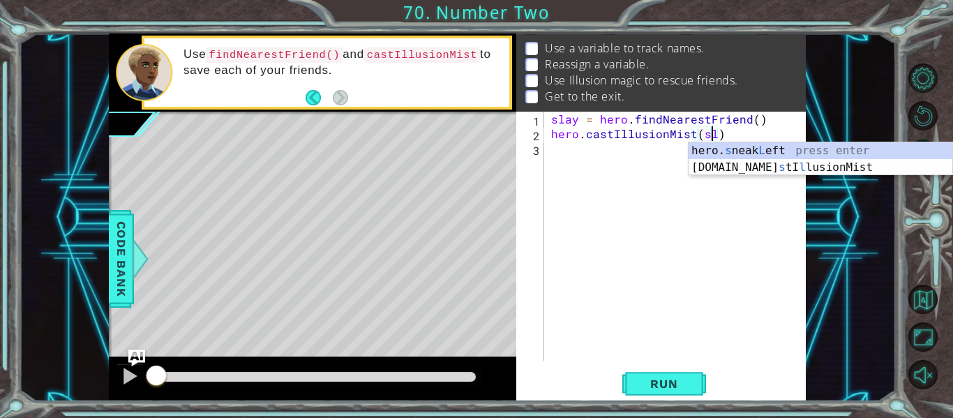
scroll to position [0, 10]
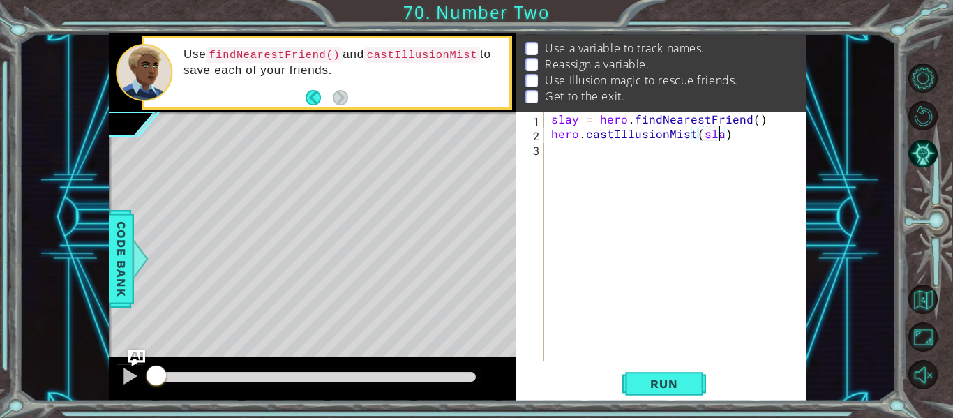
type textarea "hero.castIllusionMist(slay)"
click at [637, 155] on div "slay = hero . findNearestFriend ( ) hero . castIllusionMist ( slay )" at bounding box center [680, 251] width 262 height 279
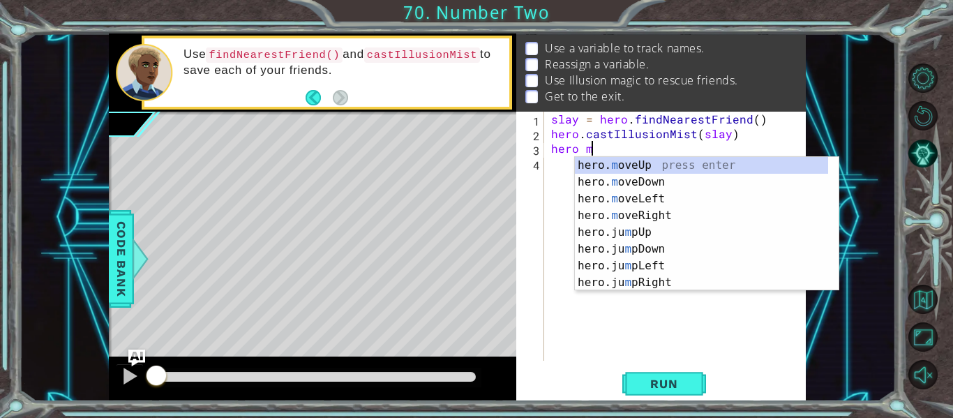
scroll to position [0, 2]
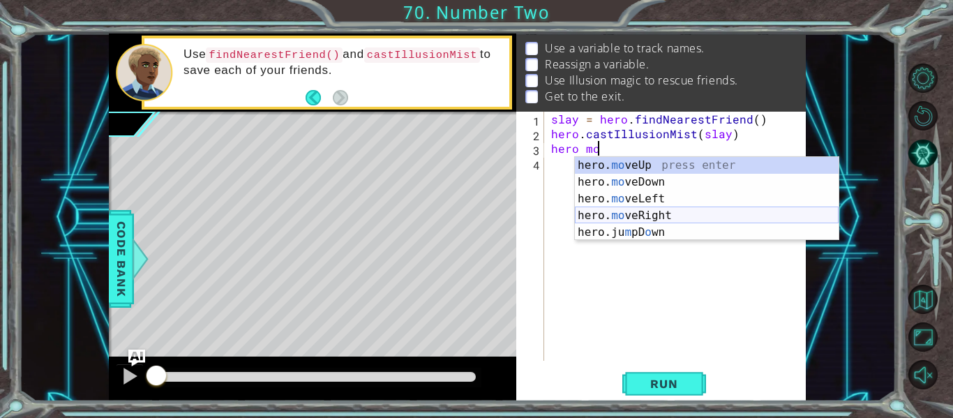
click at [676, 216] on div "hero. mo veUp press enter hero. mo veDown press enter hero. mo veLeft press ent…" at bounding box center [707, 215] width 264 height 117
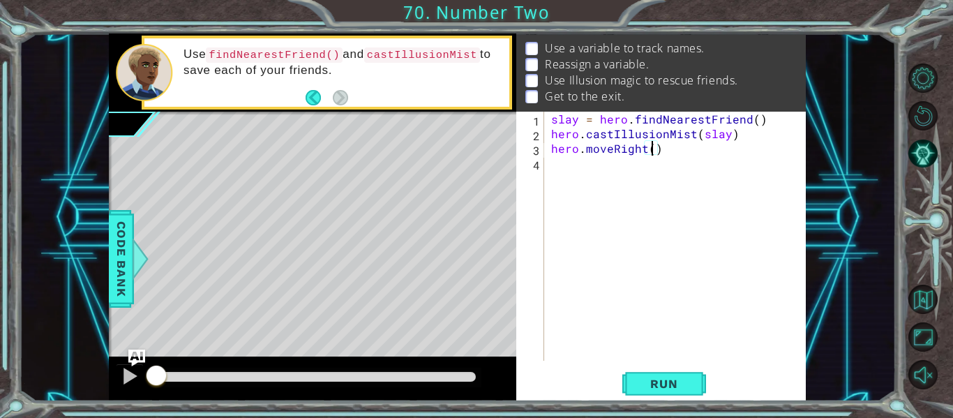
type textarea "hero.moveRight(2)"
click at [620, 163] on div "slay = hero . findNearestFriend ( ) hero . castIllusionMist ( slay ) hero . mov…" at bounding box center [680, 251] width 262 height 279
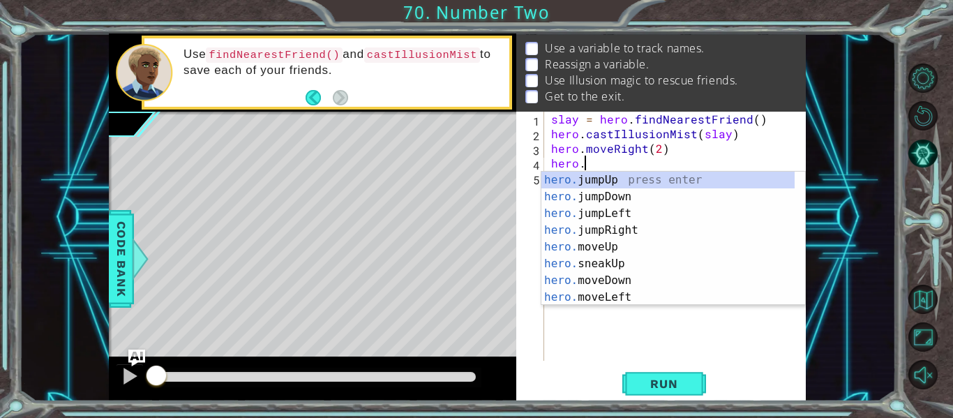
scroll to position [0, 2]
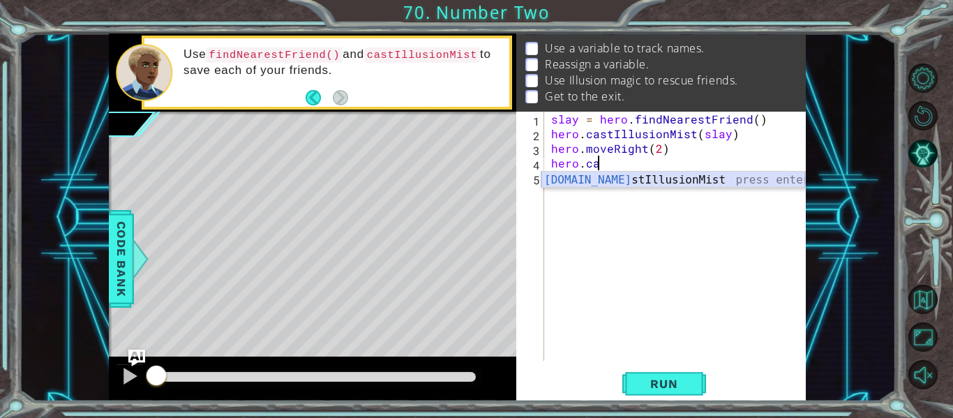
click at [636, 179] on div "[DOMAIN_NAME] stIllusionMist press enter" at bounding box center [674, 197] width 264 height 50
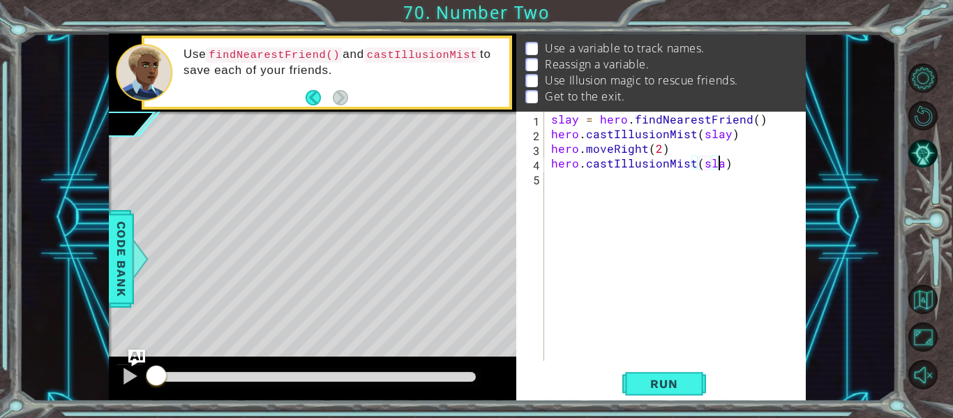
scroll to position [0, 10]
type textarea "hero.castIllusionMist(slay)"
click at [636, 179] on div "slay = hero . findNearestFriend ( ) hero . castIllusionMist ( slay ) hero . mov…" at bounding box center [680, 251] width 262 height 279
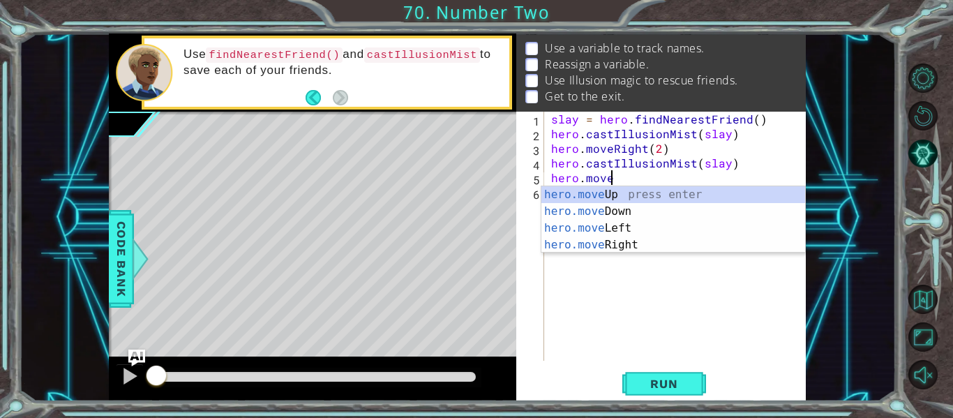
scroll to position [0, 3]
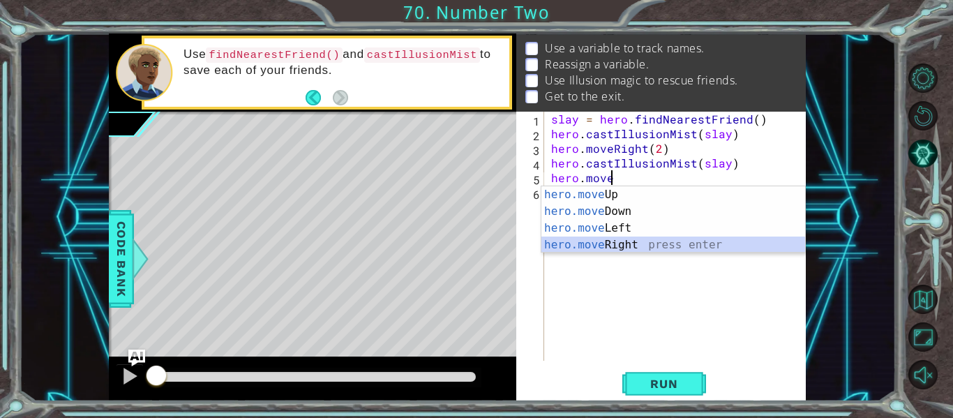
click at [618, 243] on div "hero.move Up press enter hero.move Down press enter hero.move Left press enter …" at bounding box center [674, 236] width 264 height 101
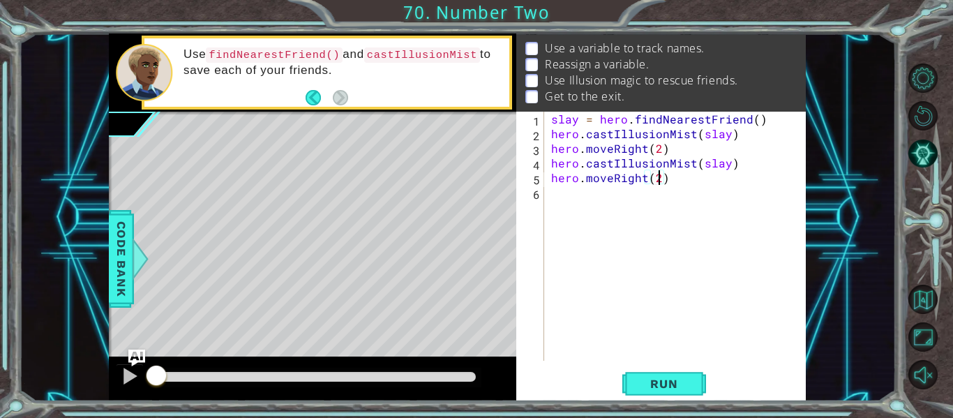
scroll to position [0, 6]
type textarea "hero.moveRight(2)"
click at [662, 395] on button "Run" at bounding box center [665, 384] width 84 height 29
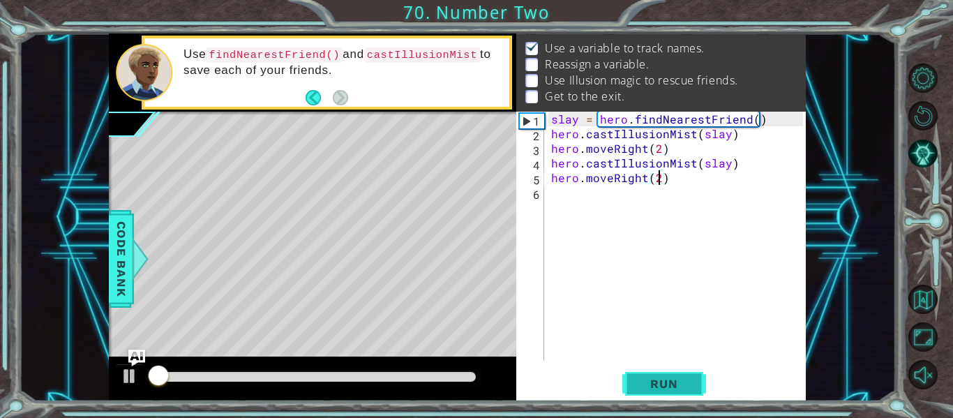
scroll to position [20, 0]
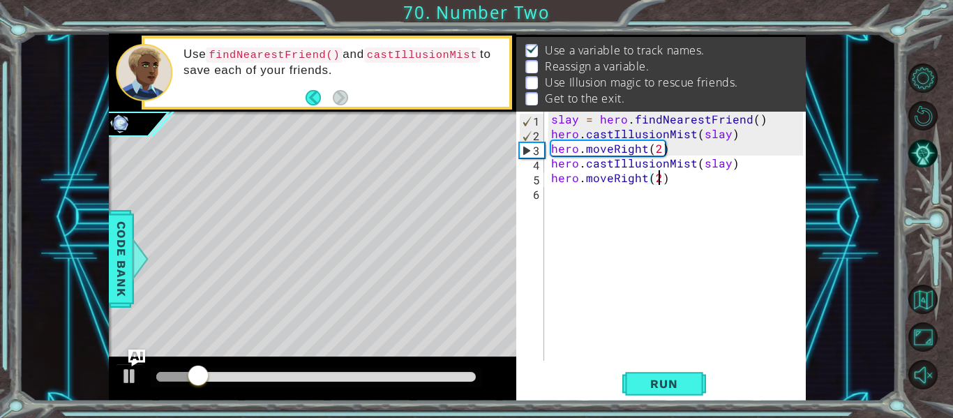
click at [676, 147] on div "slay = hero . findNearestFriend ( ) hero . castIllusionMist ( slay ) hero . mov…" at bounding box center [680, 251] width 262 height 279
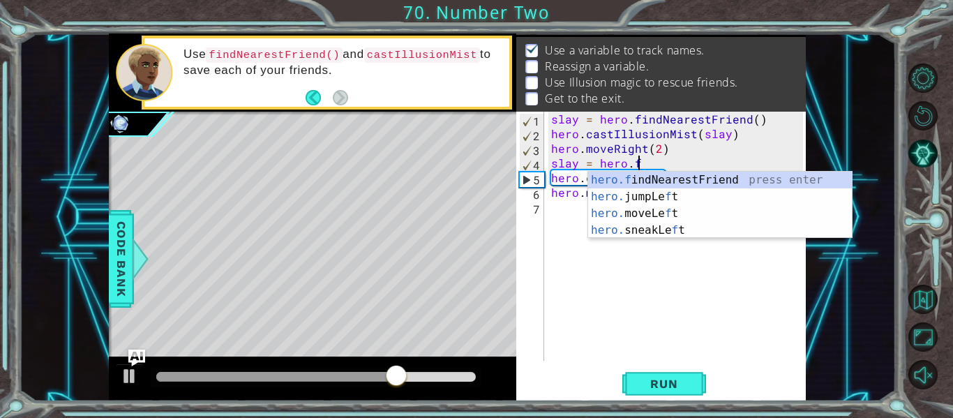
scroll to position [0, 5]
type textarea "slay = [DOMAIN_NAME]"
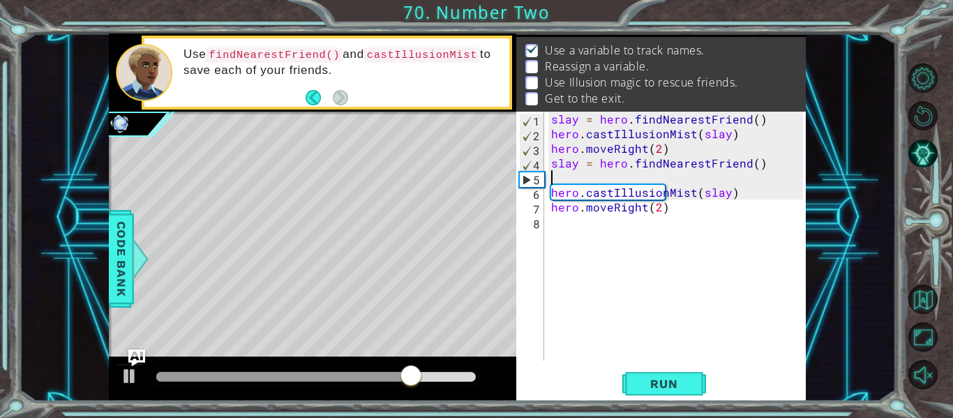
scroll to position [0, 0]
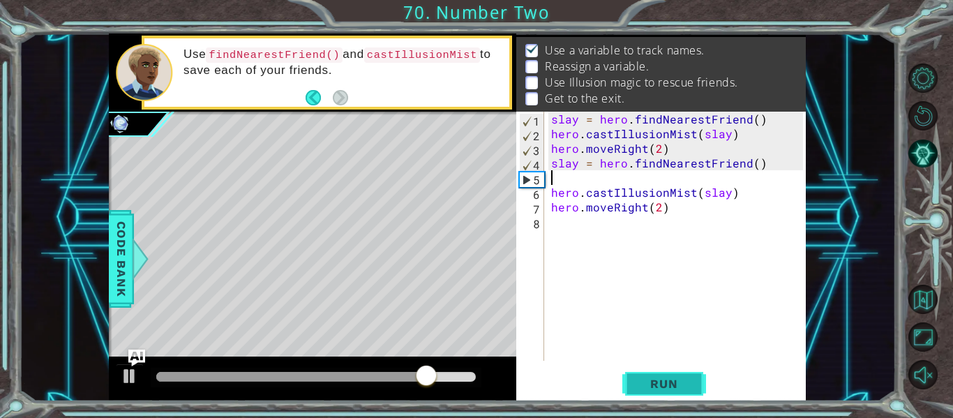
click at [674, 383] on span "Run" at bounding box center [664, 384] width 55 height 14
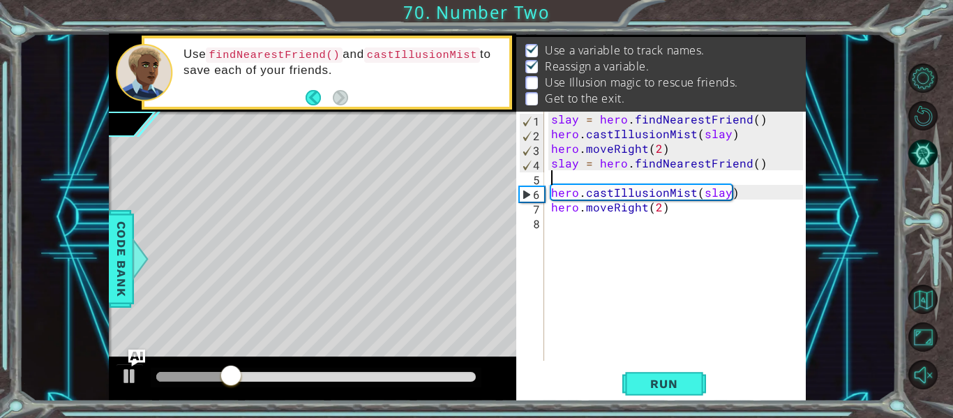
click at [764, 120] on div "slay = hero . findNearestFriend ( ) hero . castIllusionMist ( slay ) hero . mov…" at bounding box center [680, 251] width 262 height 279
type textarea "slay = hero.findNearestFriend()"
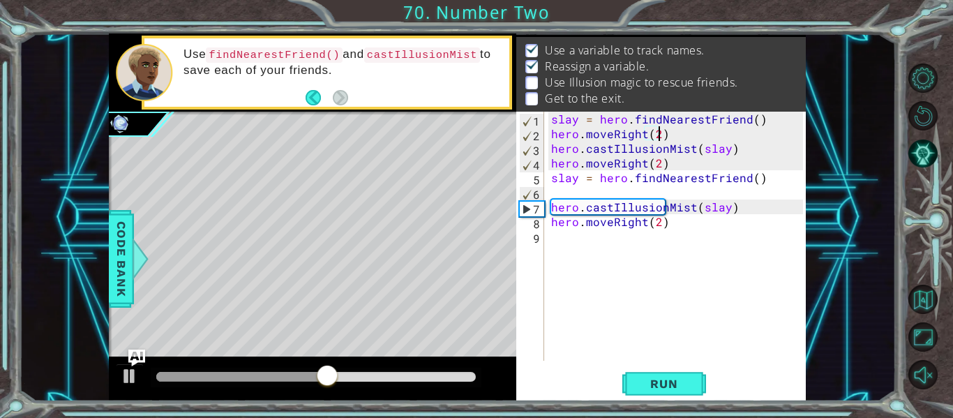
scroll to position [0, 6]
click at [669, 221] on div "slay = hero . findNearestFriend ( ) hero . moveRight ( 2 ) hero . castIllusionM…" at bounding box center [680, 251] width 262 height 279
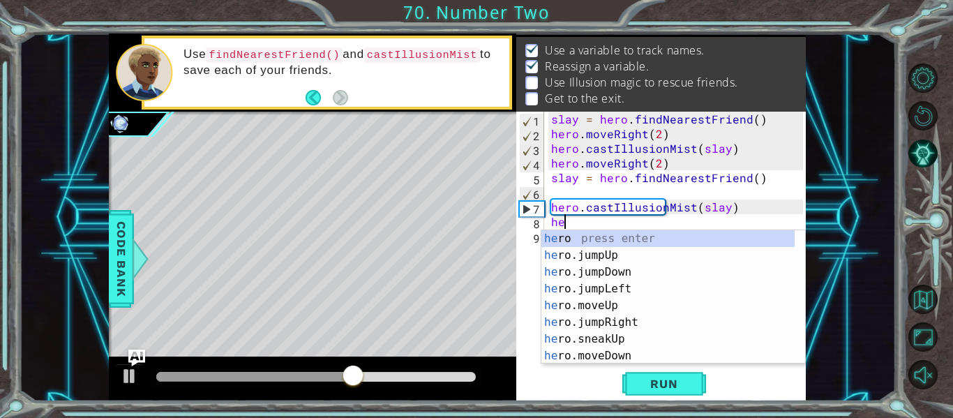
scroll to position [0, 0]
type textarea "h"
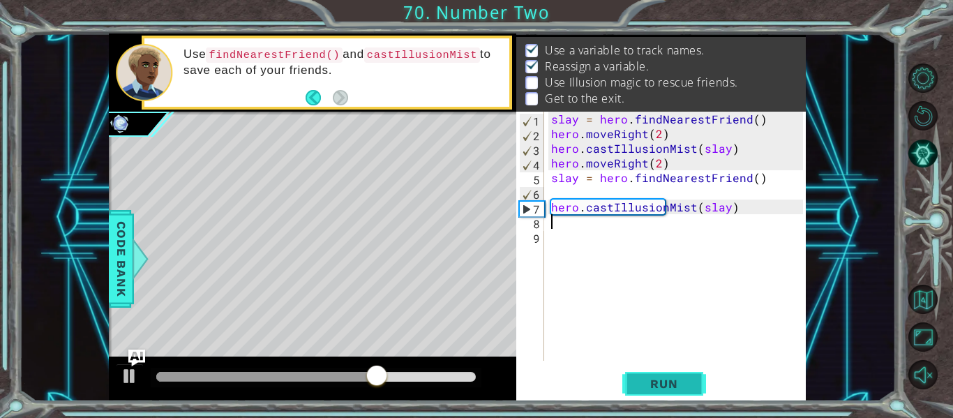
click at [664, 382] on span "Run" at bounding box center [664, 384] width 55 height 14
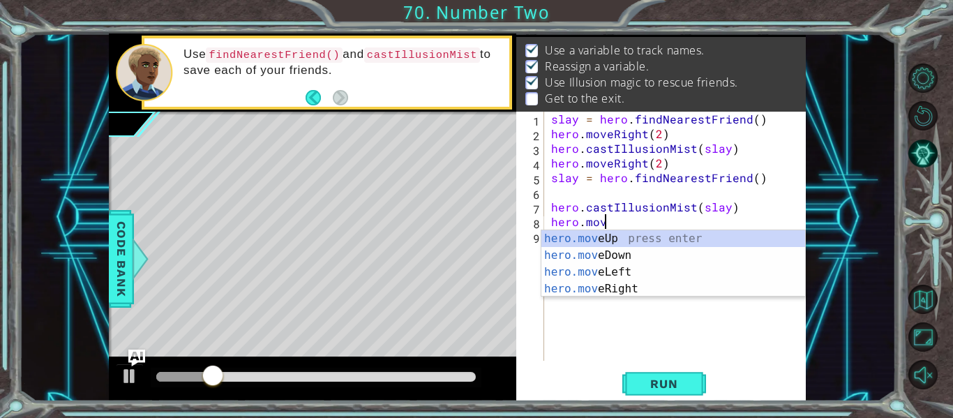
scroll to position [0, 3]
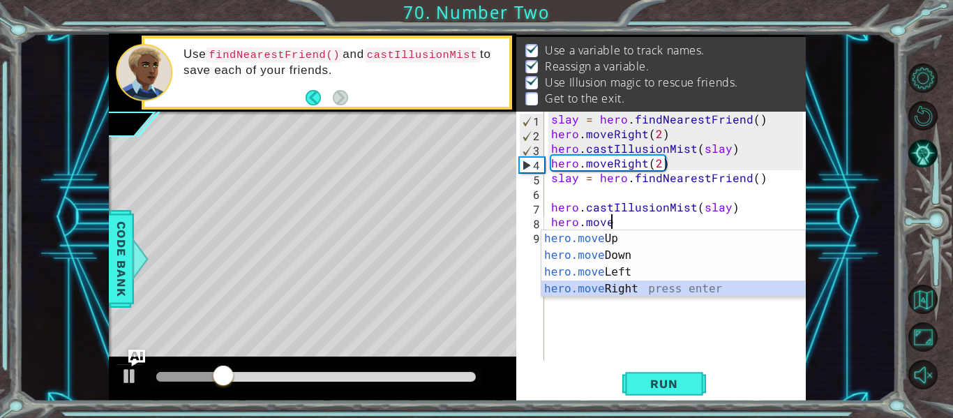
click at [617, 295] on div "hero.move Up press enter hero.move Down press enter hero.move Left press enter …" at bounding box center [674, 280] width 264 height 101
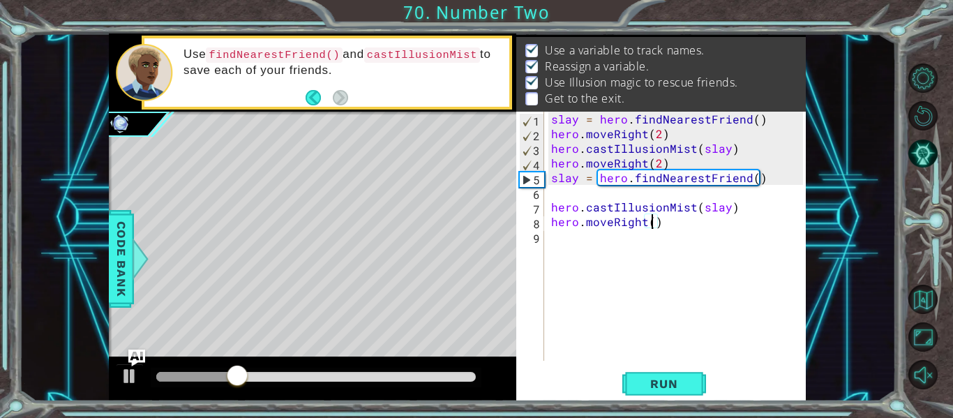
scroll to position [0, 6]
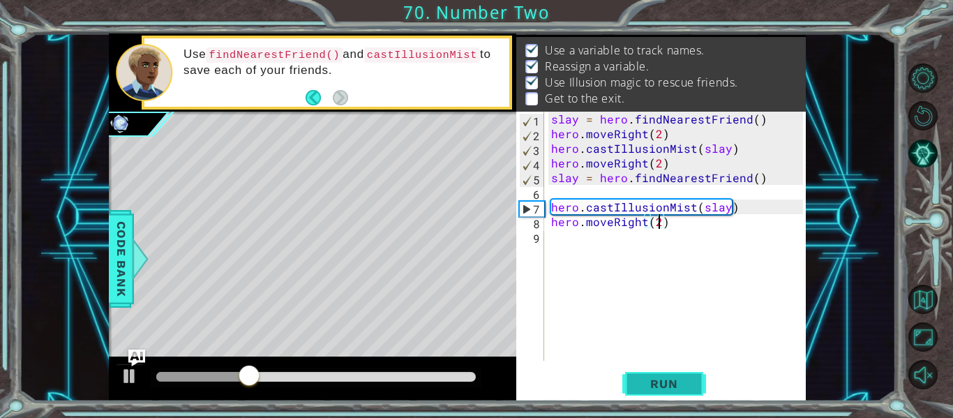
type textarea "hero.moveRight(2)"
click at [672, 384] on span "Run" at bounding box center [664, 384] width 55 height 14
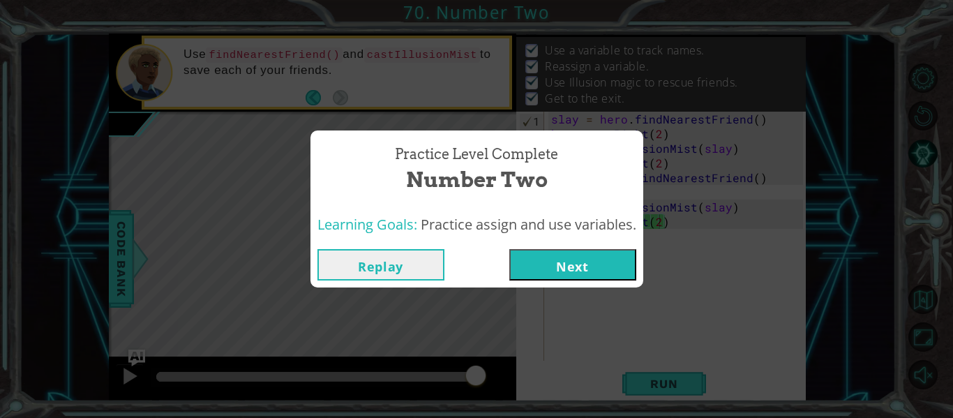
click at [553, 267] on button "Next" at bounding box center [573, 264] width 127 height 31
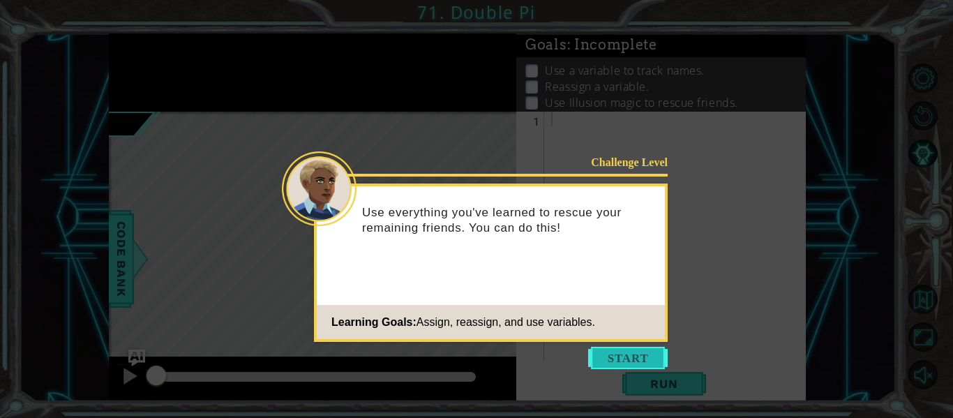
click at [660, 357] on button "Start" at bounding box center [628, 358] width 80 height 22
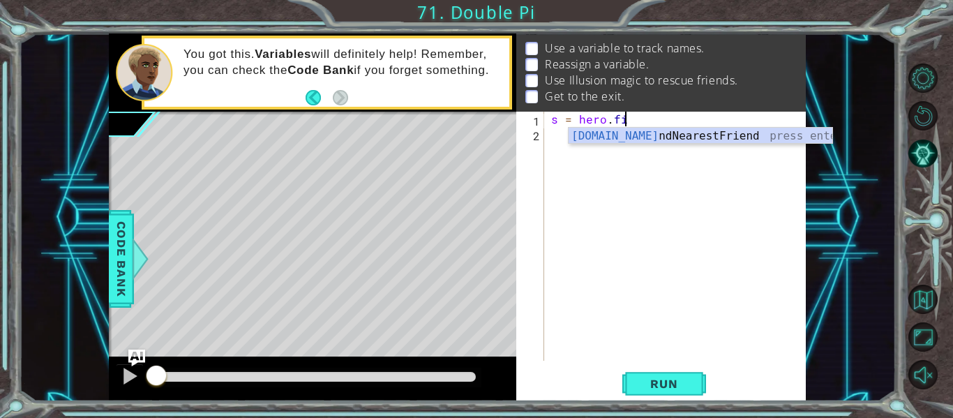
scroll to position [0, 4]
type textarea "s = hero.fin"
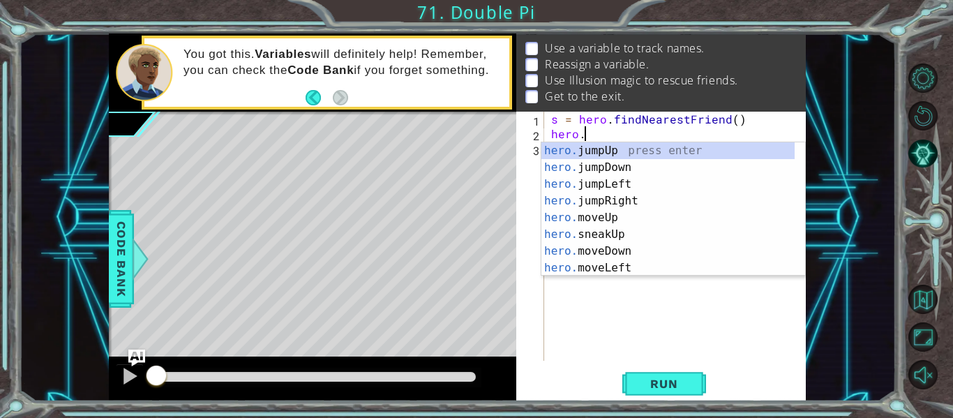
scroll to position [0, 2]
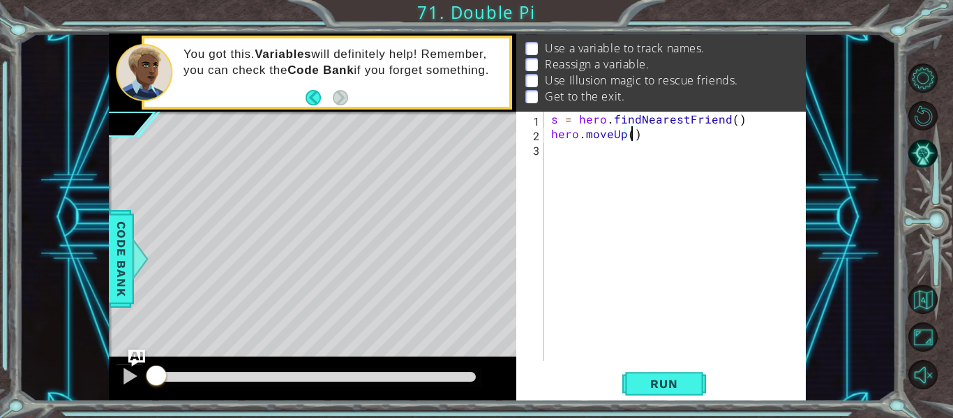
type textarea "hero.moveUp(2)"
click at [580, 150] on div "s = hero . findNearestFriend ( ) hero . moveUp ( 2 )" at bounding box center [680, 251] width 262 height 279
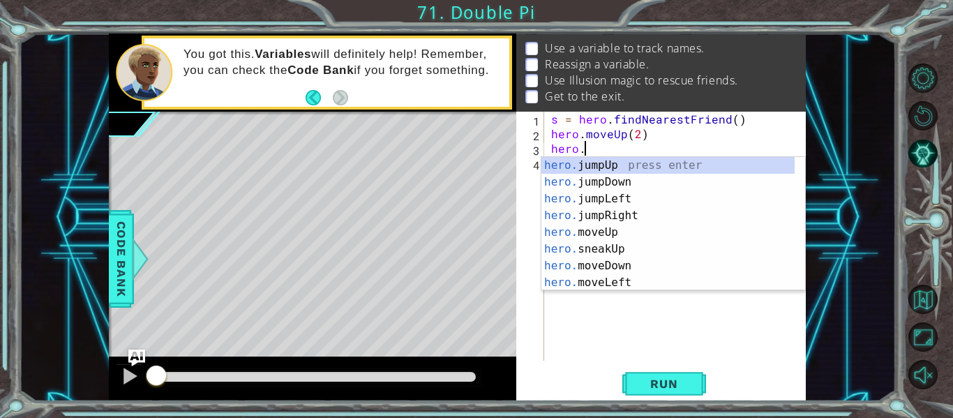
scroll to position [0, 2]
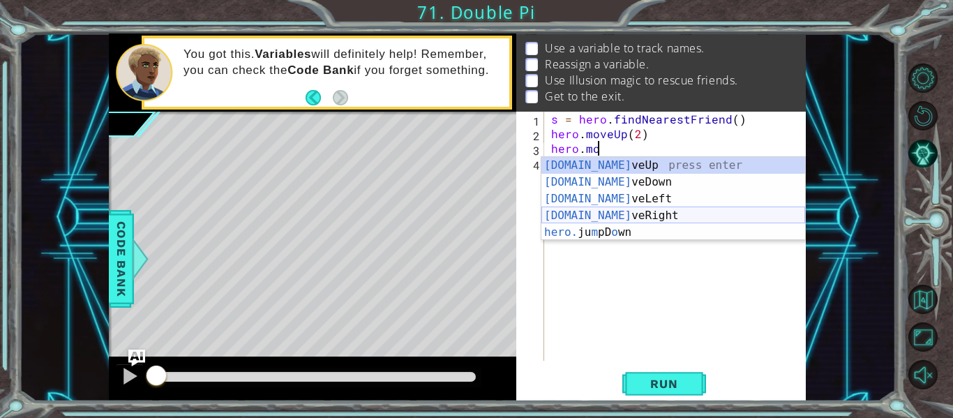
click at [648, 209] on div "[DOMAIN_NAME] veUp press enter [DOMAIN_NAME] veDown press enter [DOMAIN_NAME] v…" at bounding box center [674, 215] width 264 height 117
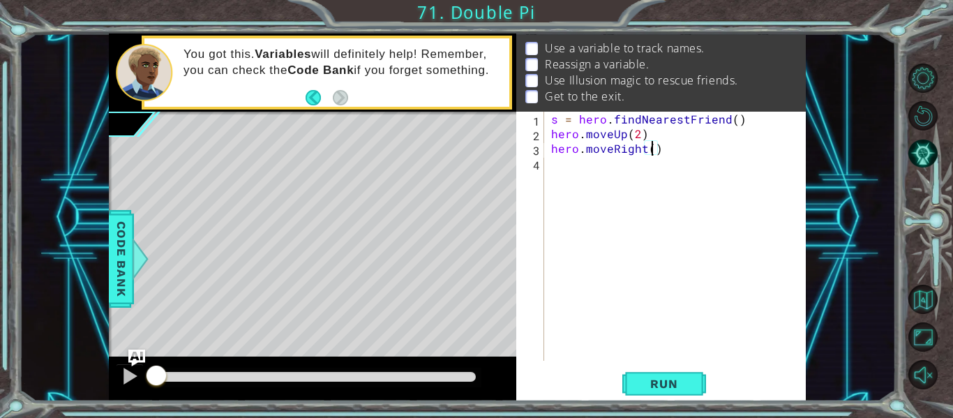
type textarea "hero.moveRight(2)"
click at [592, 177] on div "s = hero . findNearestFriend ( ) hero . moveUp ( 2 ) hero . moveRight ( 2 )" at bounding box center [680, 251] width 262 height 279
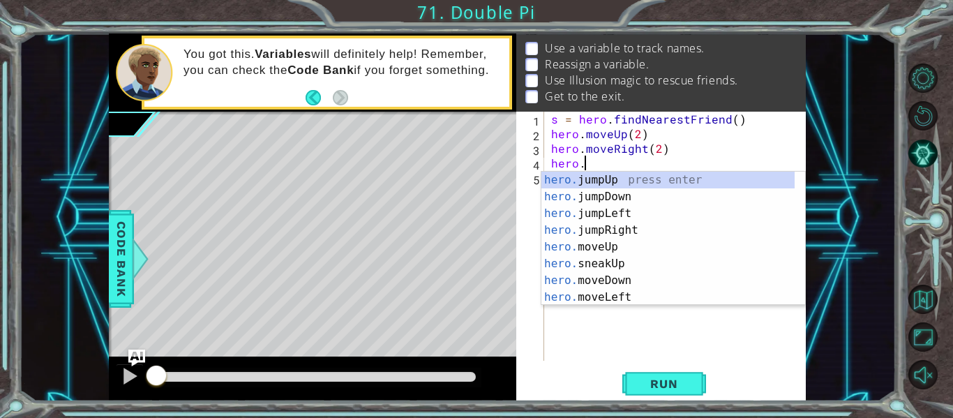
scroll to position [0, 1]
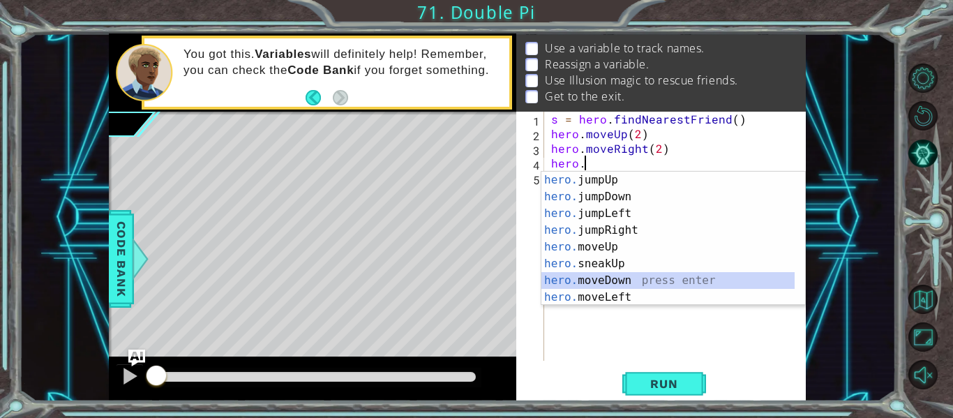
click at [614, 280] on div "hero. jumpUp press enter hero. jumpDown press enter hero. jumpLeft press enter …" at bounding box center [668, 256] width 253 height 168
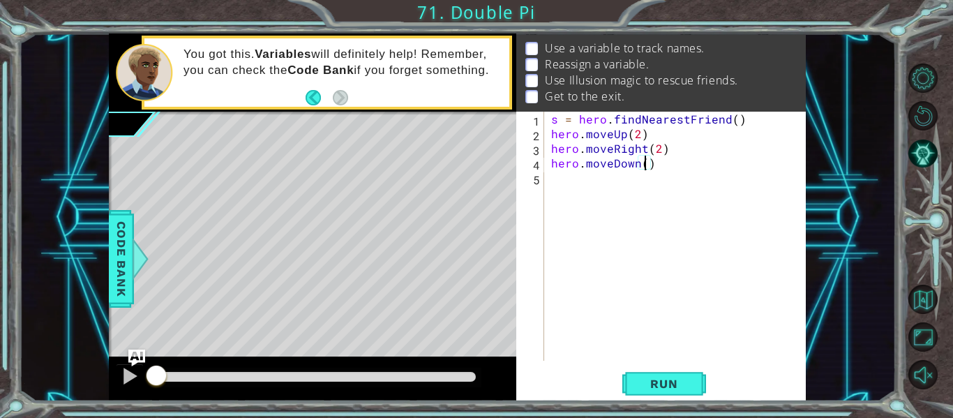
type textarea "hero.moveDown(2)"
click at [631, 190] on div "s = hero . findNearestFriend ( ) hero . moveUp ( 2 ) hero . moveRight ( 2 ) her…" at bounding box center [680, 251] width 262 height 279
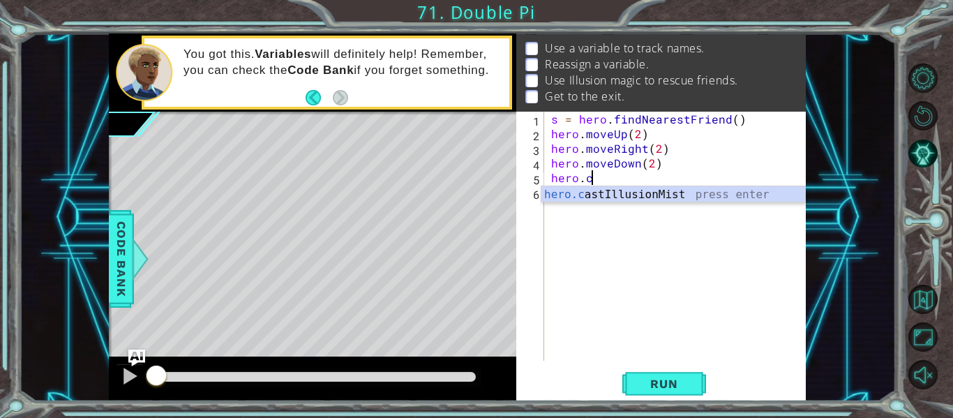
scroll to position [0, 2]
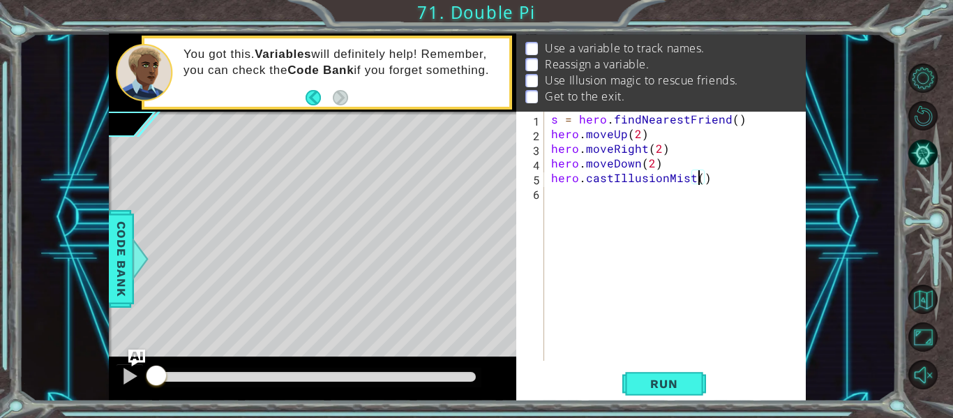
type textarea "hero.castIllusionMist(s)"
click at [615, 188] on div "s = hero . findNearestFriend ( ) hero . moveUp ( 2 ) hero . moveRight ( 2 ) her…" at bounding box center [680, 251] width 262 height 279
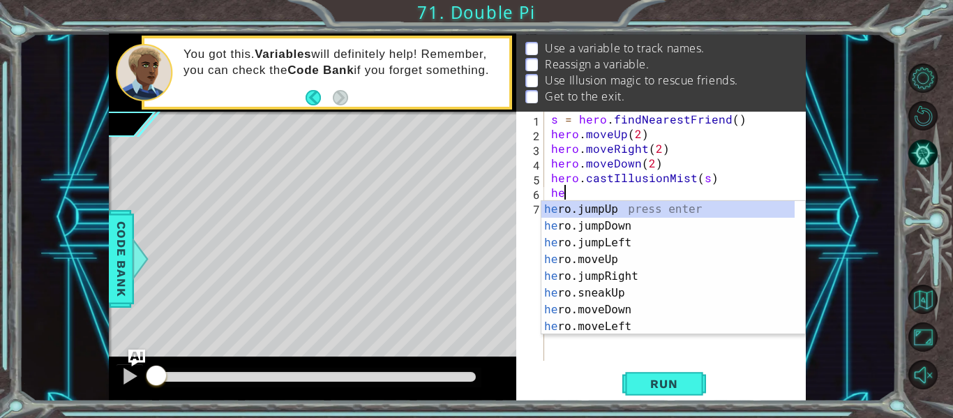
scroll to position [0, 0]
type textarea "h"
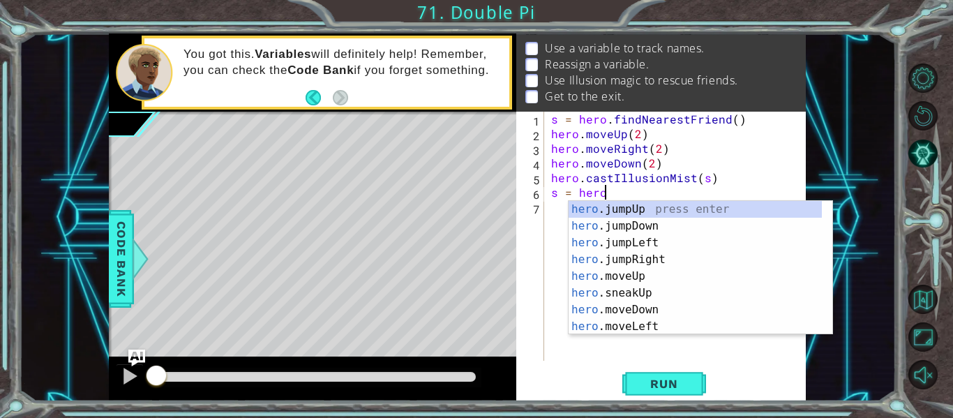
scroll to position [0, 3]
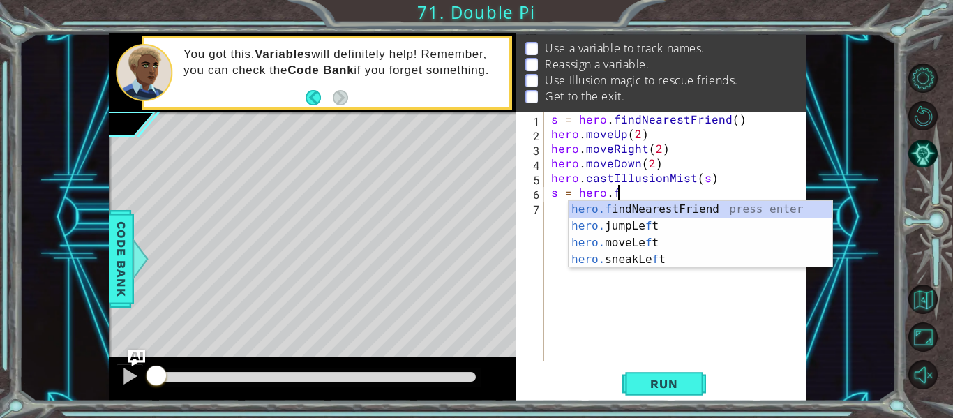
type textarea "s = [DOMAIN_NAME]"
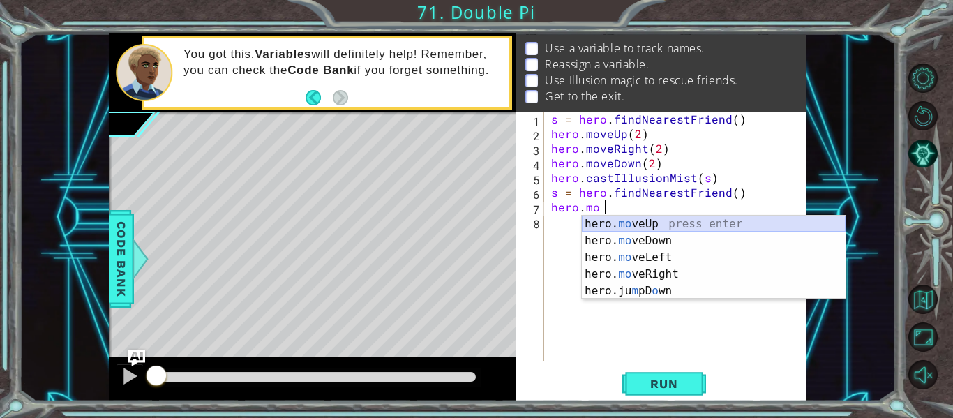
click at [630, 223] on div "hero. mo veUp press enter hero. mo veDown press enter hero. mo veLeft press ent…" at bounding box center [714, 274] width 264 height 117
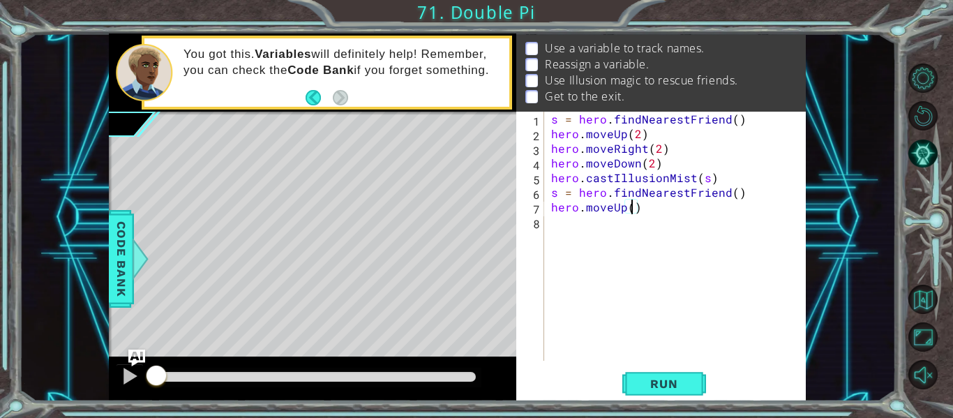
type textarea "hero.moveUp(3)"
click at [592, 221] on div "s = hero . findNearestFriend ( ) hero . moveUp ( 2 ) hero . moveRight ( 2 ) her…" at bounding box center [680, 251] width 262 height 279
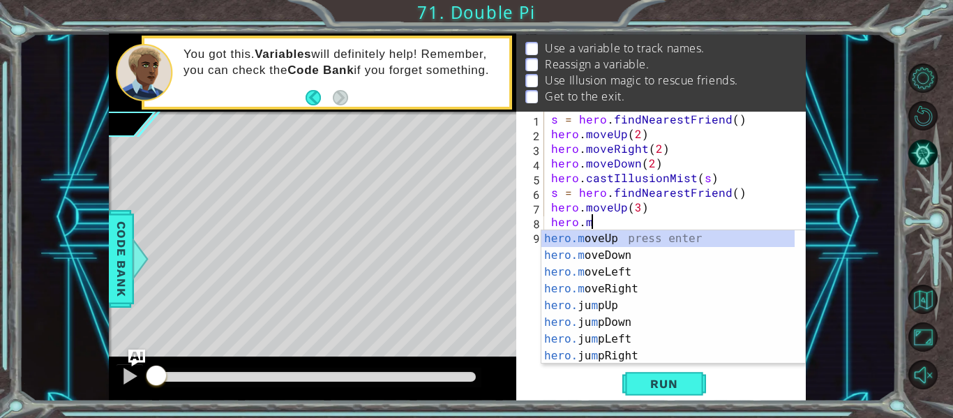
scroll to position [0, 2]
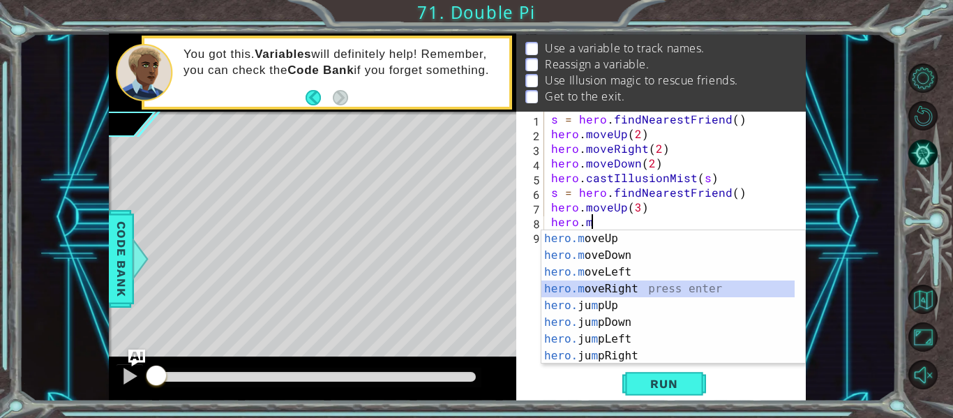
click at [614, 290] on div "hero.m oveUp press enter hero.m oveDown press enter hero.m oveLeft press enter …" at bounding box center [668, 314] width 253 height 168
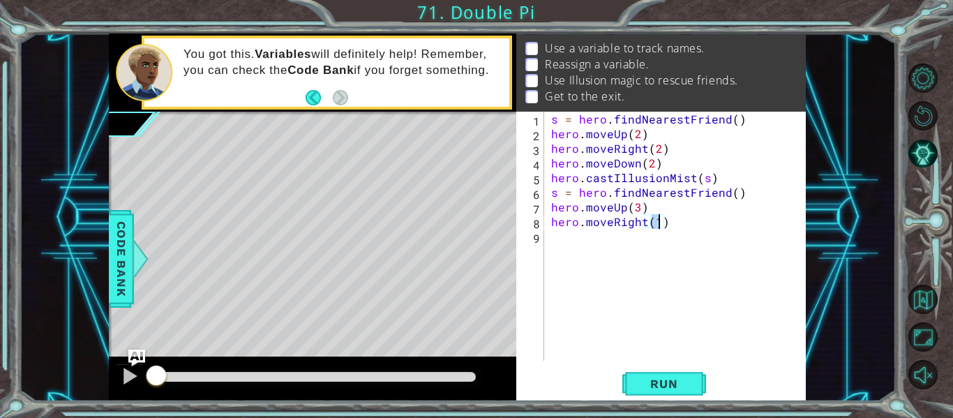
type textarea "hero.moveRight(1)"
click at [651, 270] on div "s = hero . findNearestFriend ( ) hero . moveUp ( 2 ) hero . moveRight ( 2 ) her…" at bounding box center [680, 251] width 262 height 279
click at [657, 224] on div "s = hero . findNearestFriend ( ) hero . moveUp ( 2 ) hero . moveRight ( 2 ) her…" at bounding box center [680, 251] width 262 height 279
type textarea "hero.moveRight(3)"
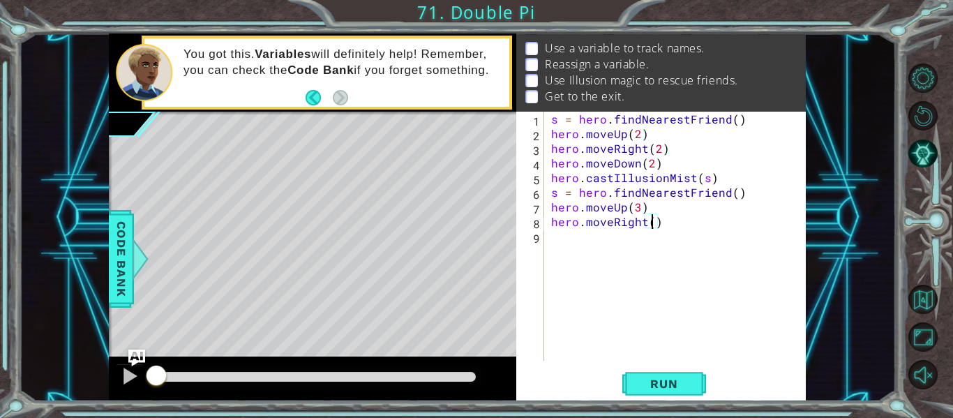
scroll to position [0, 6]
click at [610, 232] on div "s = hero . findNearestFriend ( ) hero . moveUp ( 2 ) hero . moveRight ( 2 ) her…" at bounding box center [680, 251] width 262 height 279
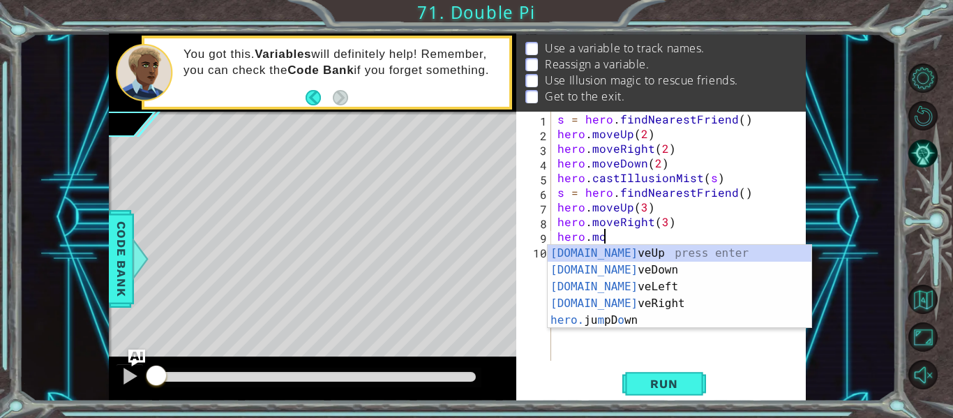
scroll to position [0, 3]
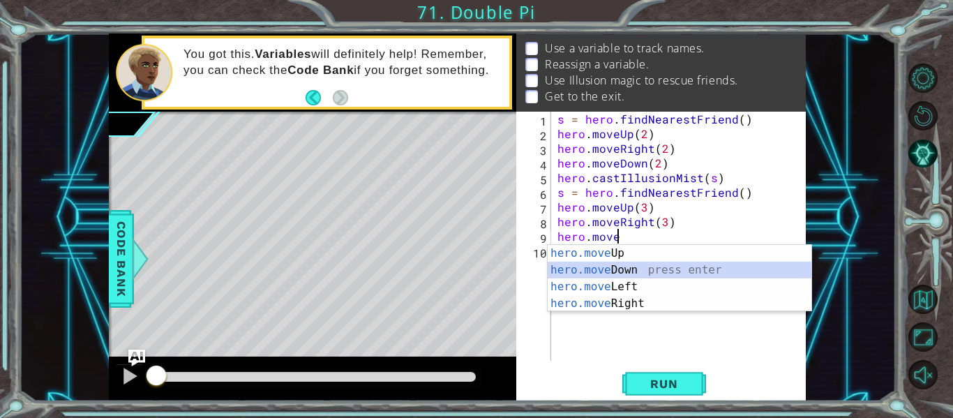
click at [580, 268] on div "hero.move Up press enter hero.move Down press enter hero.move Left press enter …" at bounding box center [680, 295] width 264 height 101
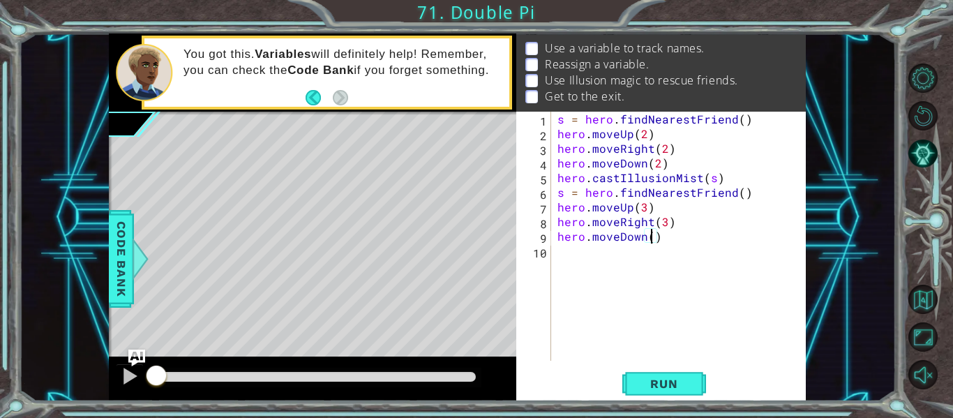
type textarea "hero.moveDown(3)"
click at [579, 250] on div "s = hero . findNearestFriend ( ) hero . moveUp ( 2 ) hero . moveRight ( 2 ) her…" at bounding box center [682, 251] width 255 height 279
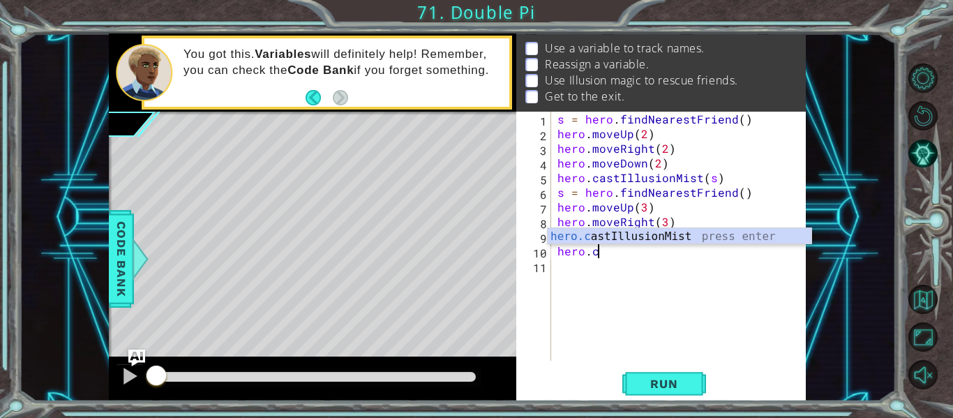
scroll to position [0, 2]
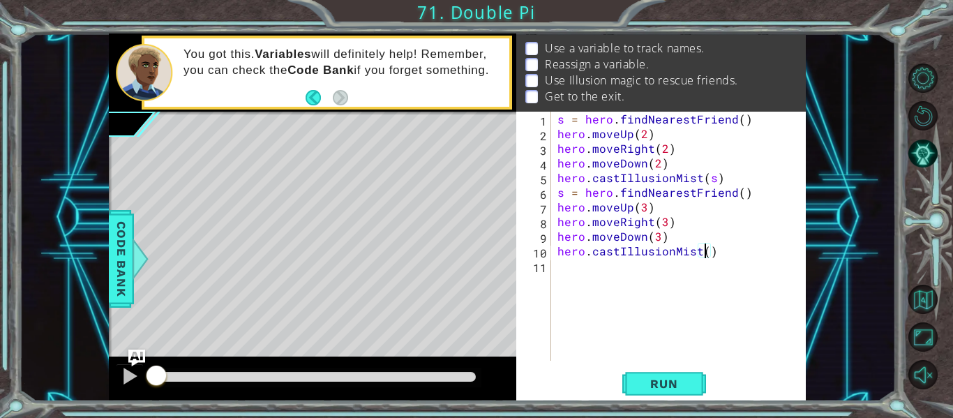
type textarea "hero.castIllusionMist(s)"
click at [571, 269] on div "s = hero . findNearestFriend ( ) hero . moveUp ( 2 ) hero . moveRight ( 2 ) her…" at bounding box center [682, 251] width 255 height 279
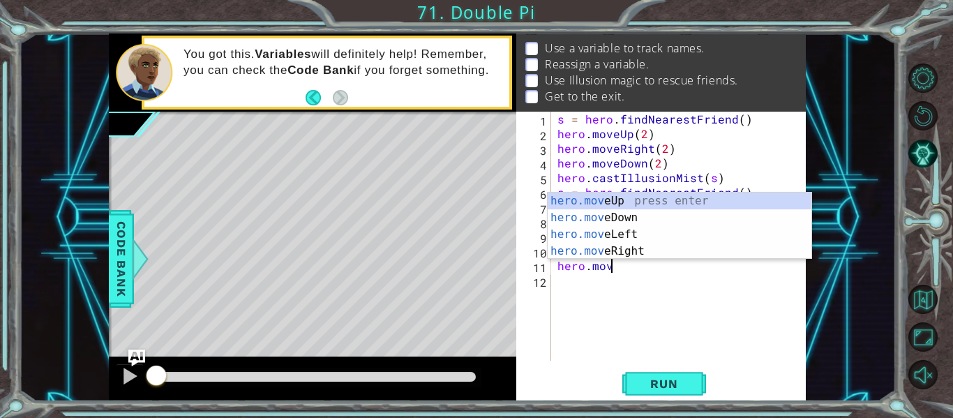
scroll to position [0, 3]
click at [599, 252] on div "hero.move Up press enter hero.move Down press enter hero.move Left press enter …" at bounding box center [680, 243] width 264 height 101
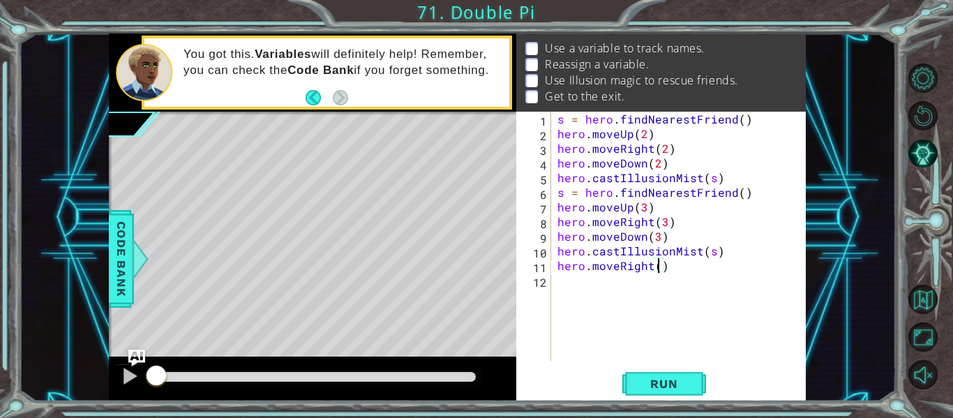
scroll to position [0, 6]
click at [654, 387] on span "Run" at bounding box center [664, 384] width 55 height 14
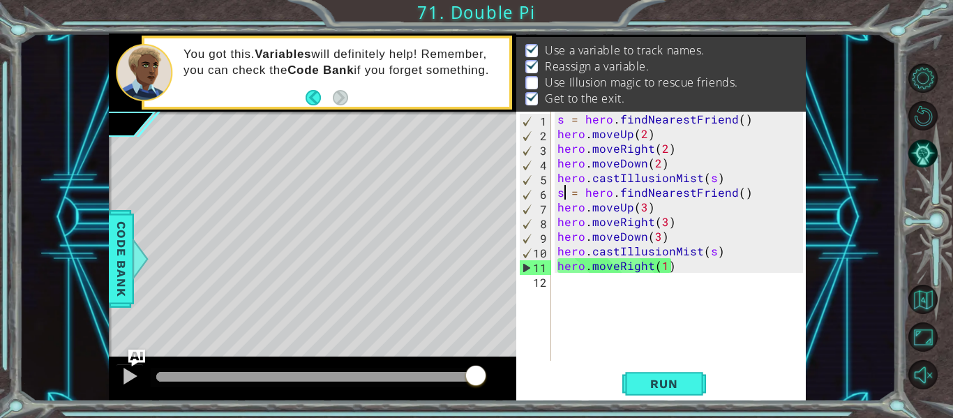
click at [567, 198] on div "s = hero . findNearestFriend ( ) hero . moveUp ( 2 ) hero . moveRight ( 2 ) her…" at bounding box center [682, 251] width 255 height 279
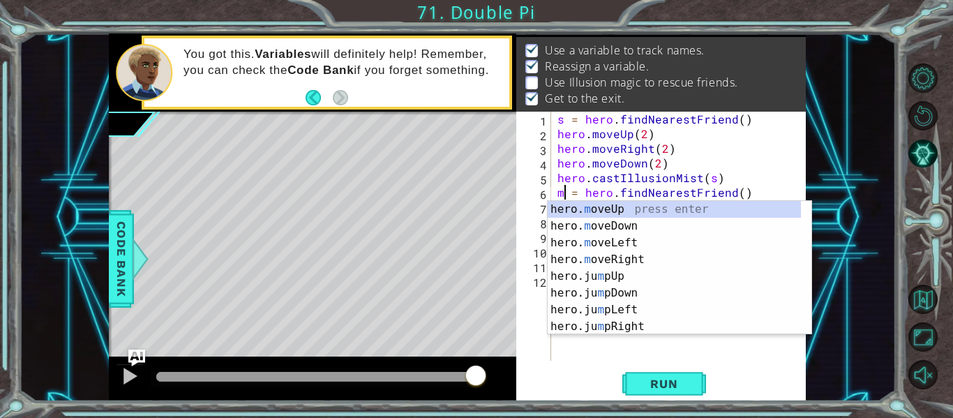
scroll to position [0, 1]
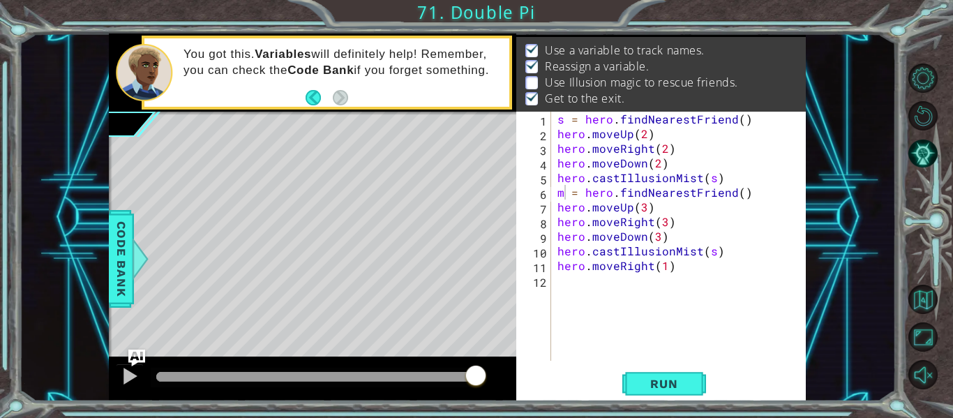
click at [579, 370] on div "Run" at bounding box center [664, 384] width 290 height 29
click at [715, 251] on div "s = hero . findNearestFriend ( ) hero . moveUp ( 2 ) hero . moveRight ( 2 ) her…" at bounding box center [682, 251] width 255 height 279
click at [713, 253] on div "s = hero . findNearestFriend ( ) hero . moveUp ( 2 ) hero . moveRight ( 2 ) her…" at bounding box center [682, 251] width 255 height 279
click at [682, 387] on span "Run" at bounding box center [664, 384] width 55 height 14
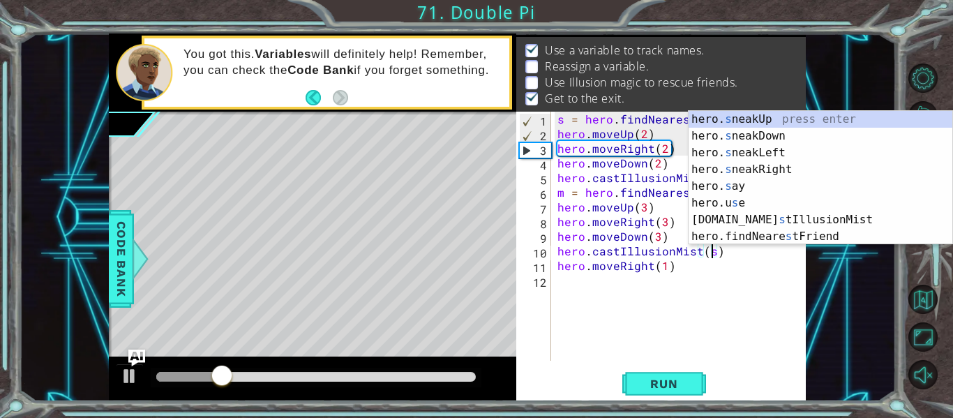
click at [569, 191] on div "s = hero . findNearestFriend ( ) hero . moveUp ( 2 ) hero . moveRight ( 2 ) her…" at bounding box center [682, 251] width 255 height 279
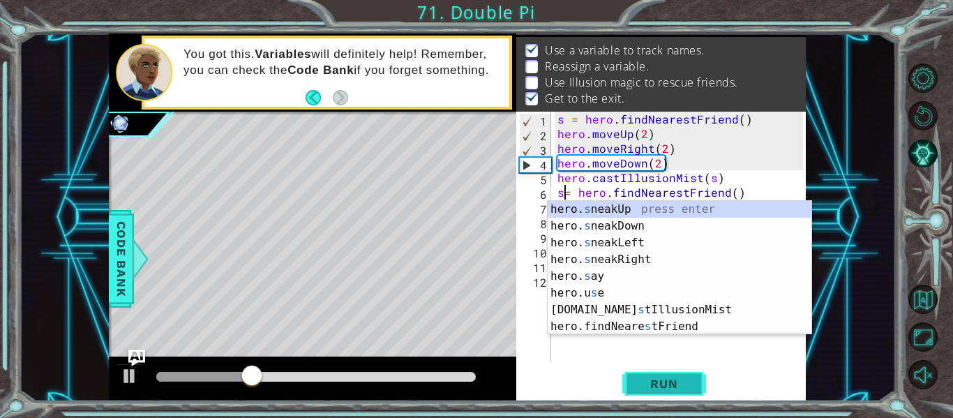
scroll to position [0, 1]
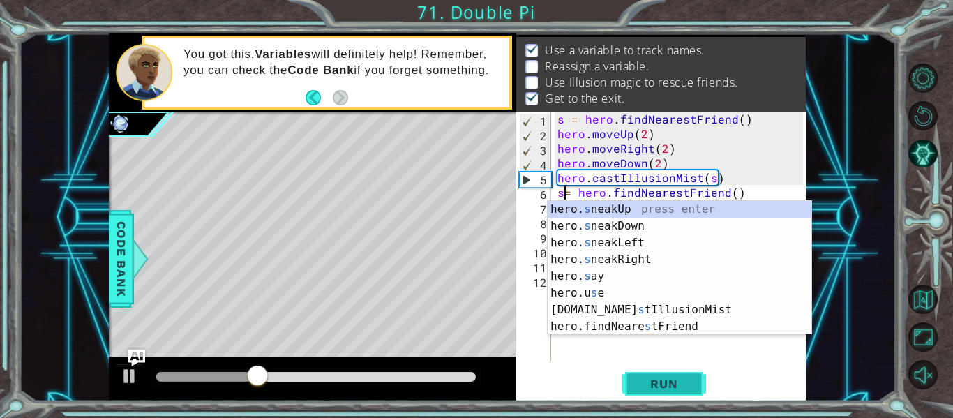
click at [669, 376] on button "Run" at bounding box center [665, 384] width 84 height 29
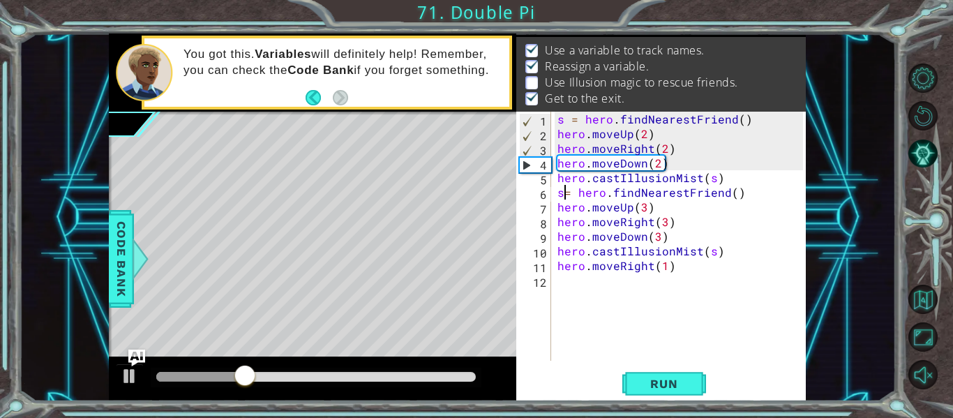
type textarea "s = hero.findNearestFriend()"
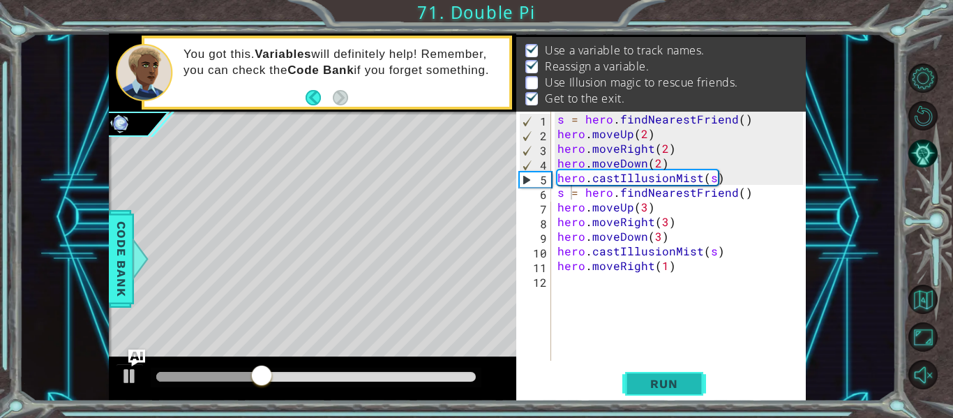
click at [655, 381] on span "Run" at bounding box center [664, 384] width 55 height 14
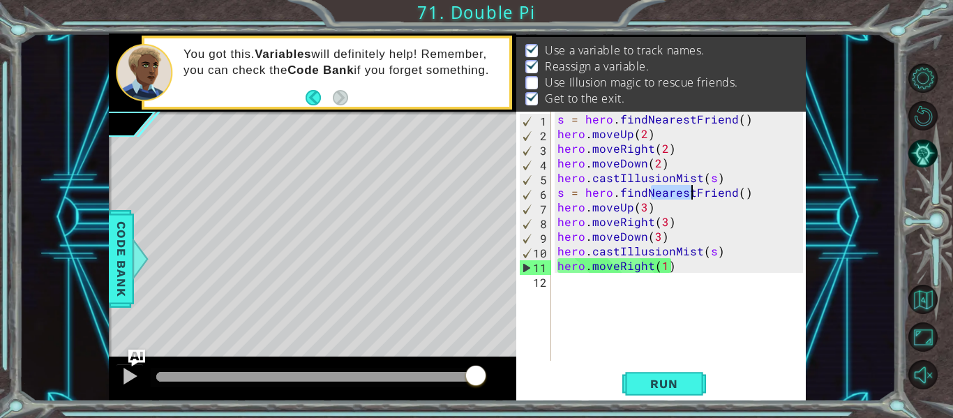
drag, startPoint x: 648, startPoint y: 193, endPoint x: 684, endPoint y: 193, distance: 35.6
click at [684, 193] on div "s = hero . findNearestFriend ( ) hero . moveUp ( 2 ) hero . moveRight ( 2 ) her…" at bounding box center [682, 251] width 255 height 279
drag, startPoint x: 642, startPoint y: 190, endPoint x: 690, endPoint y: 196, distance: 47.9
click at [690, 196] on div "s = hero . findNearestFriend ( ) hero . moveUp ( 2 ) hero . moveRight ( 2 ) her…" at bounding box center [682, 251] width 255 height 279
click at [602, 357] on div "s = hero . findNearestFriend ( ) hero . moveUp ( 2 ) hero . moveRight ( 2 ) her…" at bounding box center [682, 251] width 255 height 279
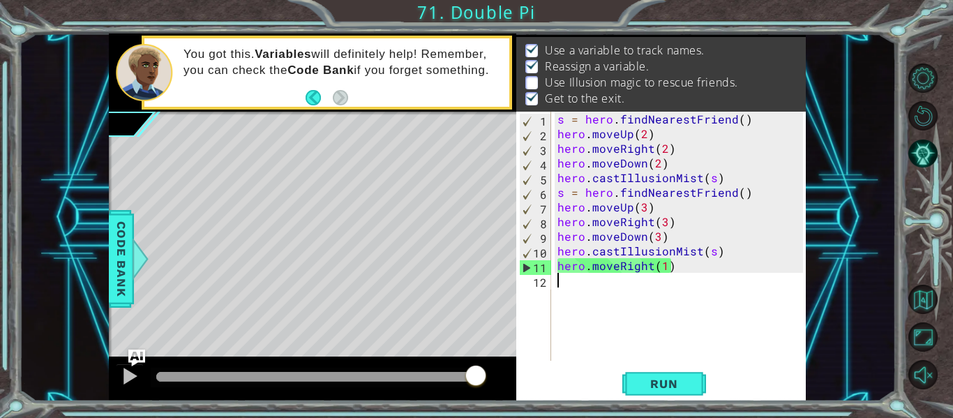
scroll to position [0, 0]
click at [658, 381] on span "Run" at bounding box center [664, 384] width 55 height 14
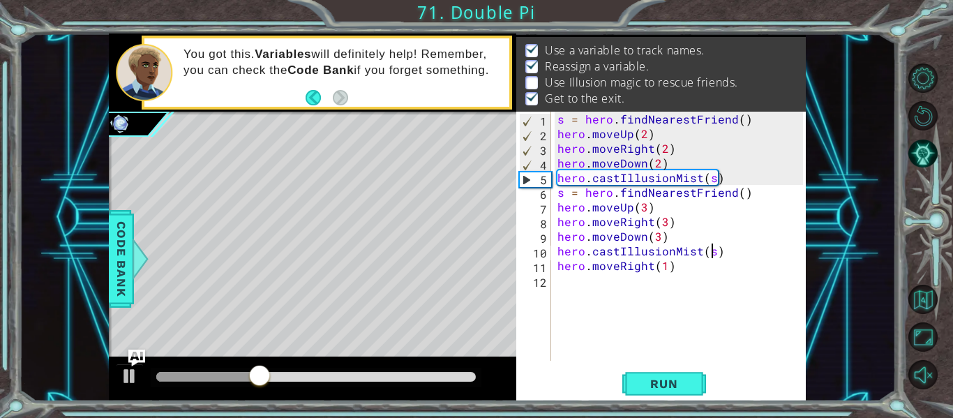
click at [709, 250] on div "s = hero . findNearestFriend ( ) hero . moveUp ( 2 ) hero . moveRight ( 2 ) her…" at bounding box center [682, 251] width 255 height 279
type textarea "hero.castIllusionMist()"
